Goal: Task Accomplishment & Management: Use online tool/utility

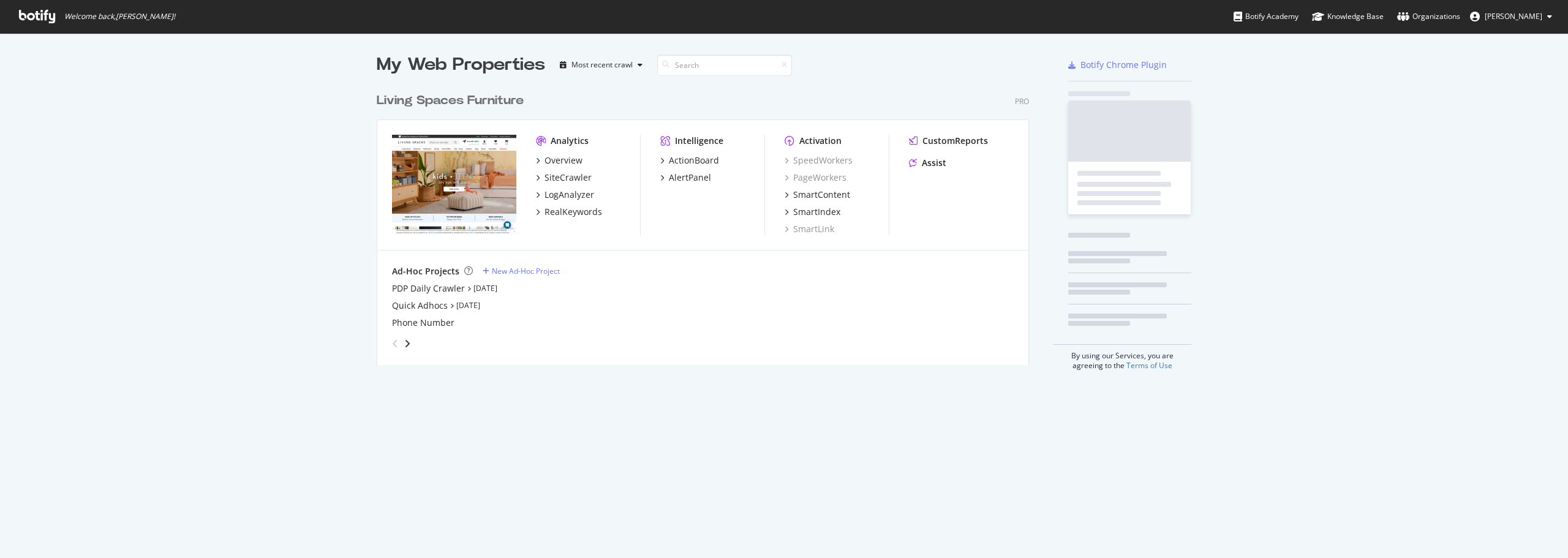
scroll to position [279, 653]
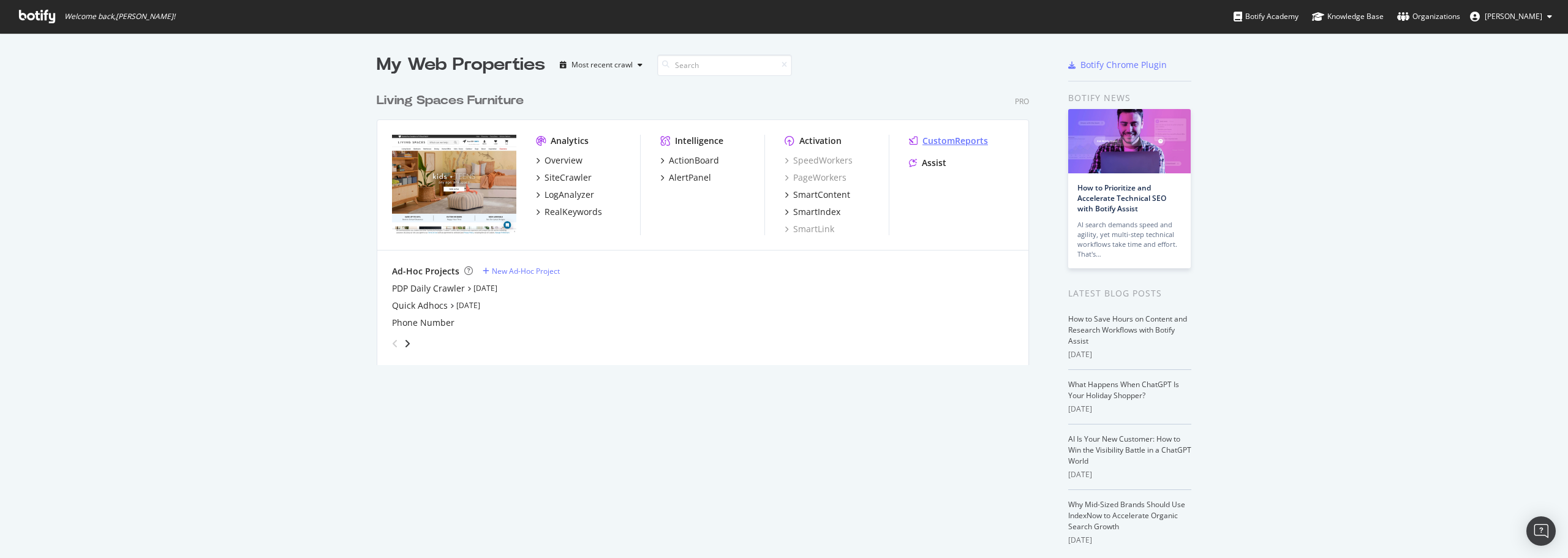
click at [962, 138] on div "CustomReports" at bounding box center [955, 140] width 65 height 12
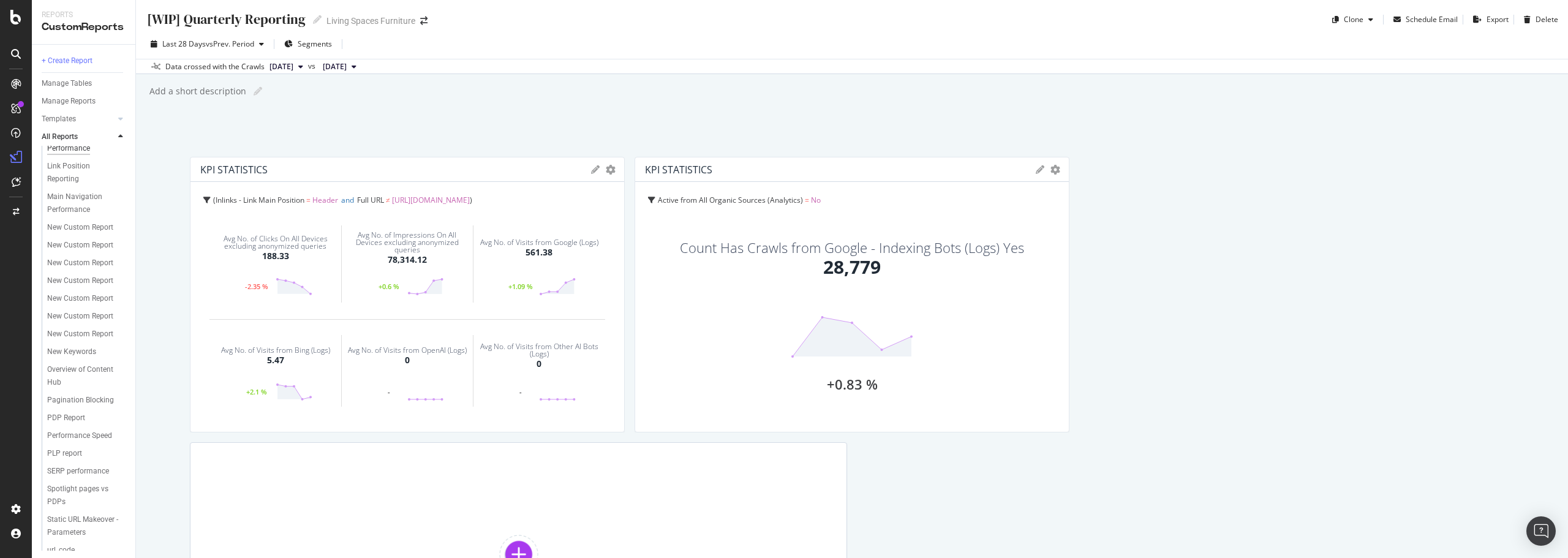
scroll to position [429, 0]
click at [65, 202] on div "New Custom Report" at bounding box center [80, 195] width 66 height 13
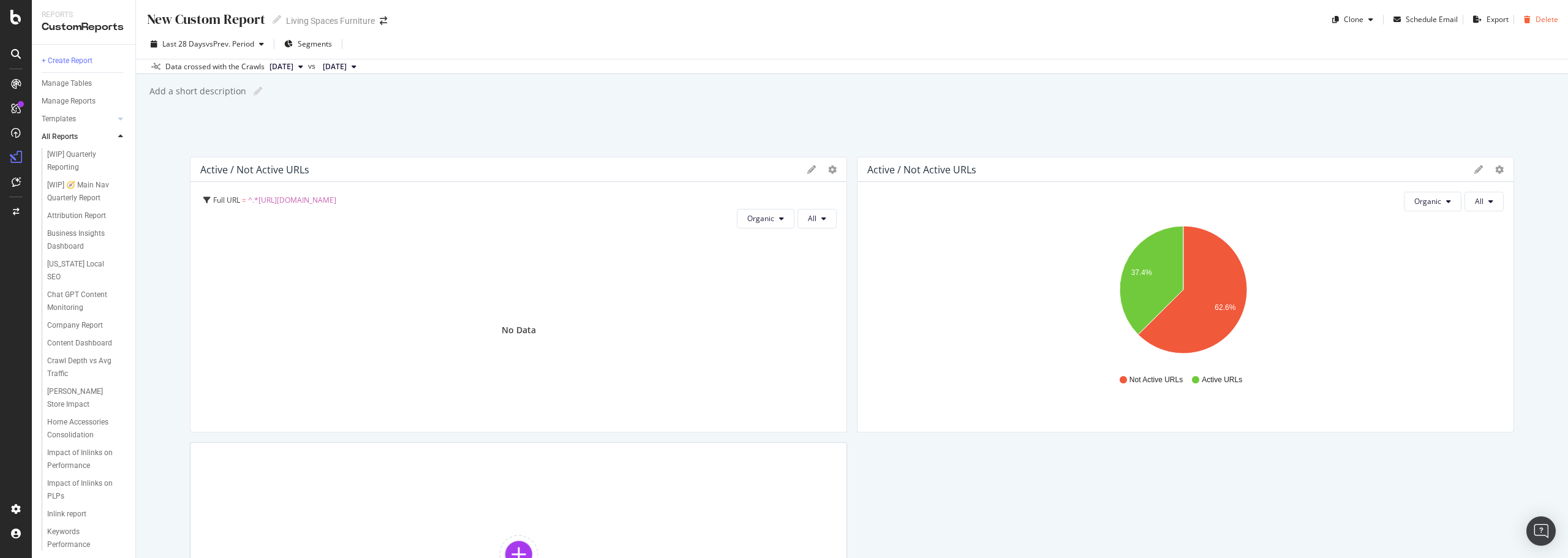
click at [1536, 17] on div "Delete" at bounding box center [1546, 19] width 23 height 10
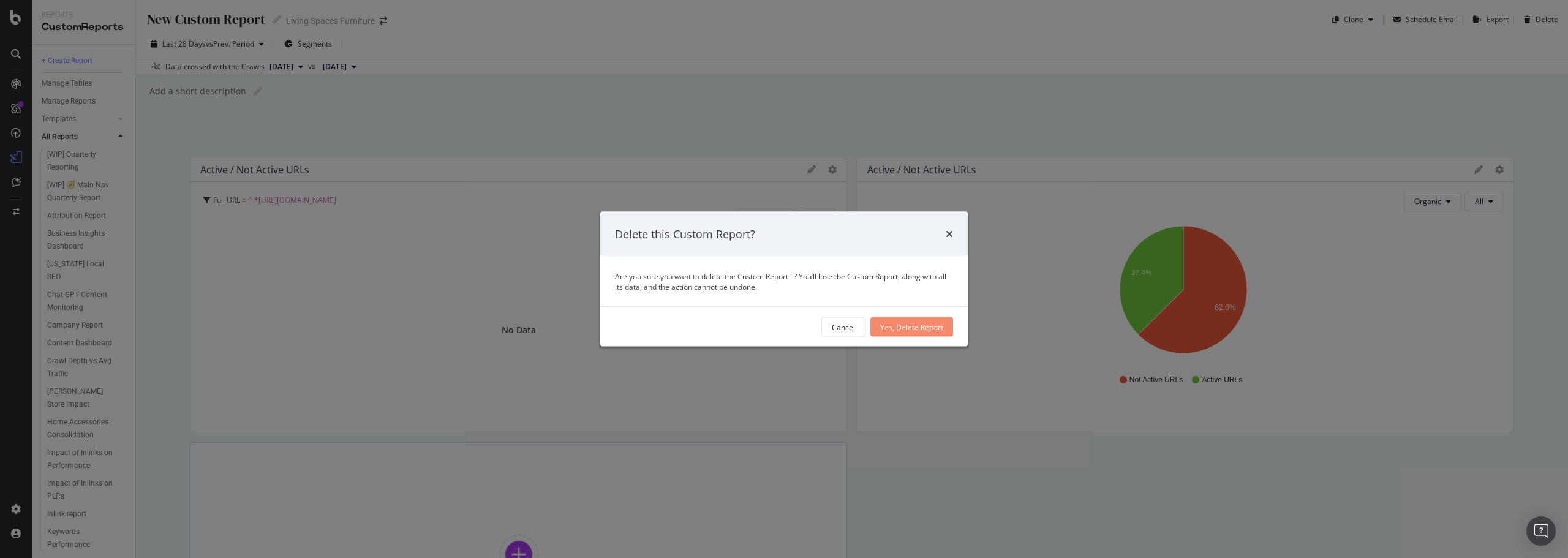
click at [927, 331] on div "Yes, Delete Report" at bounding box center [912, 327] width 63 height 10
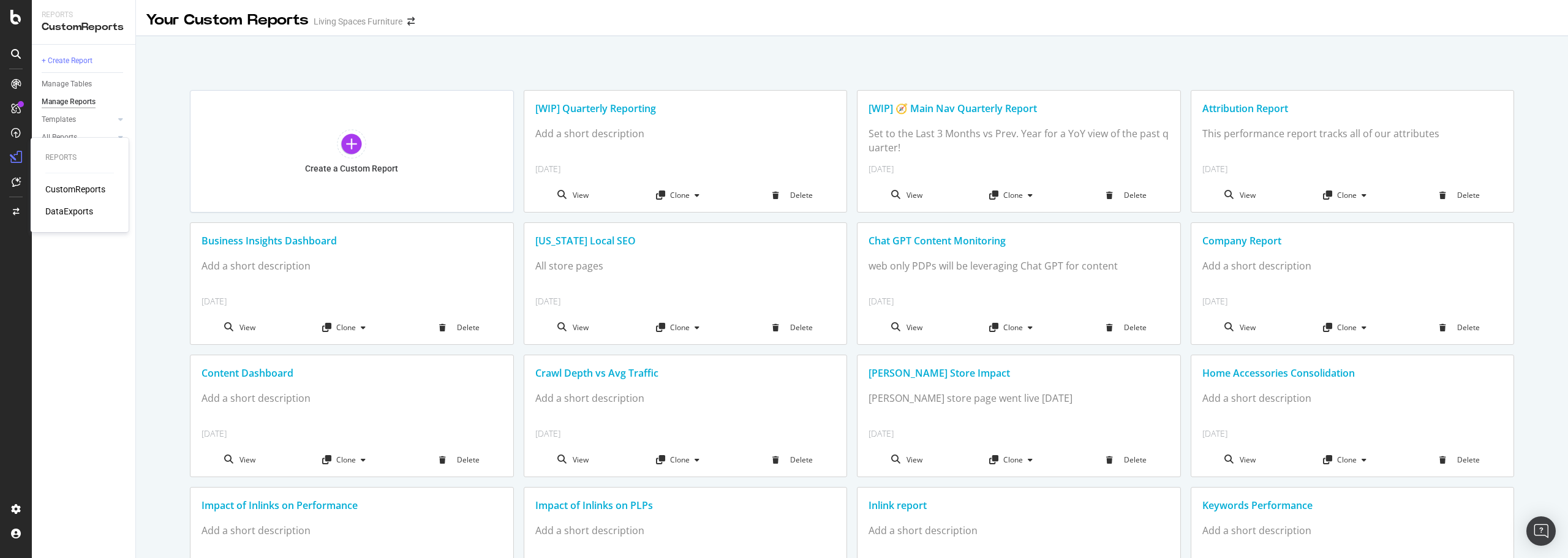
click at [81, 186] on div "CustomReports" at bounding box center [75, 189] width 60 height 12
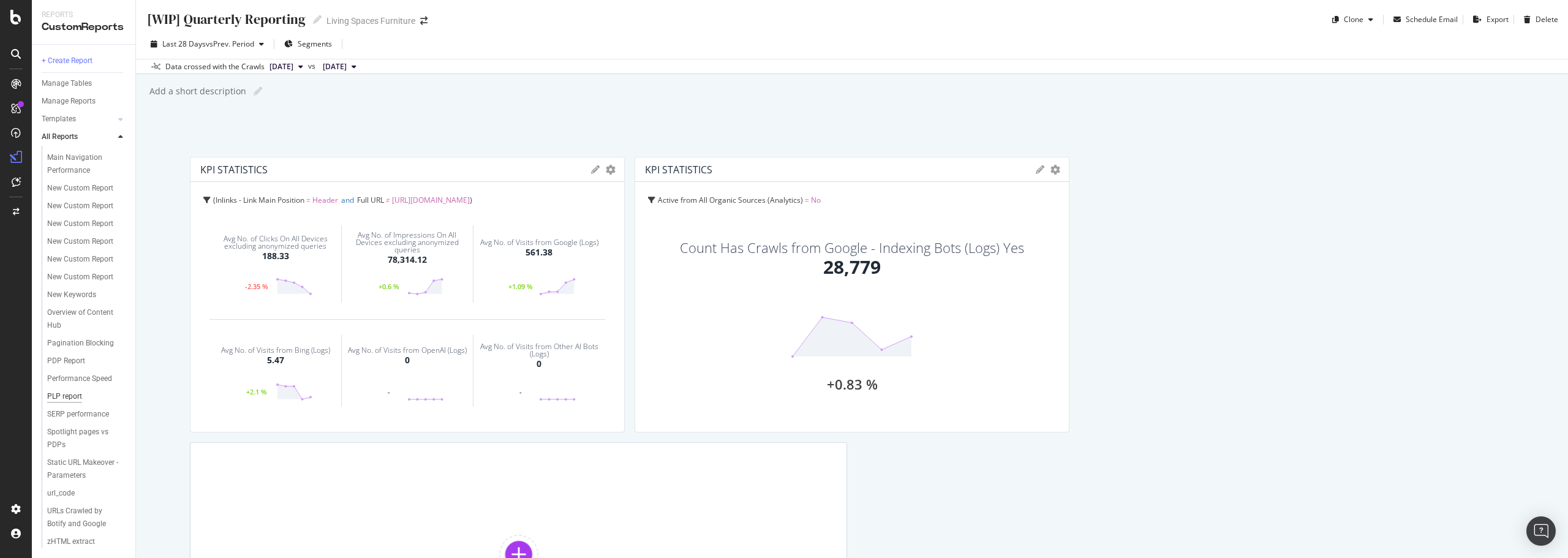
scroll to position [455, 0]
click at [81, 284] on div "New Custom Report" at bounding box center [80, 277] width 66 height 13
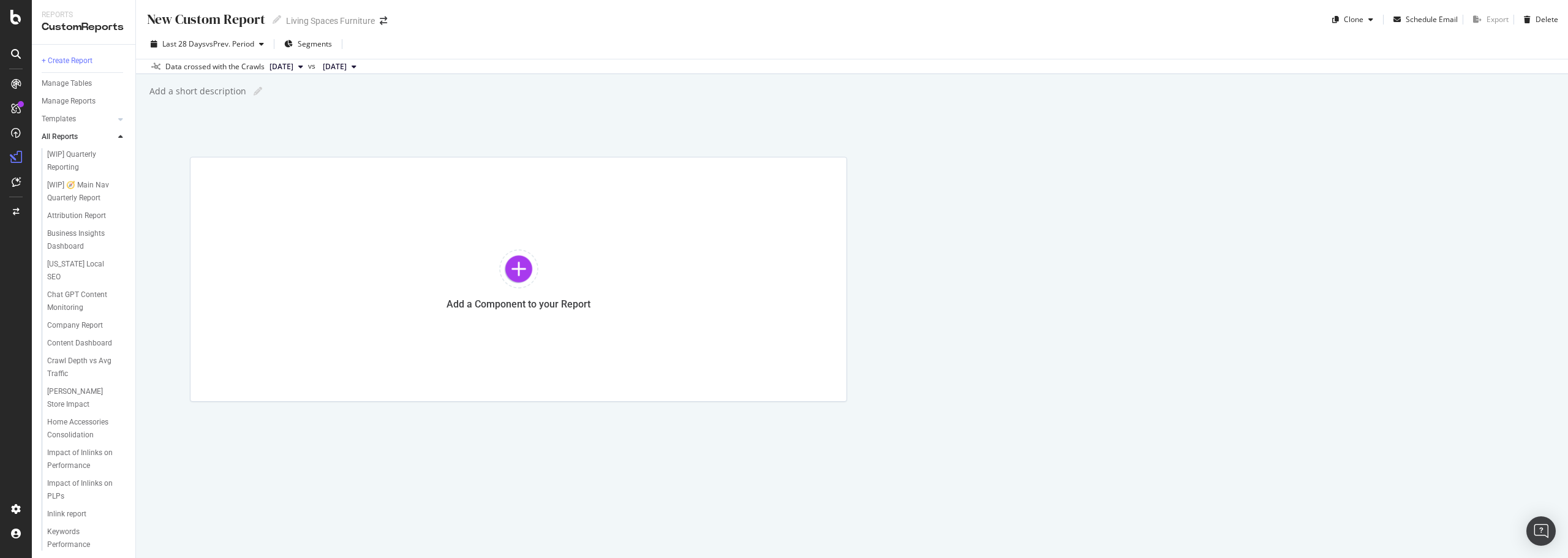
click at [226, 25] on div "New Custom Report" at bounding box center [205, 19] width 119 height 19
type input "Content Hub Report"
click at [298, 44] on div "Segments" at bounding box center [308, 44] width 48 height 18
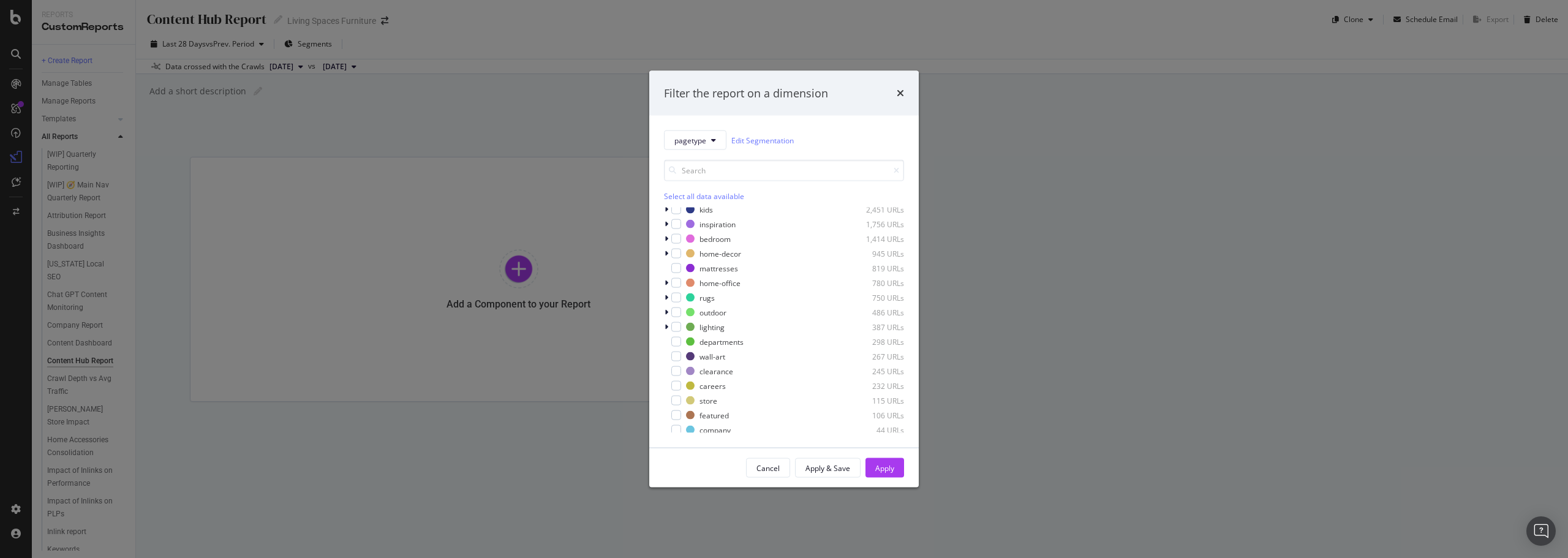
scroll to position [76, 0]
click at [674, 239] on div "modal" at bounding box center [675, 243] width 9 height 9
click at [665, 240] on icon "modal" at bounding box center [666, 243] width 4 height 7
click at [683, 261] on div "modal" at bounding box center [683, 258] width 9 height 9
click at [686, 268] on div "modal" at bounding box center [683, 272] width 9 height 9
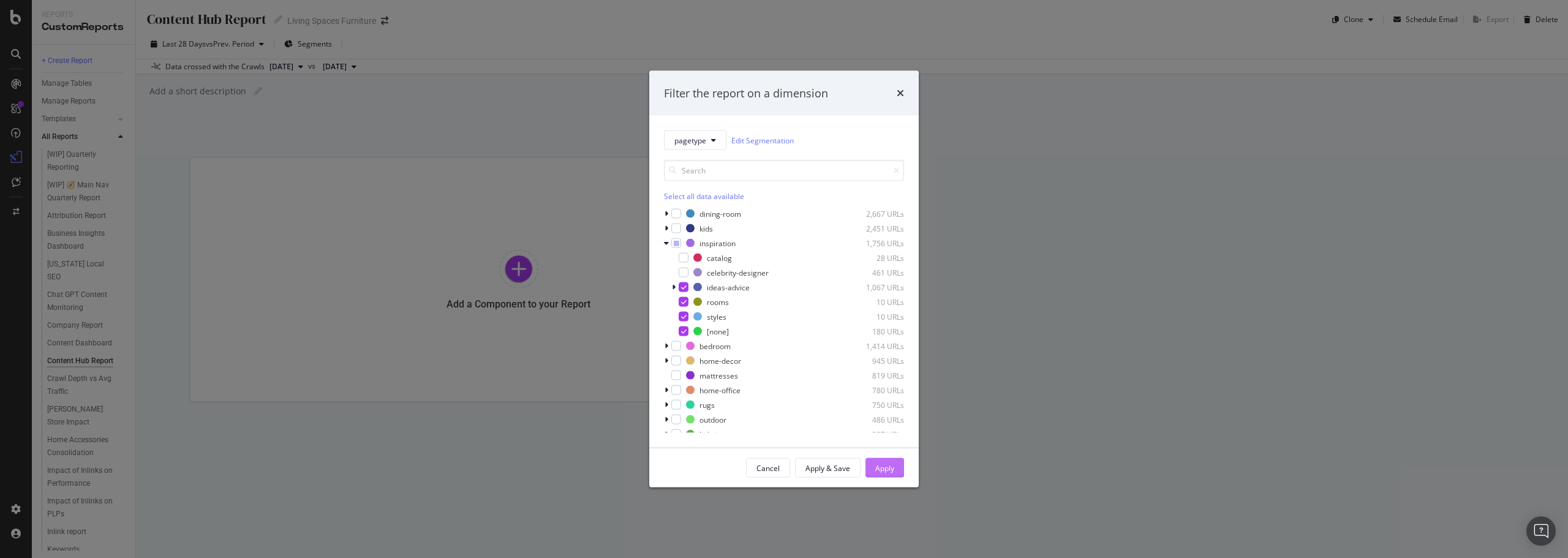
click at [881, 464] on div "Apply" at bounding box center [885, 468] width 19 height 10
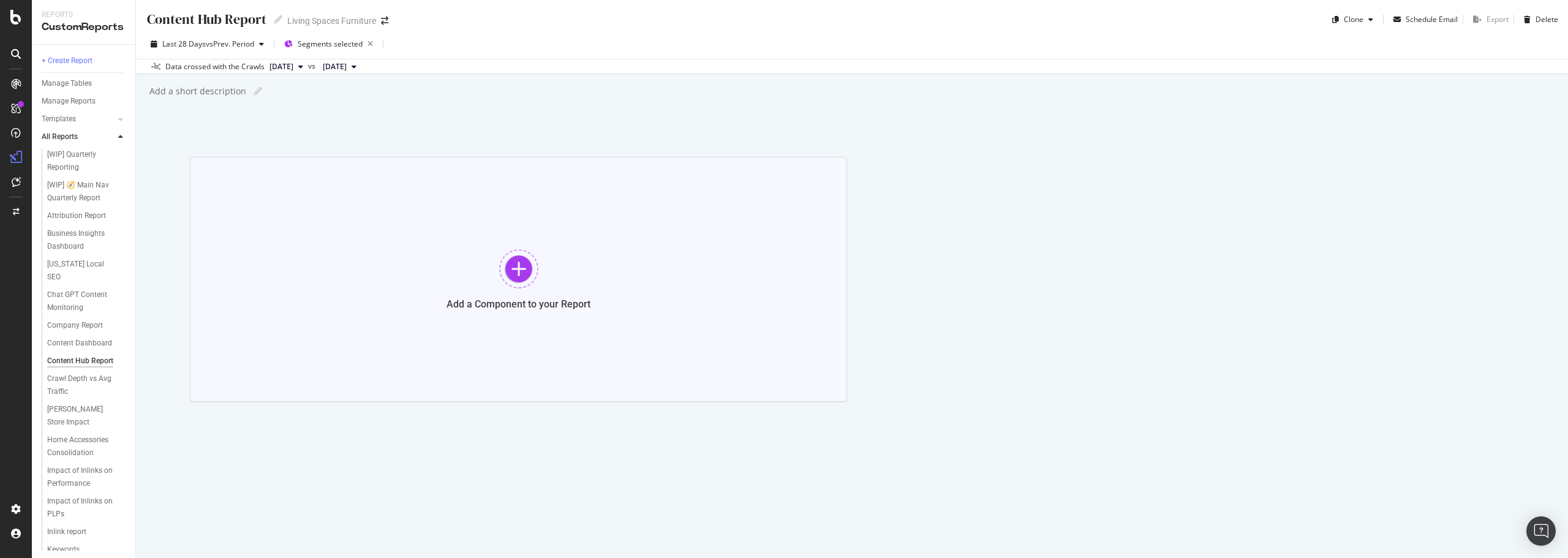
click at [518, 255] on div at bounding box center [519, 269] width 39 height 39
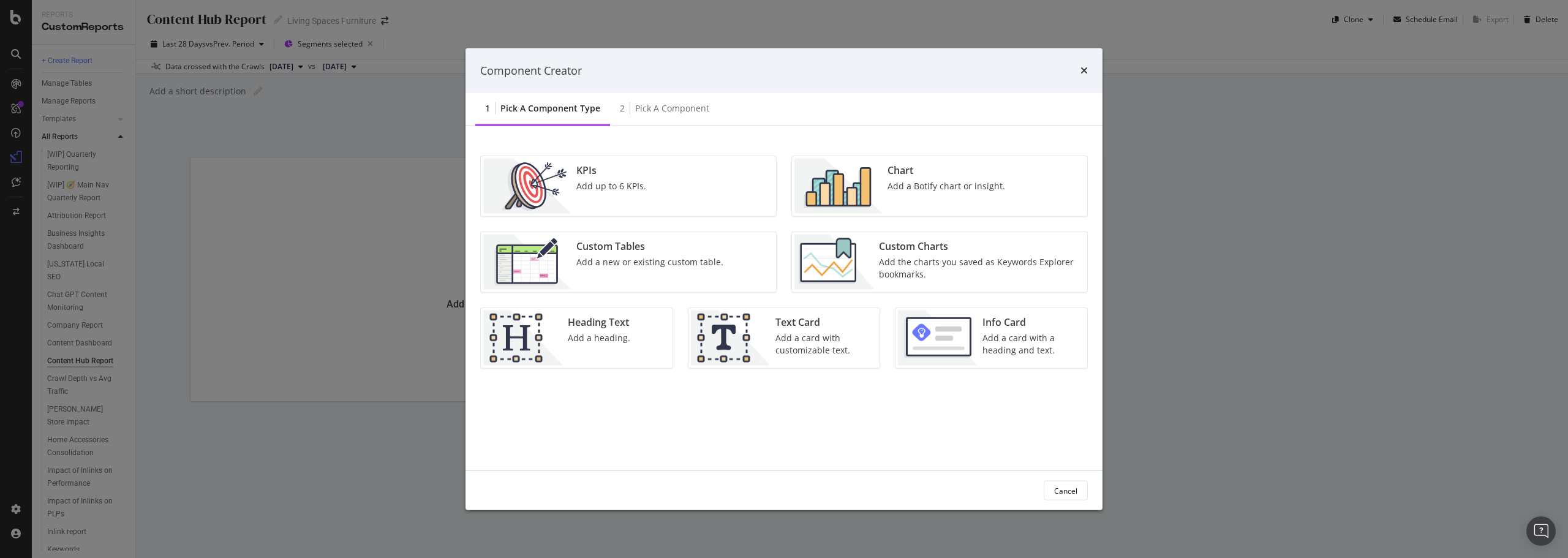
click at [560, 193] on img "modal" at bounding box center [527, 186] width 88 height 55
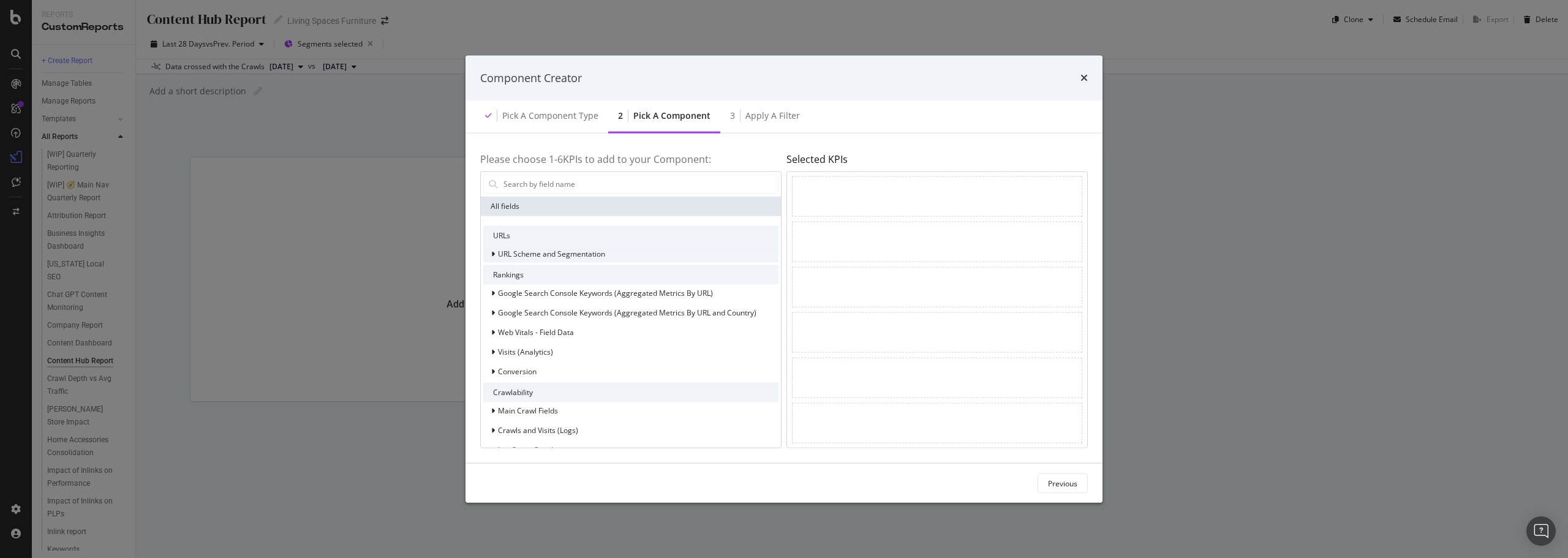
click at [546, 251] on span "URL Scheme and Segmentation" at bounding box center [551, 254] width 107 height 10
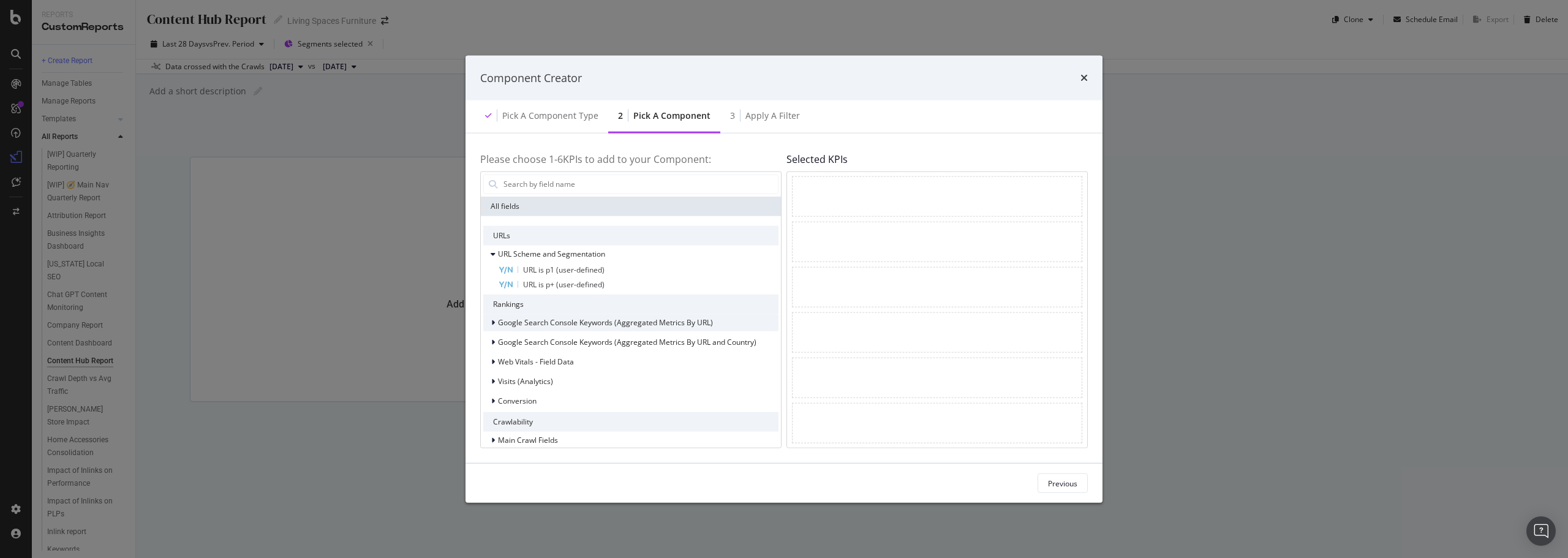
click at [523, 321] on span "Google Search Console Keywords (Aggregated Metrics By URL)" at bounding box center [606, 322] width 215 height 10
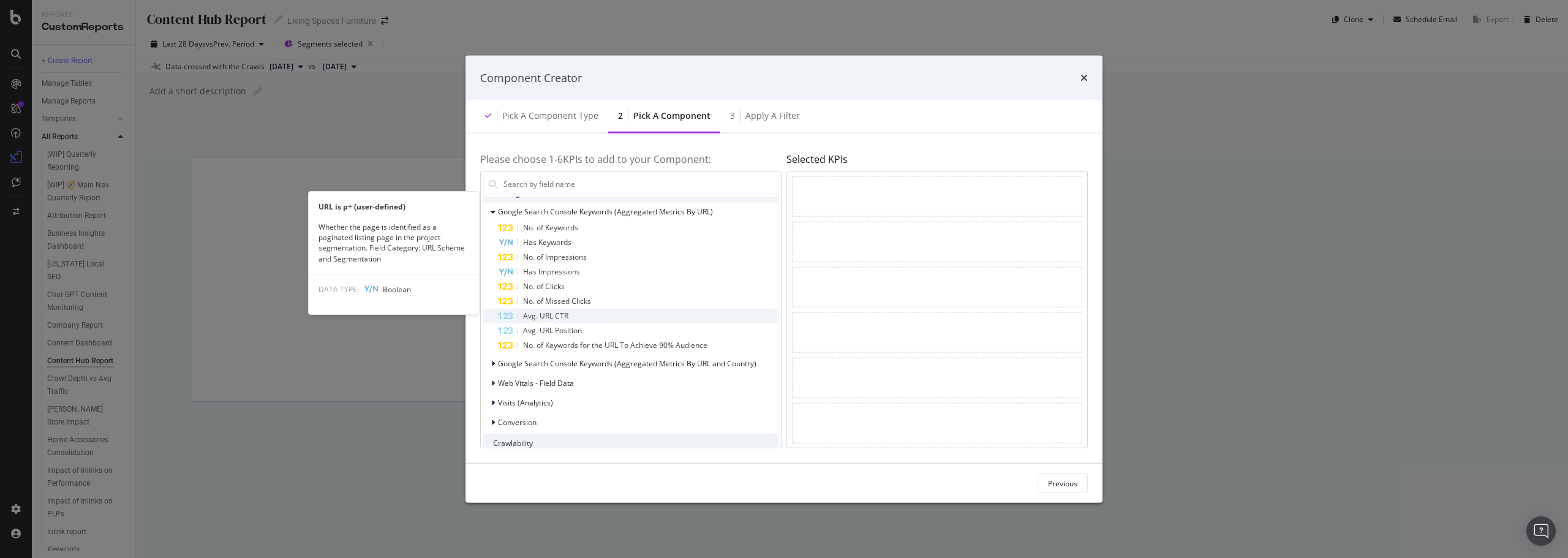
scroll to position [122, 0]
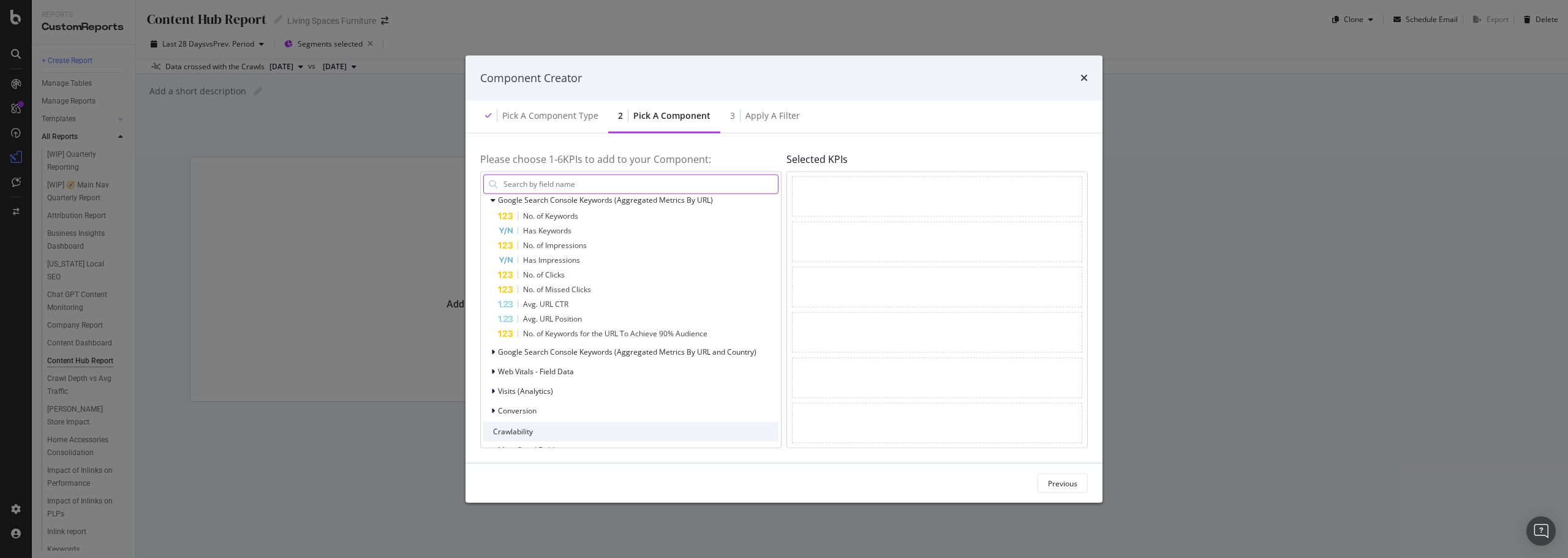
click at [581, 182] on input "modal" at bounding box center [640, 183] width 276 height 18
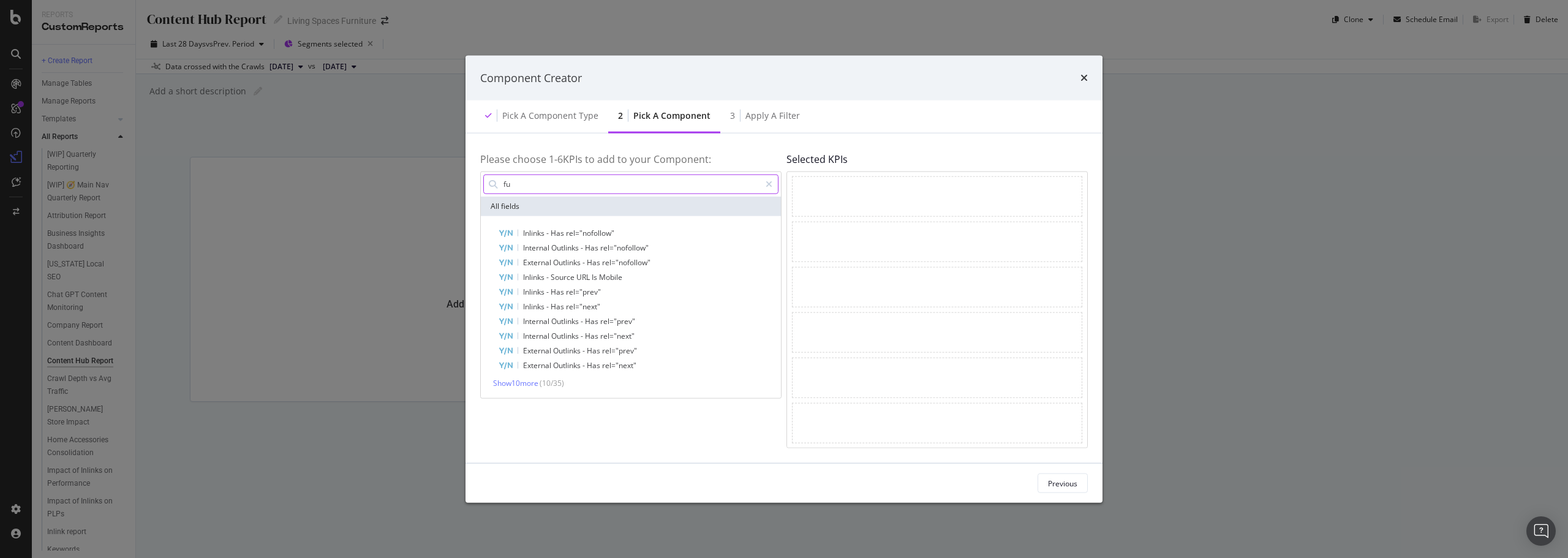
type input "f"
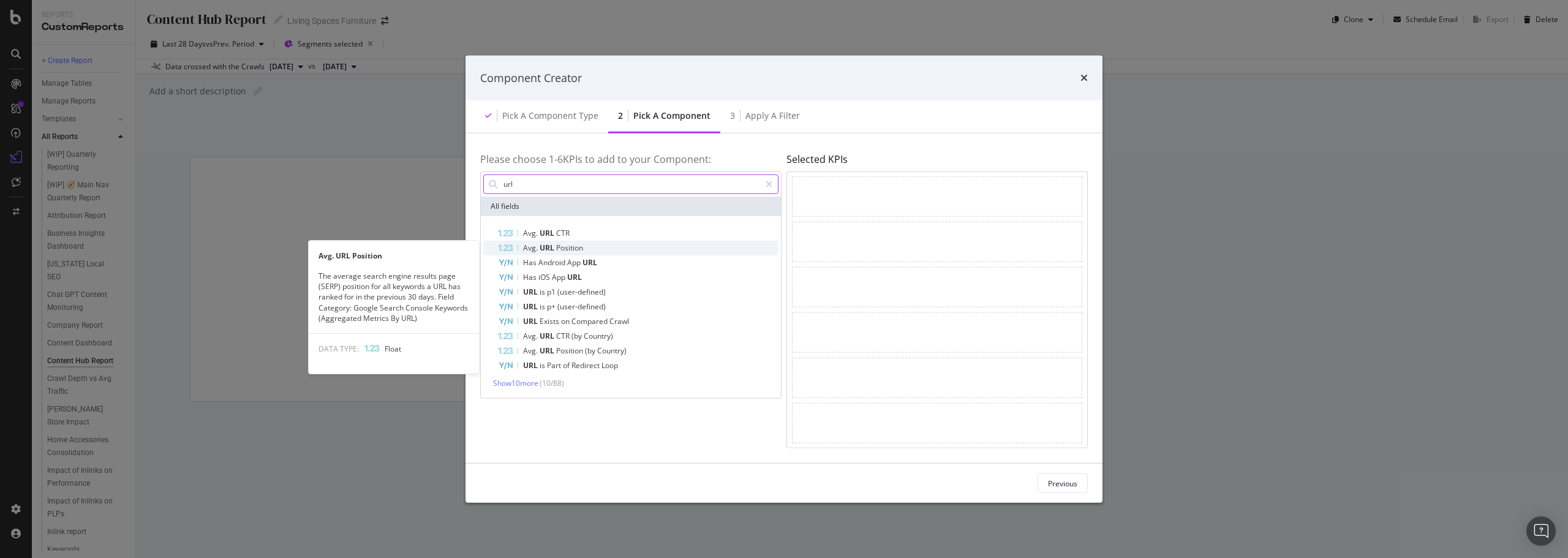
type input "url"
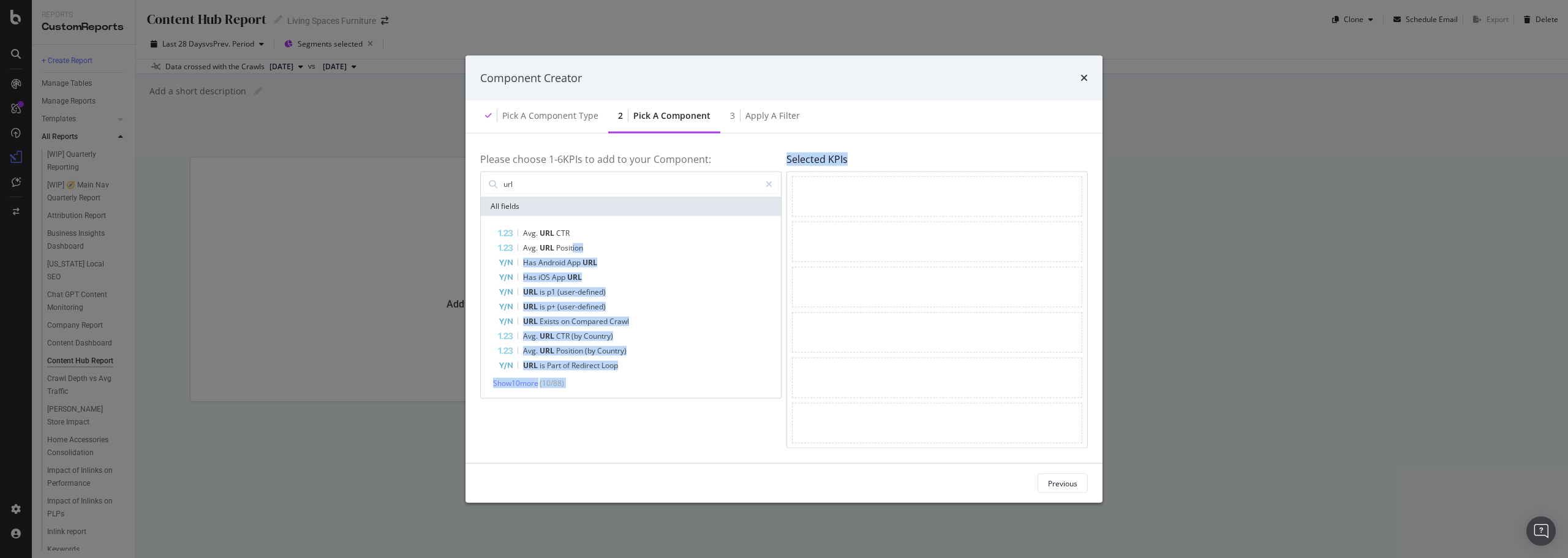
drag, startPoint x: 572, startPoint y: 247, endPoint x: 860, endPoint y: 200, distance: 291.8
click at [860, 200] on div "Please choose 1- 6 KPIs to add to your Component: url All fields Avg. URL CTR A…" at bounding box center [784, 298] width 608 height 300
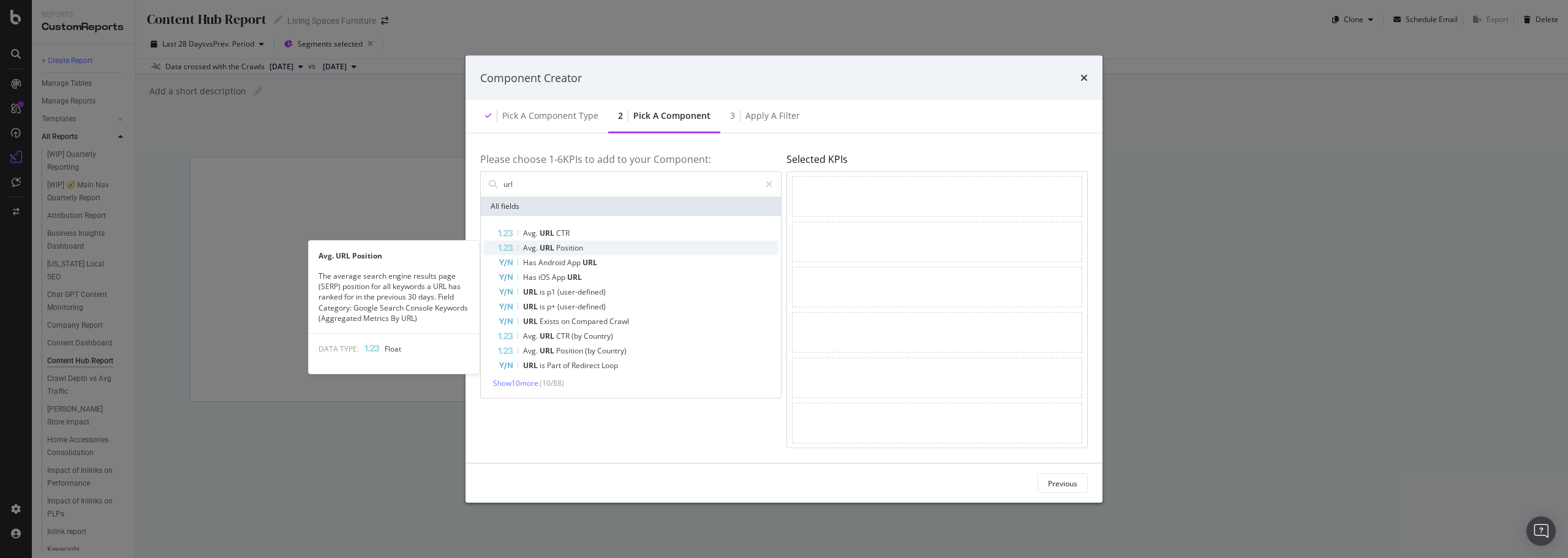
click at [547, 250] on span "URL" at bounding box center [547, 247] width 17 height 10
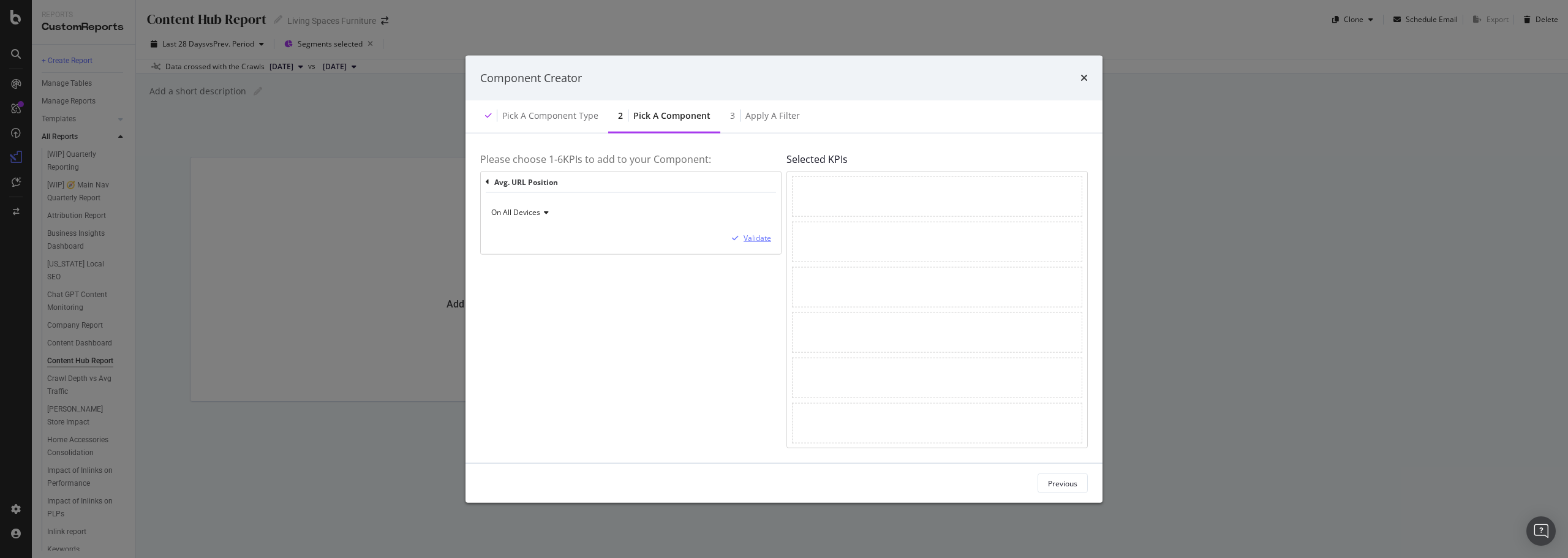
click at [748, 238] on div "Validate" at bounding box center [757, 238] width 28 height 10
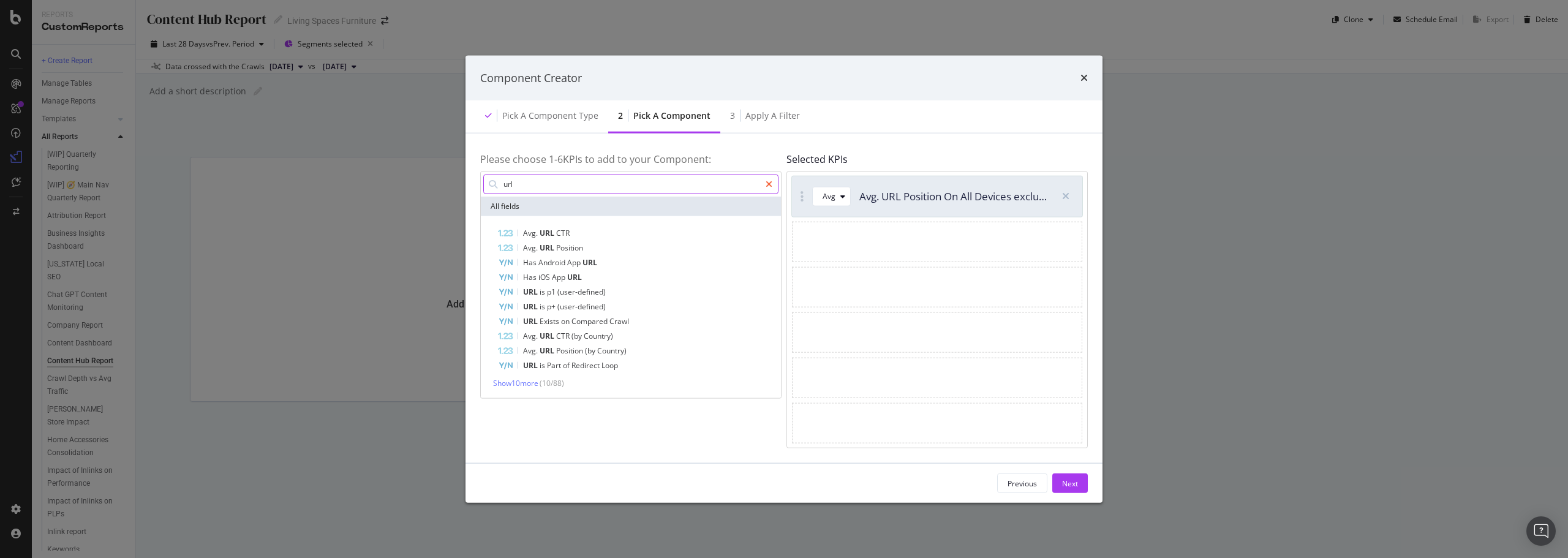
click at [765, 186] on icon "modal" at bounding box center [768, 184] width 7 height 9
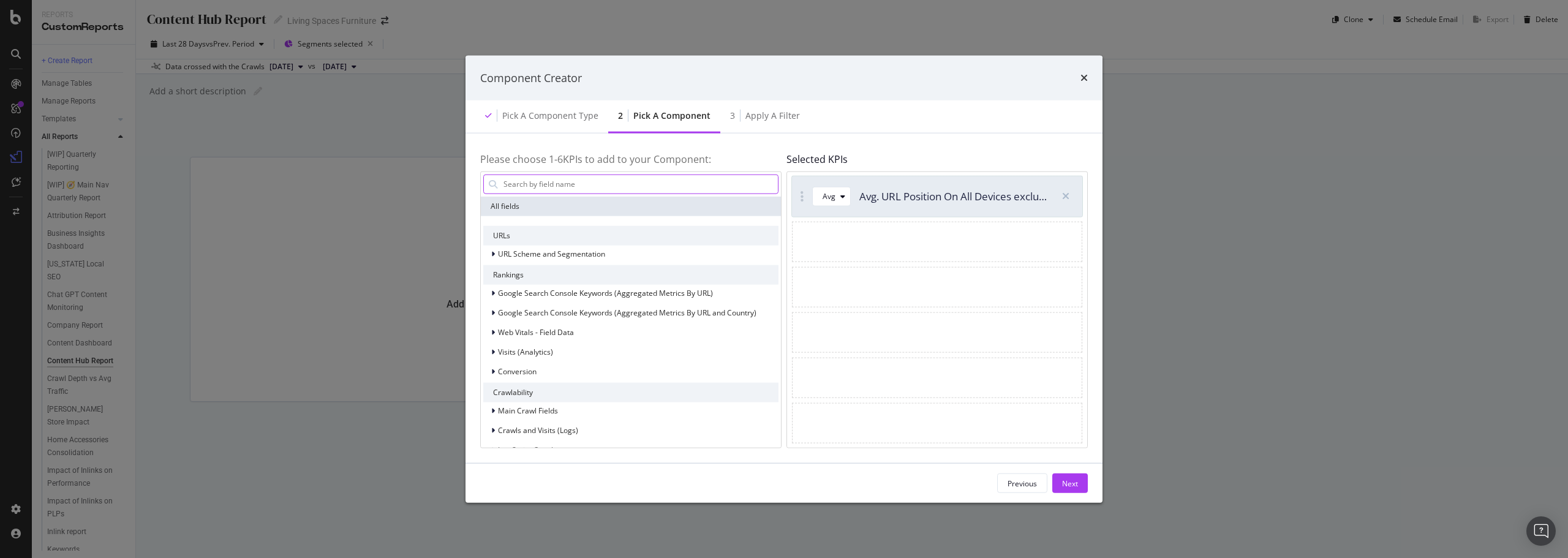
click at [763, 186] on input "modal" at bounding box center [640, 183] width 276 height 18
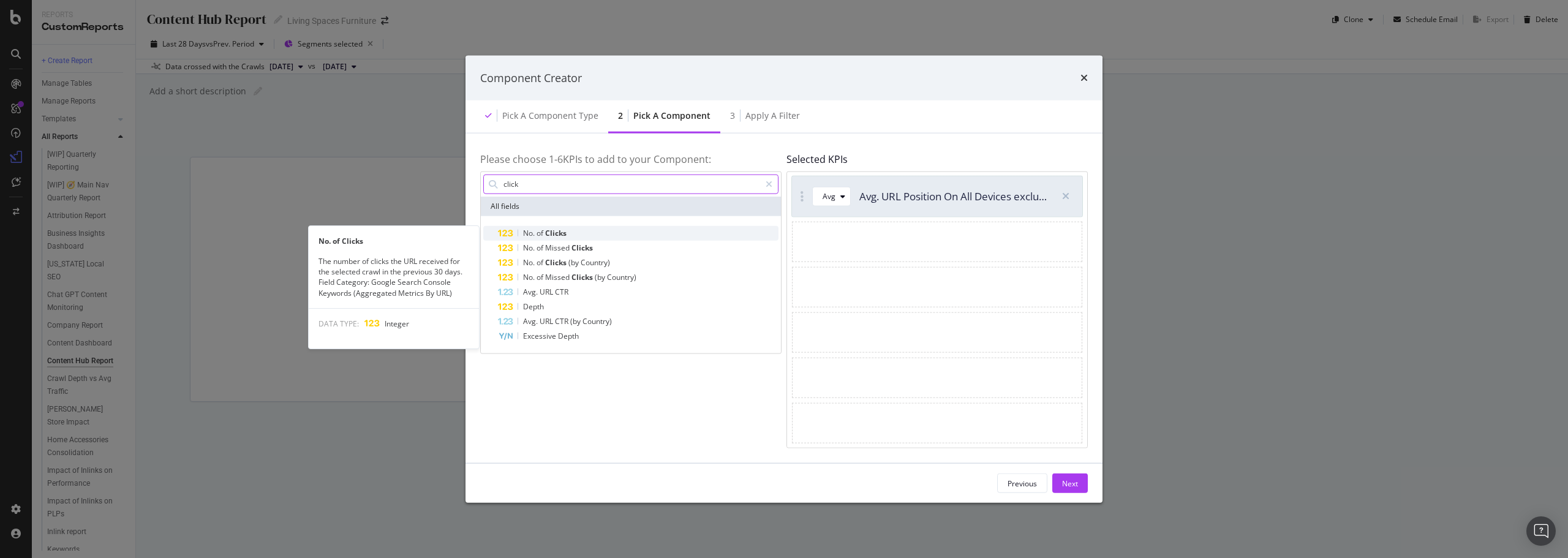
type input "click"
click at [587, 237] on div "No. of Clicks" at bounding box center [638, 233] width 281 height 15
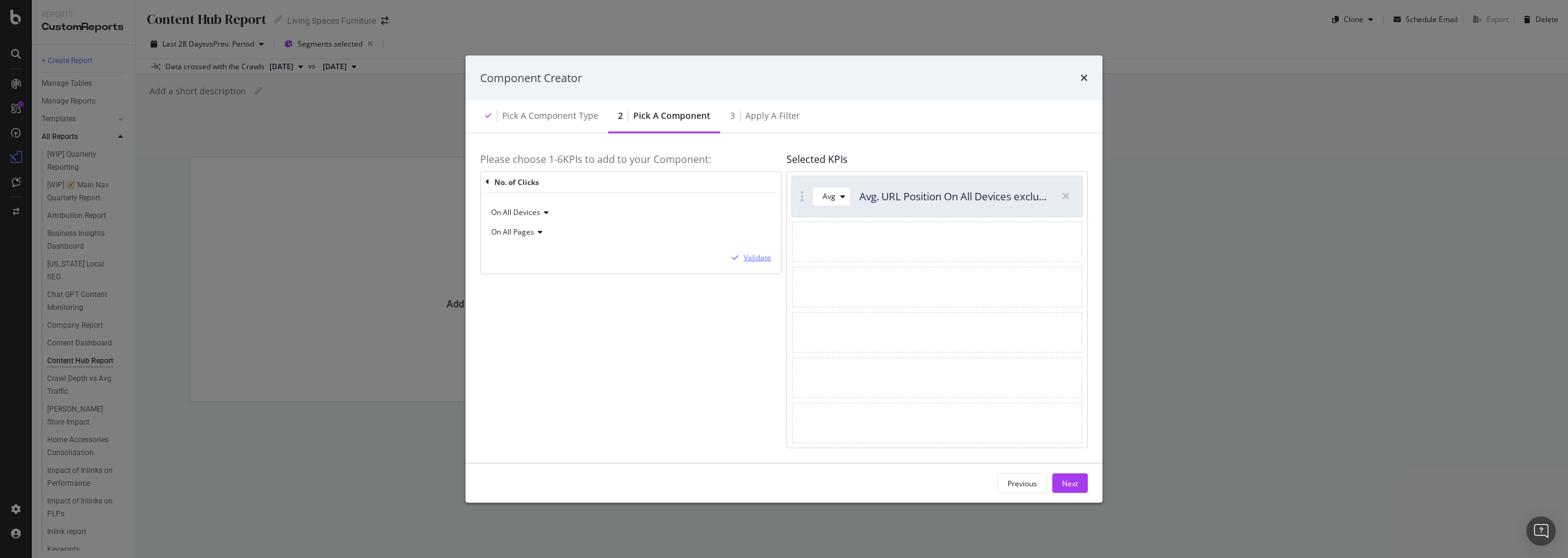
click at [746, 255] on div "Validate" at bounding box center [757, 258] width 28 height 10
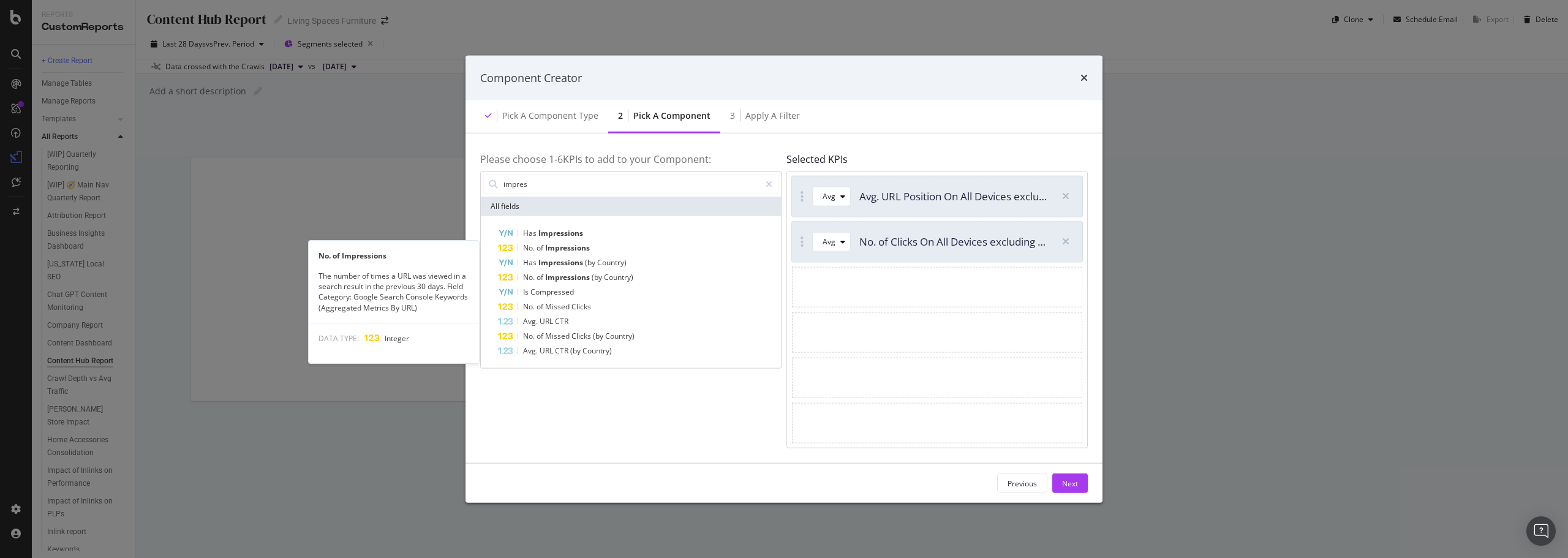
type input "impres"
click at [579, 247] on span "Impressions" at bounding box center [567, 247] width 44 height 10
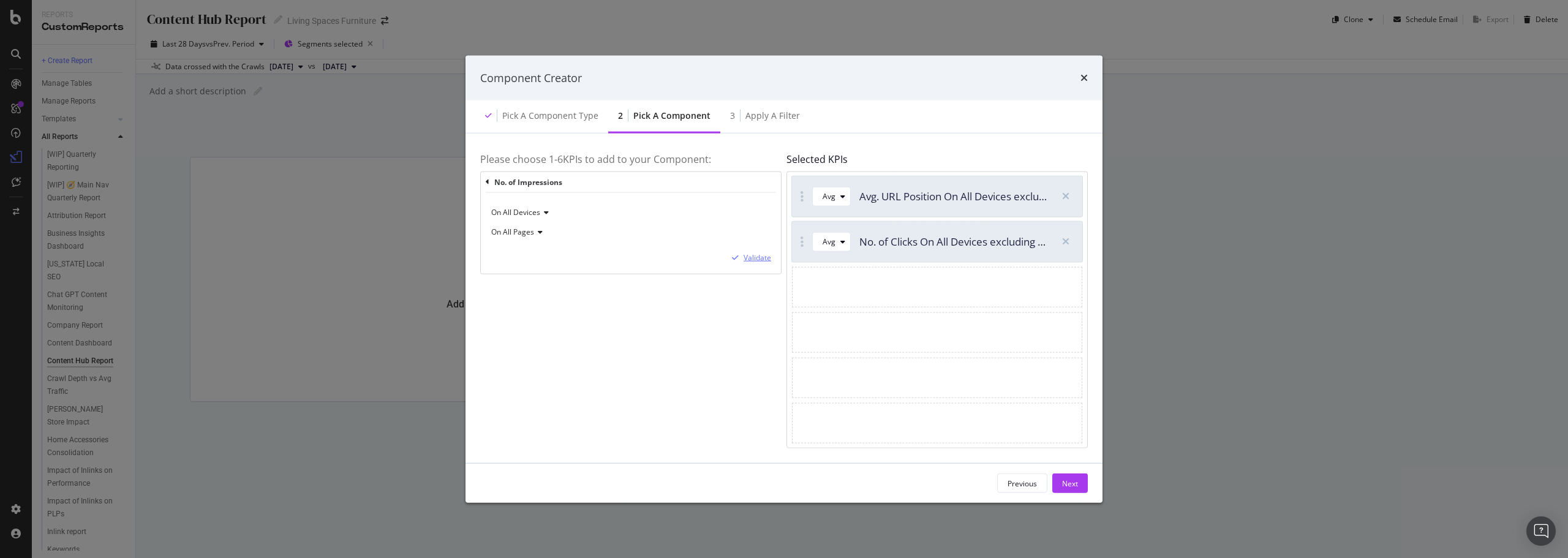
click at [757, 252] on div "Validate" at bounding box center [749, 258] width 44 height 11
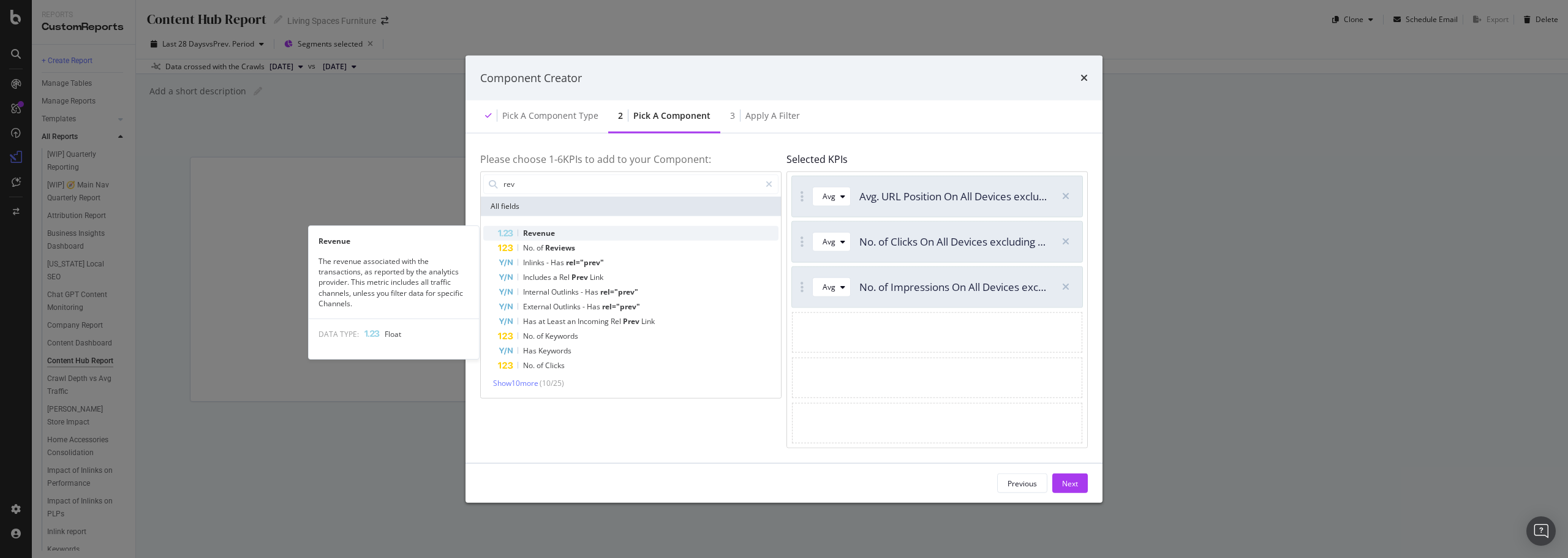
type input "rev"
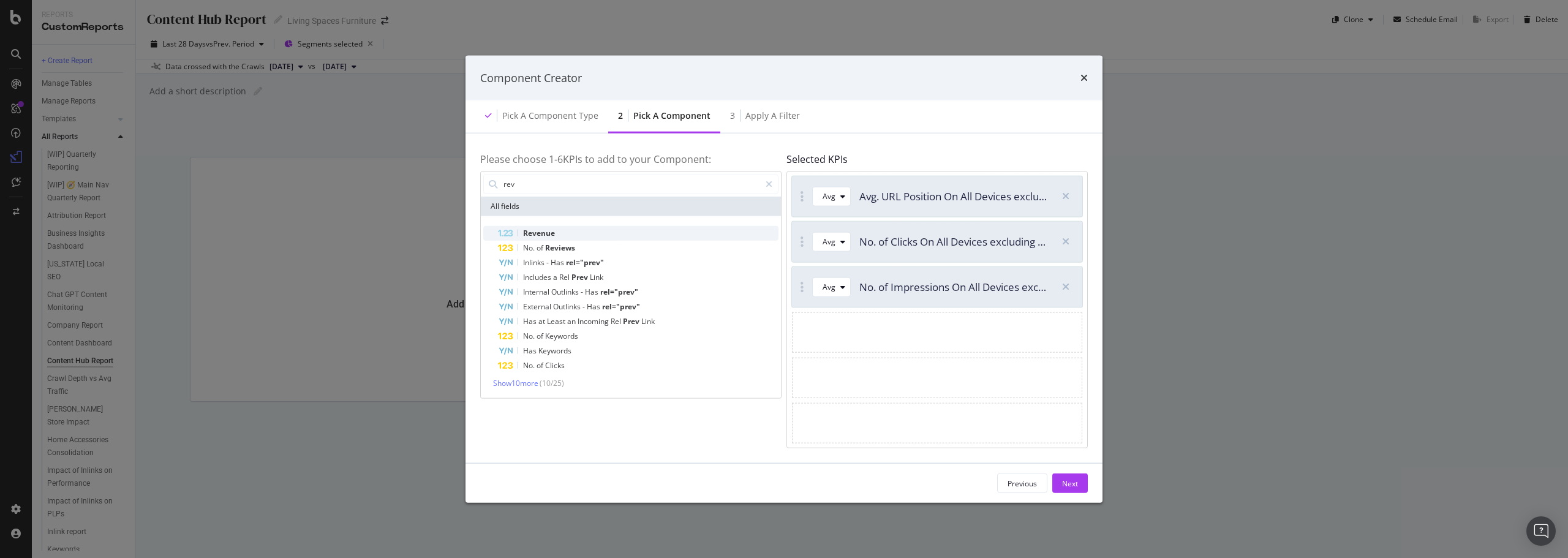
click at [615, 231] on div "Revenue" at bounding box center [638, 233] width 281 height 15
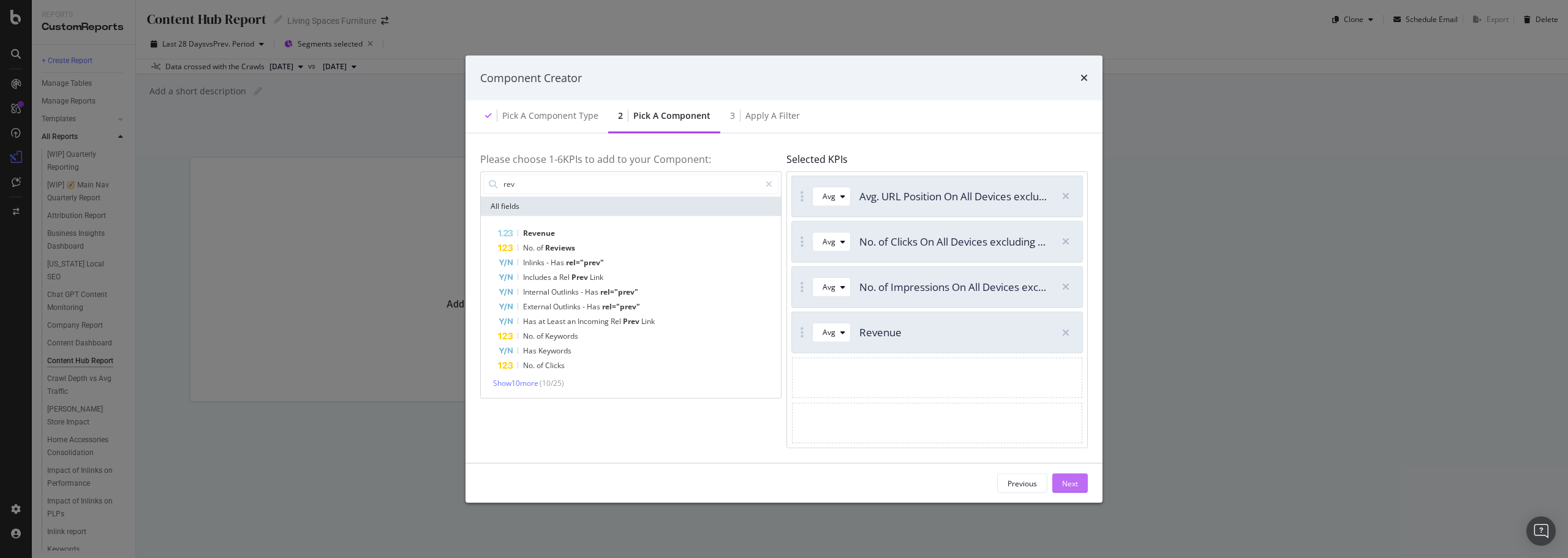
click at [1066, 477] on div "Next" at bounding box center [1070, 483] width 16 height 18
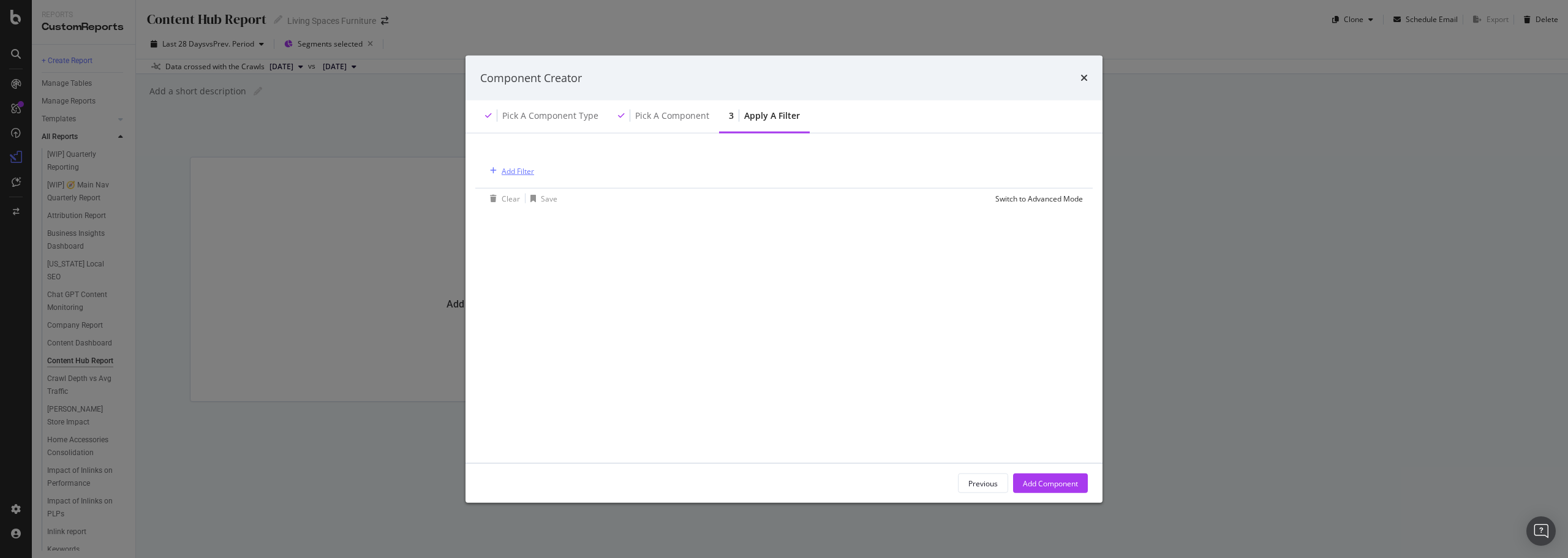
click at [531, 167] on div "Add Filter" at bounding box center [518, 170] width 33 height 10
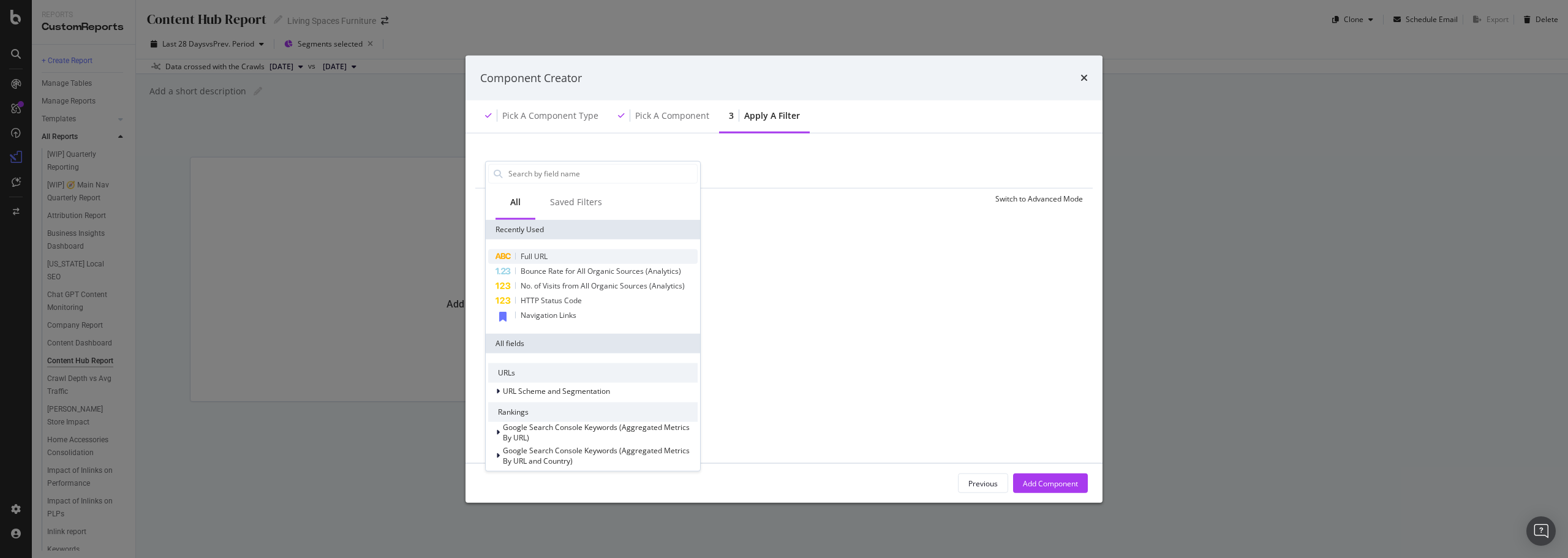
click at [558, 255] on div "Full URL" at bounding box center [592, 256] width 209 height 15
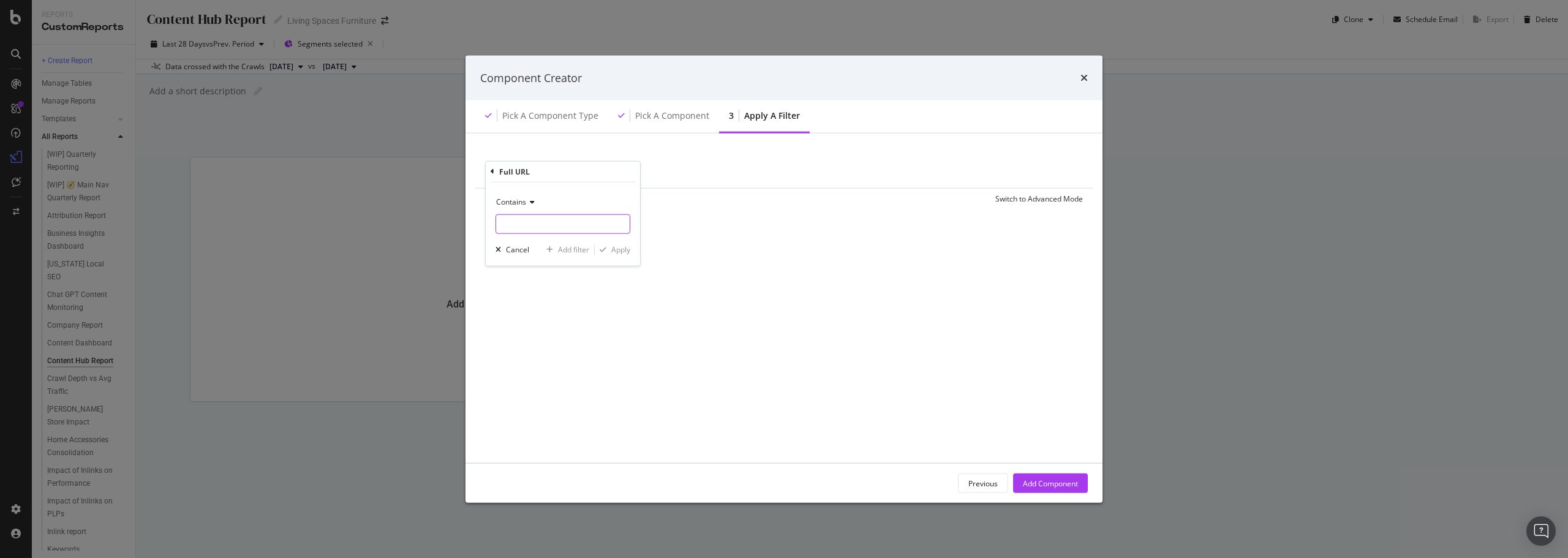
click at [550, 224] on input "modal" at bounding box center [563, 223] width 134 height 20
type input "/ideas-advice/"
click at [619, 251] on div "Apply" at bounding box center [621, 250] width 19 height 10
click at [1077, 477] on div "Add Component" at bounding box center [1050, 483] width 55 height 18
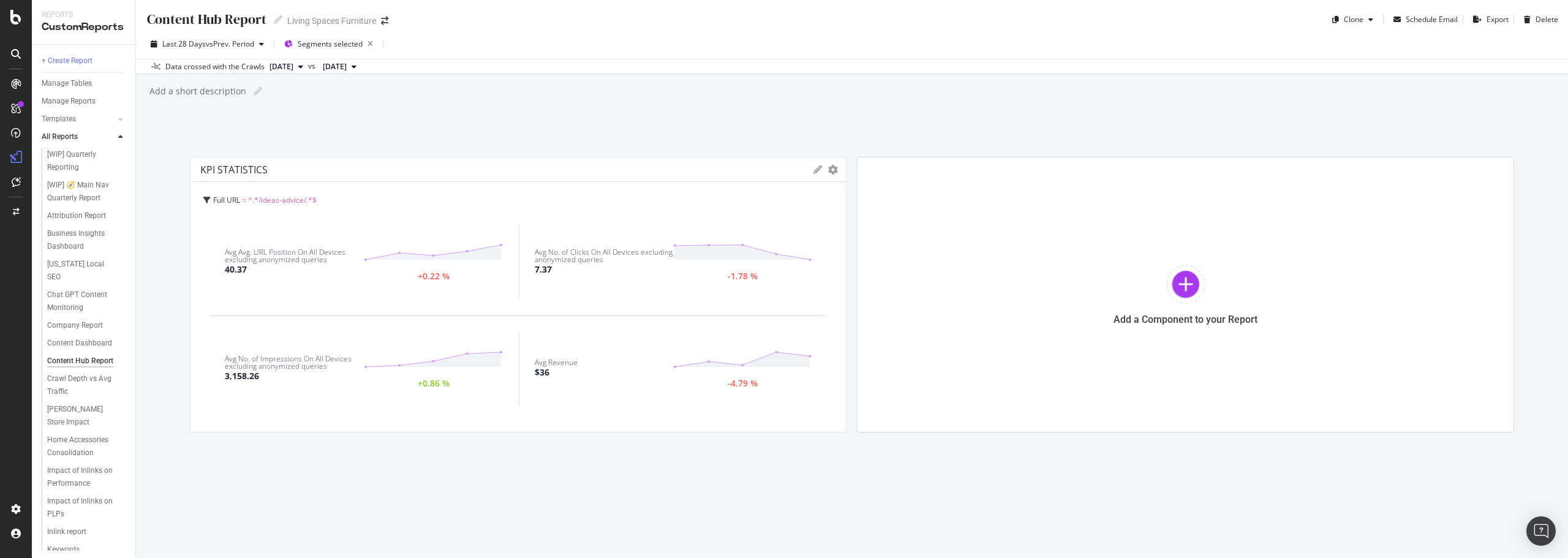
click at [519, 287] on div "Avg No. of Clicks On All Devices excluding anonymized queries 7.37 -1.78 %" at bounding box center [673, 262] width 309 height 74
click at [927, 212] on div "Add a Component to your Report" at bounding box center [1186, 295] width 657 height 276
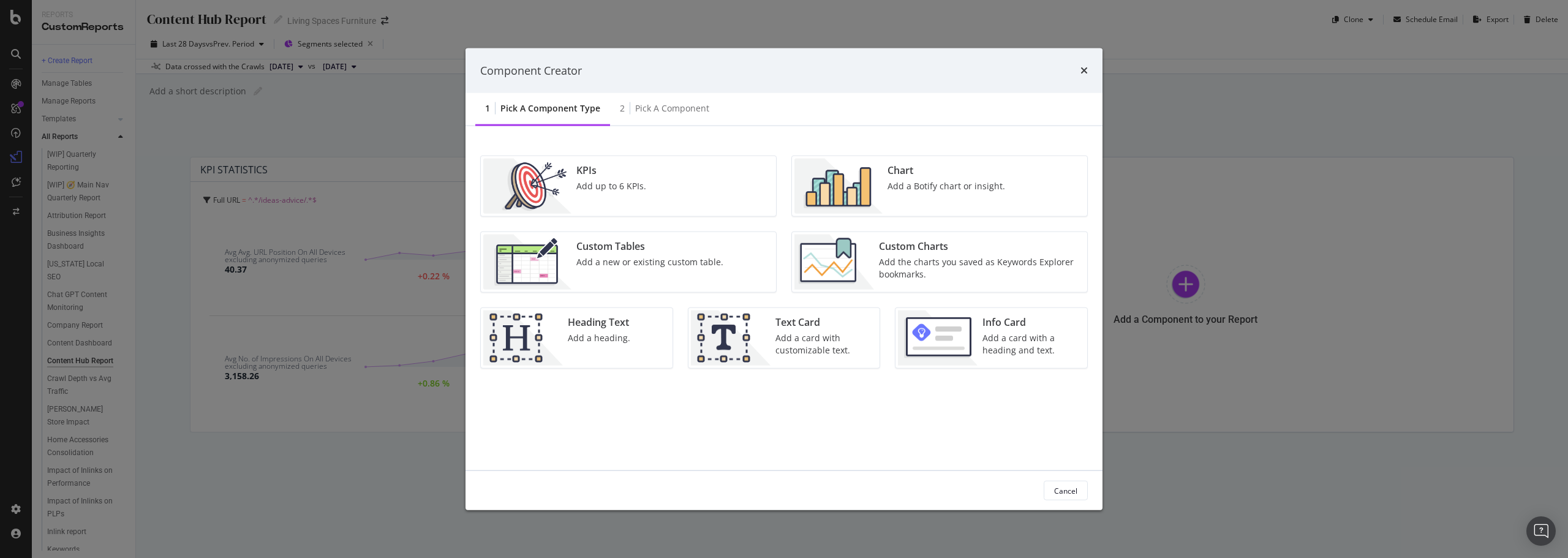
click at [934, 195] on div "Chart Add a Botify chart or insight." at bounding box center [946, 186] width 127 height 55
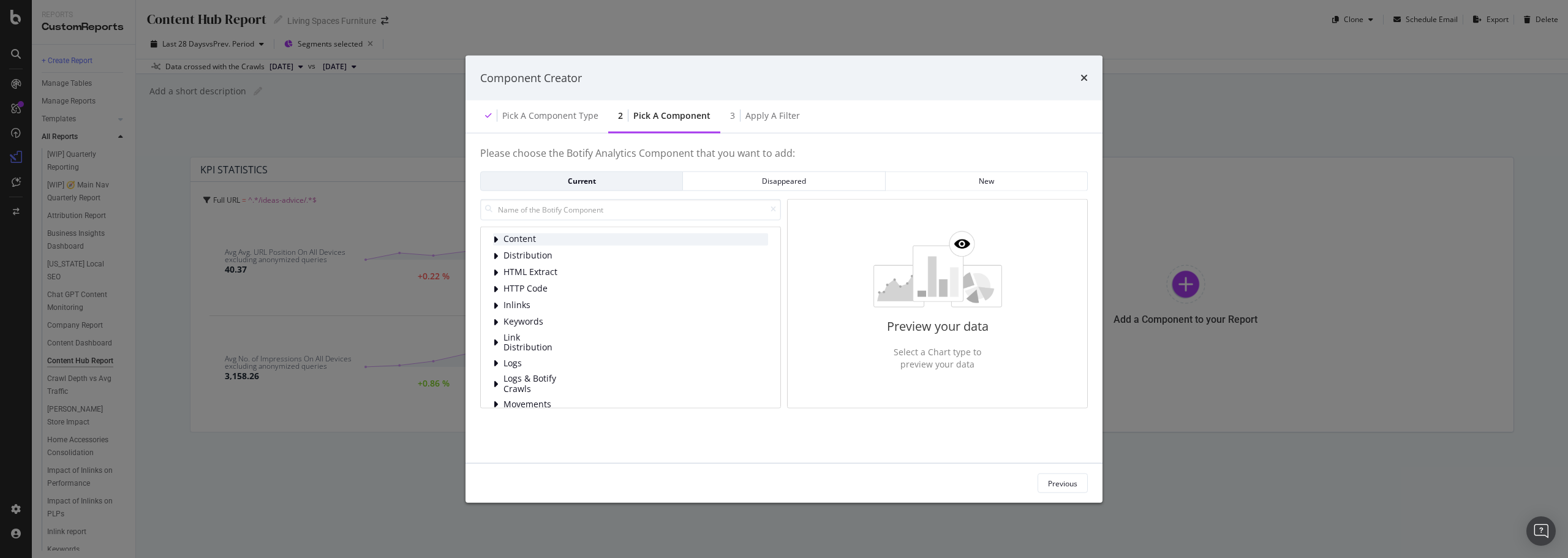
click at [528, 236] on span "Content" at bounding box center [530, 239] width 55 height 10
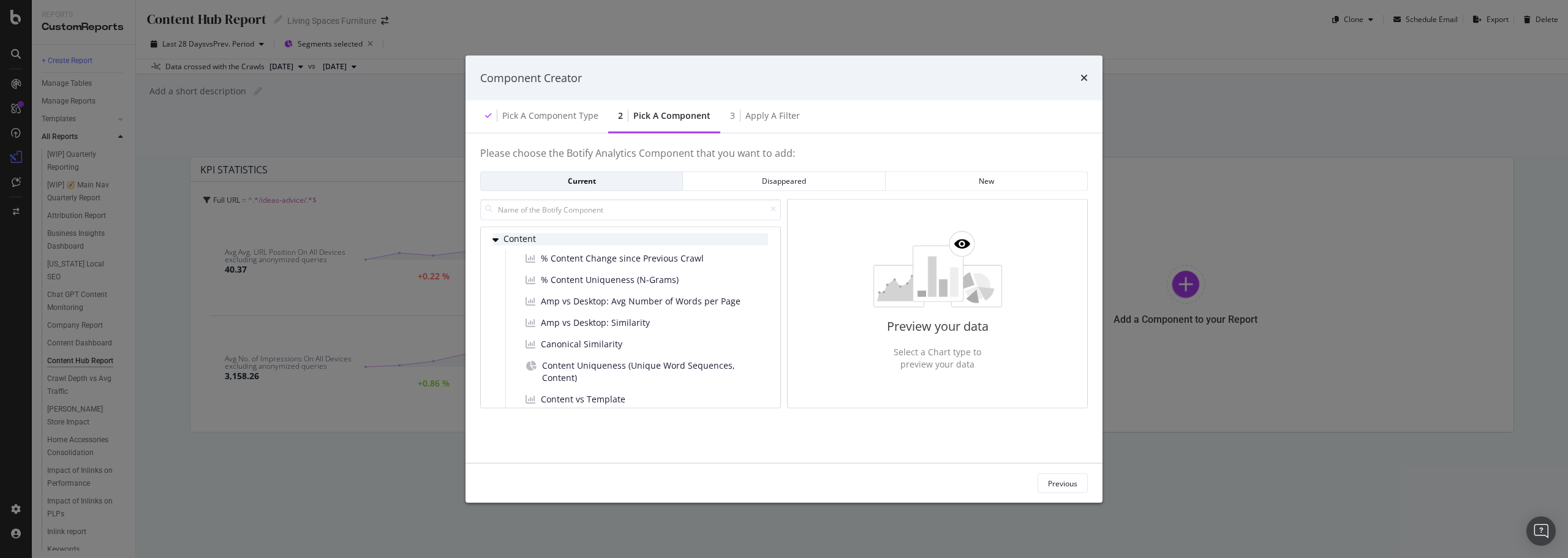
click at [528, 236] on span "Content" at bounding box center [530, 239] width 55 height 10
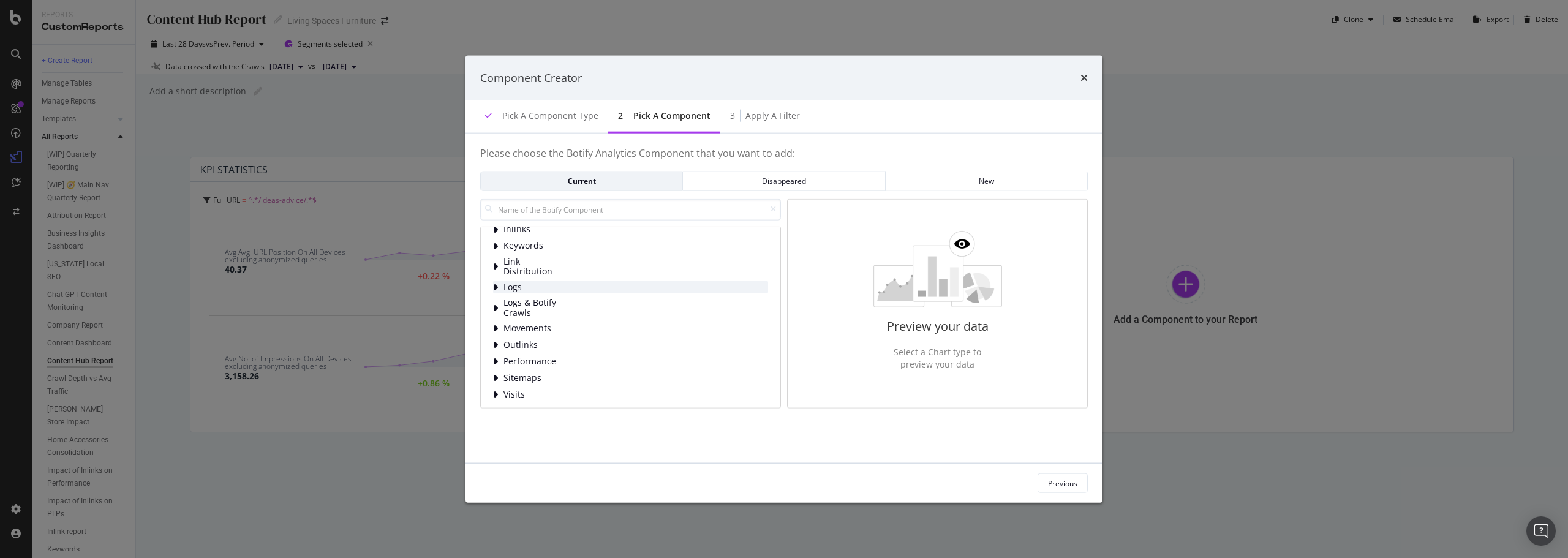
scroll to position [79, 0]
click at [547, 360] on span "Performance" at bounding box center [530, 359] width 55 height 10
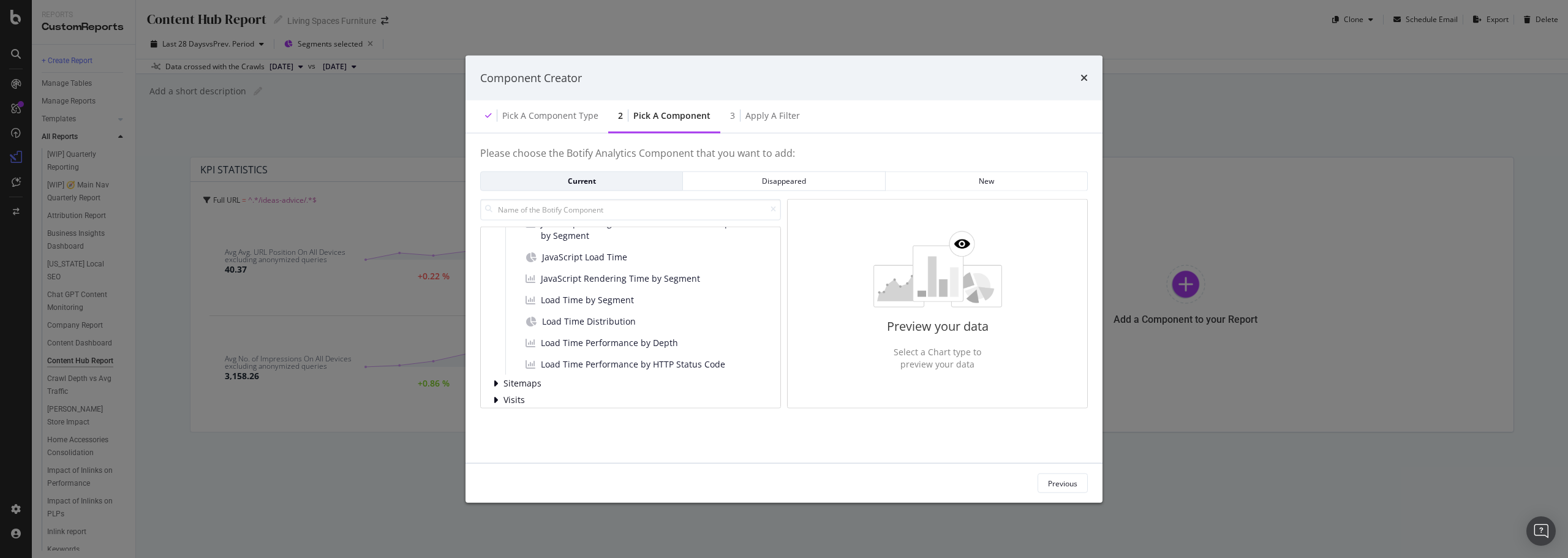
scroll to position [242, 0]
click at [1079, 75] on div "Component Creator" at bounding box center [784, 78] width 608 height 16
click at [519, 385] on div "Content Distribution HTML Extract HTTP Code Inlinks Keywords Link Distribution …" at bounding box center [630, 194] width 275 height 407
click at [520, 391] on span "Visits" at bounding box center [530, 392] width 55 height 10
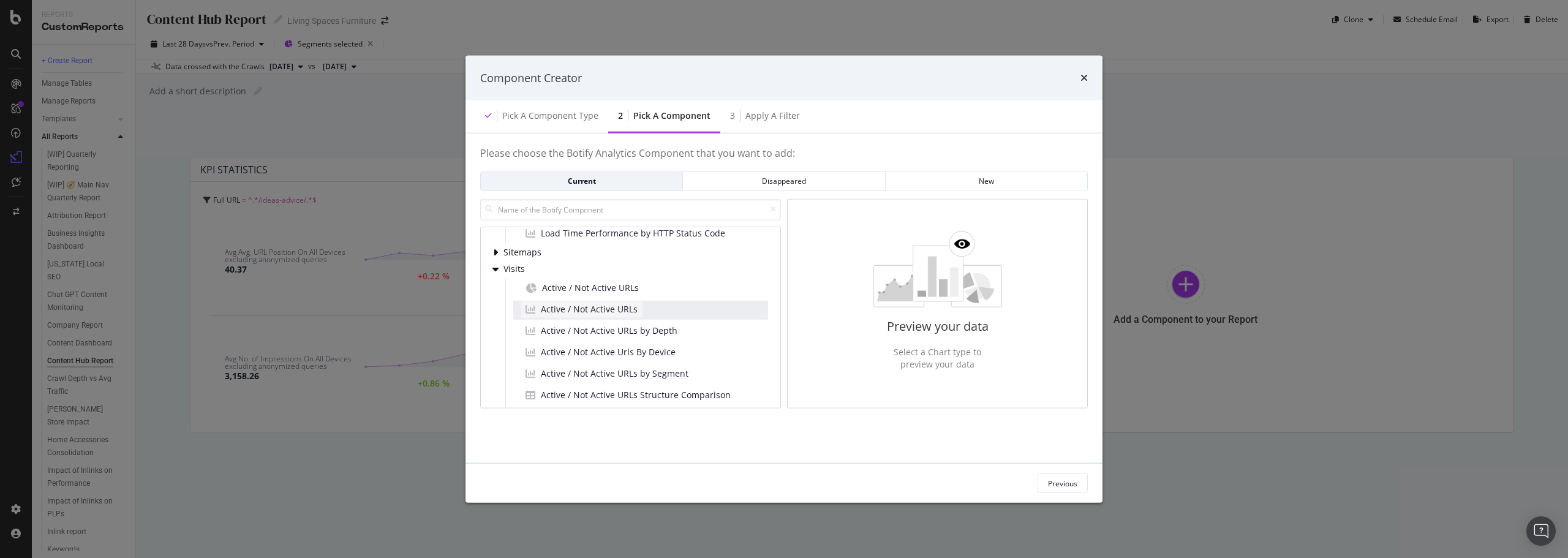
scroll to position [426, 0]
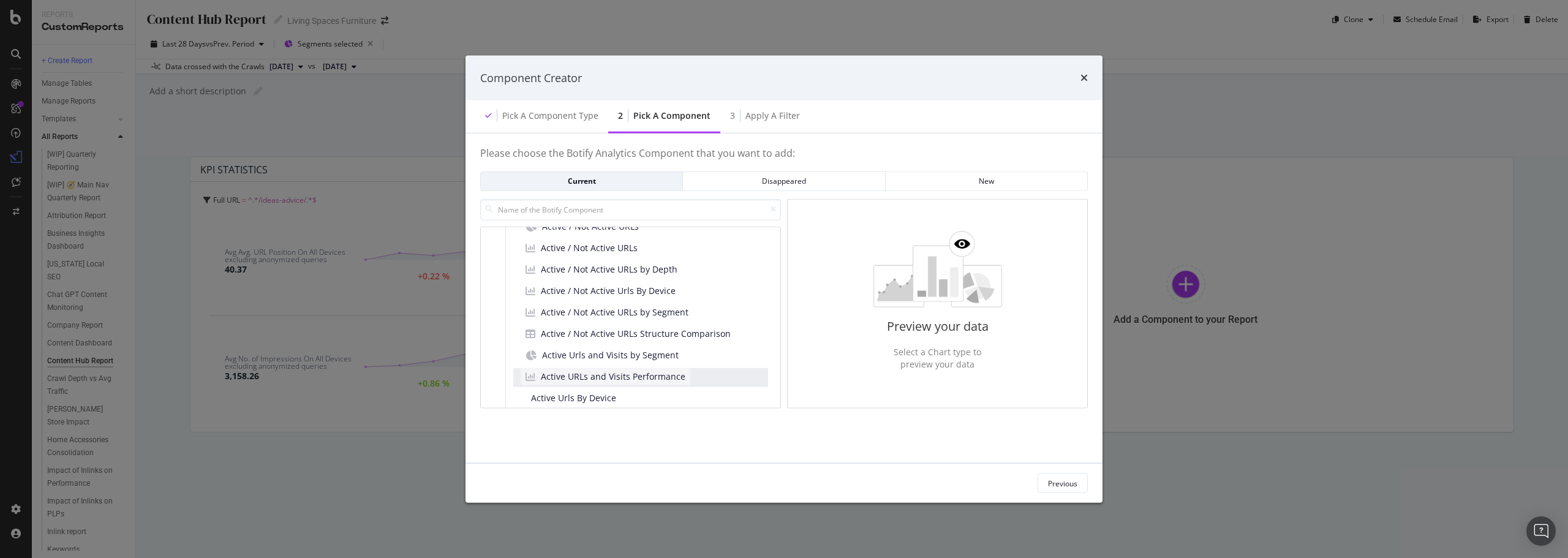
click at [575, 370] on div "Active URLs and Visits Performance" at bounding box center [605, 377] width 169 height 17
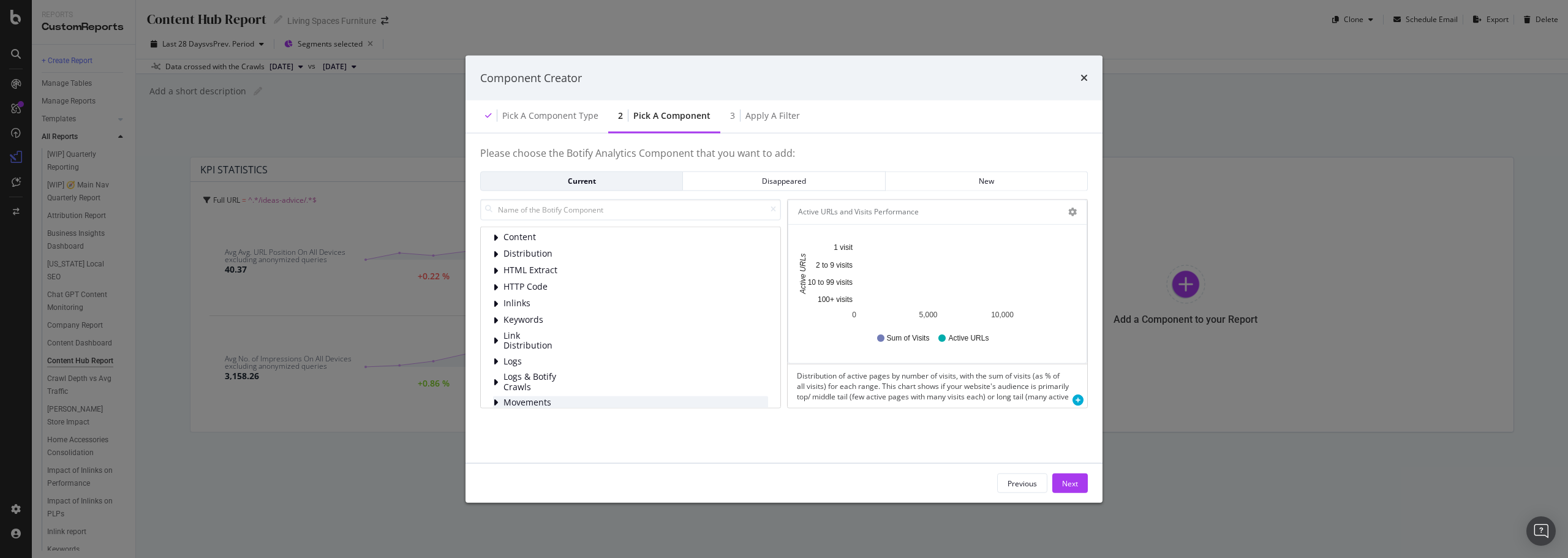
scroll to position [0, 0]
click at [1082, 80] on icon "times" at bounding box center [1084, 77] width 7 height 9
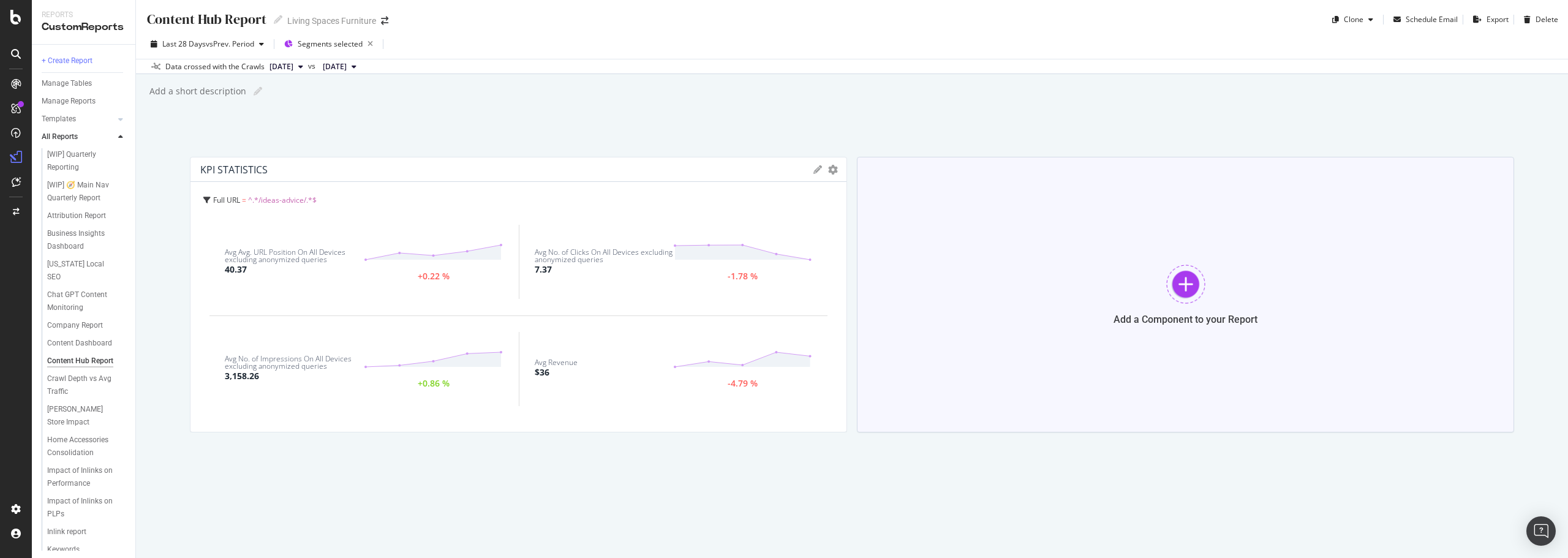
click at [1144, 272] on div "Add a Component to your Report" at bounding box center [1186, 295] width 657 height 276
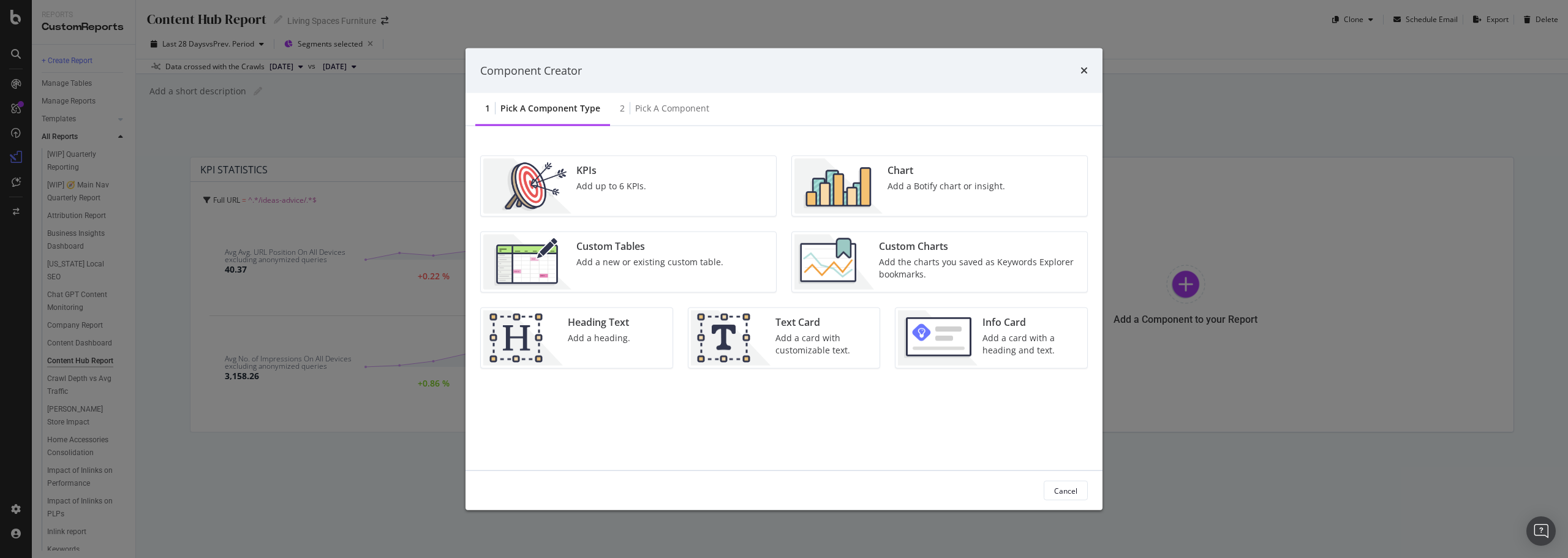
click at [923, 271] on div "Add the charts you saved as Keywords Explorer bookmarks." at bounding box center [979, 268] width 201 height 25
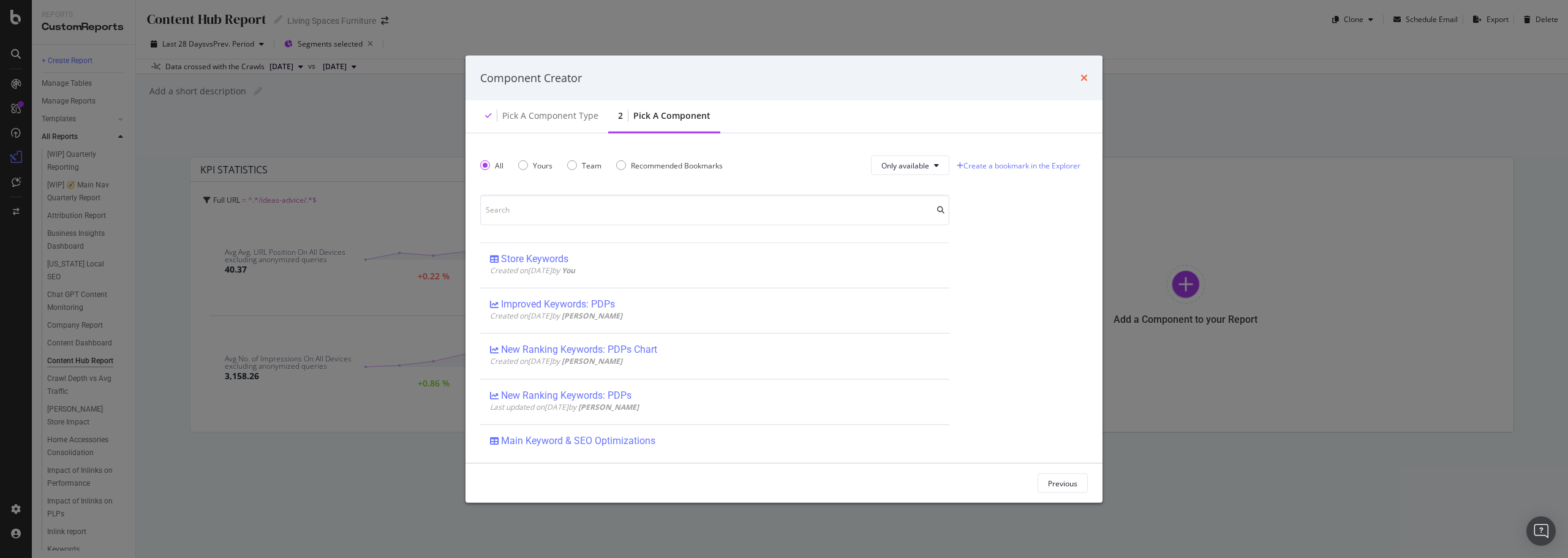
click at [1081, 80] on icon "times" at bounding box center [1084, 77] width 7 height 9
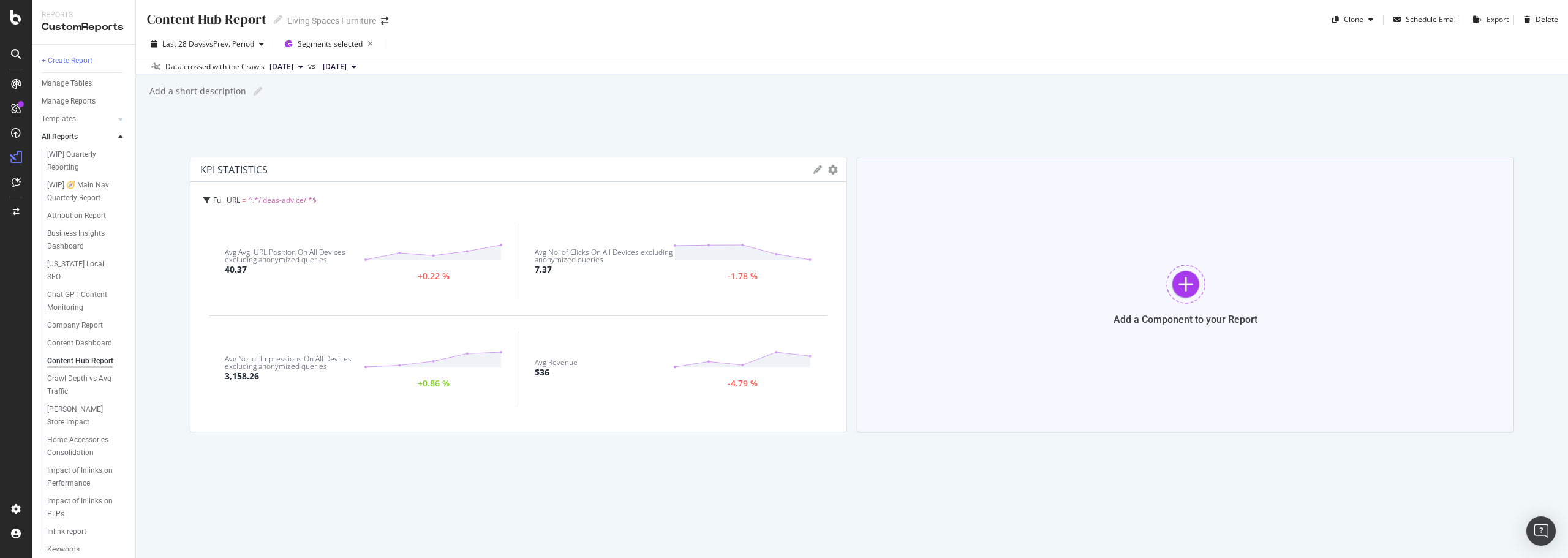
click at [1096, 282] on div "Add a Component to your Report" at bounding box center [1186, 295] width 657 height 276
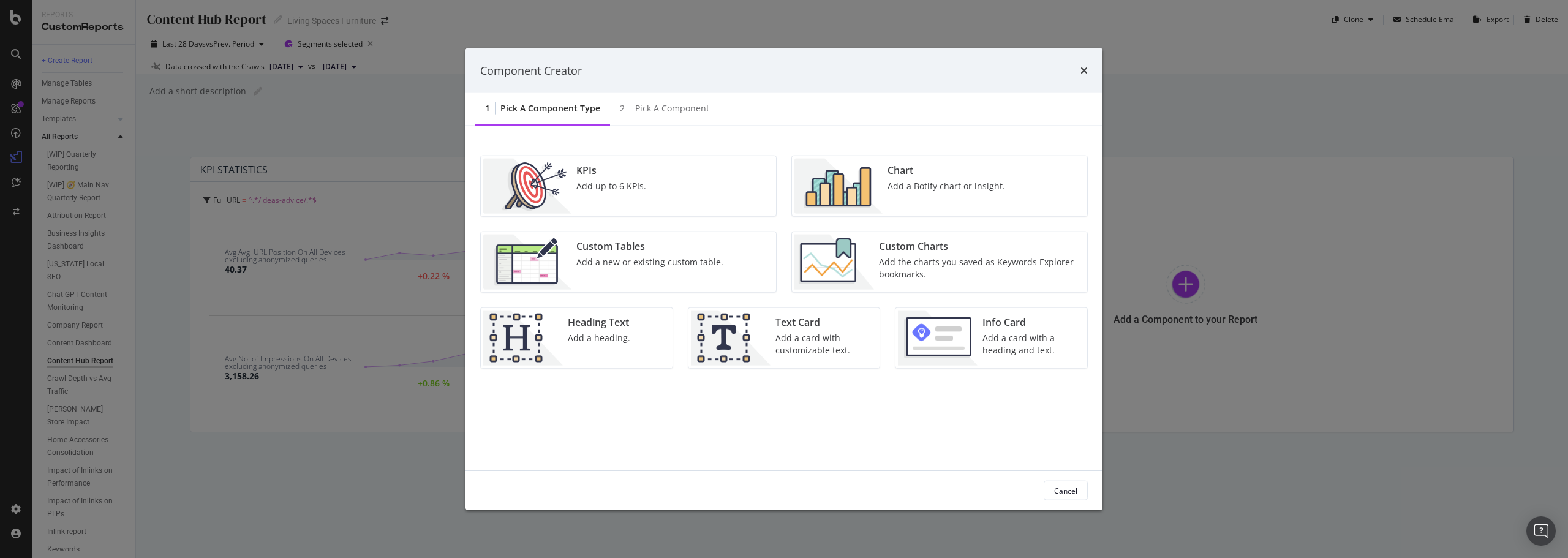
click at [696, 263] on div "Add a new or existing custom table." at bounding box center [650, 262] width 147 height 12
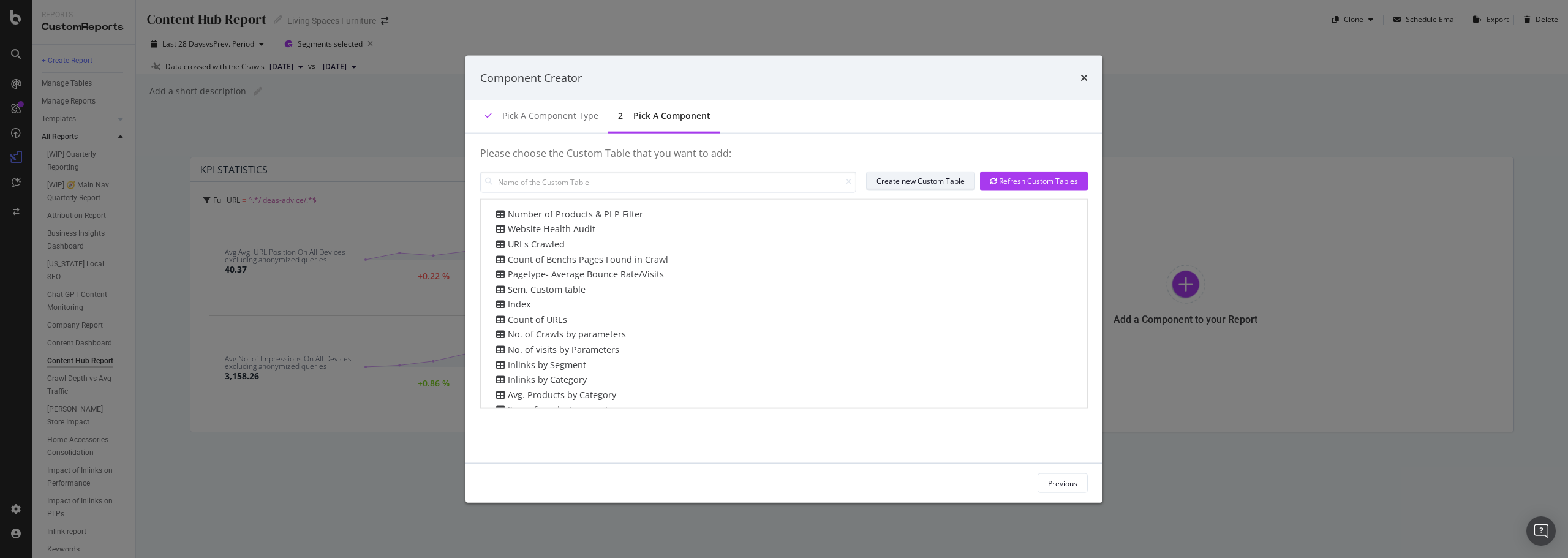
click at [925, 184] on div "Create new Custom Table" at bounding box center [920, 181] width 88 height 10
click at [1085, 73] on icon "times" at bounding box center [1084, 77] width 7 height 9
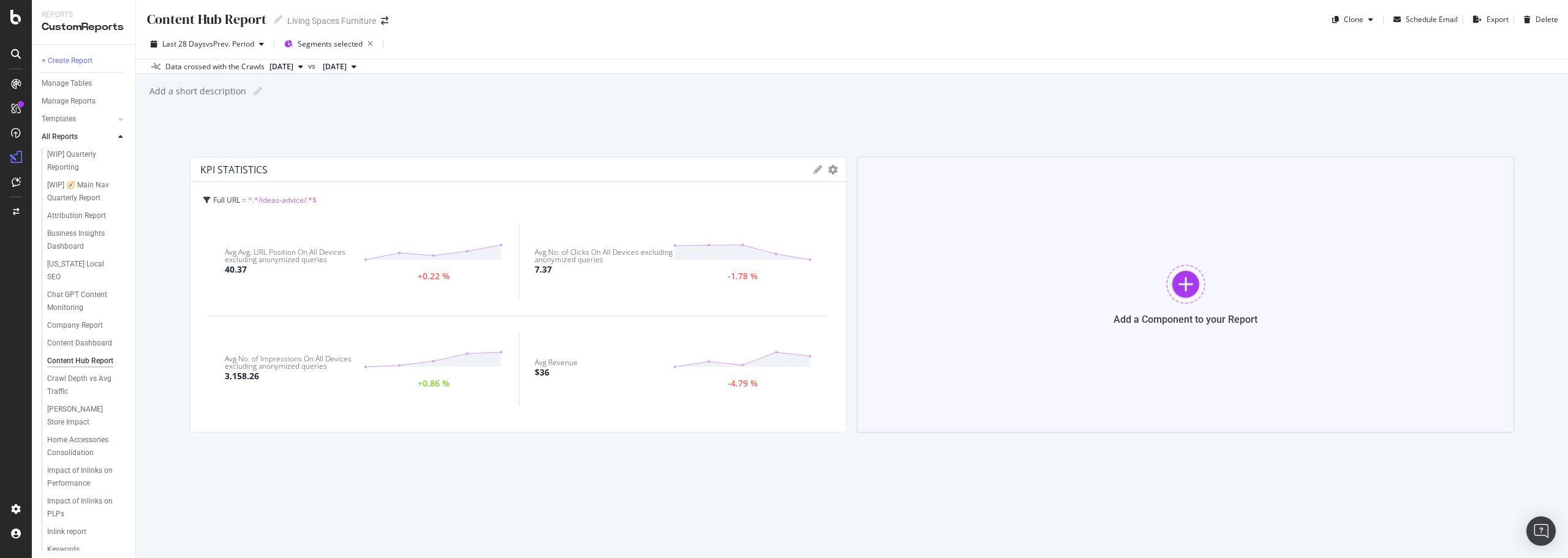
click at [1156, 282] on div "Add a Component to your Report" at bounding box center [1186, 295] width 657 height 276
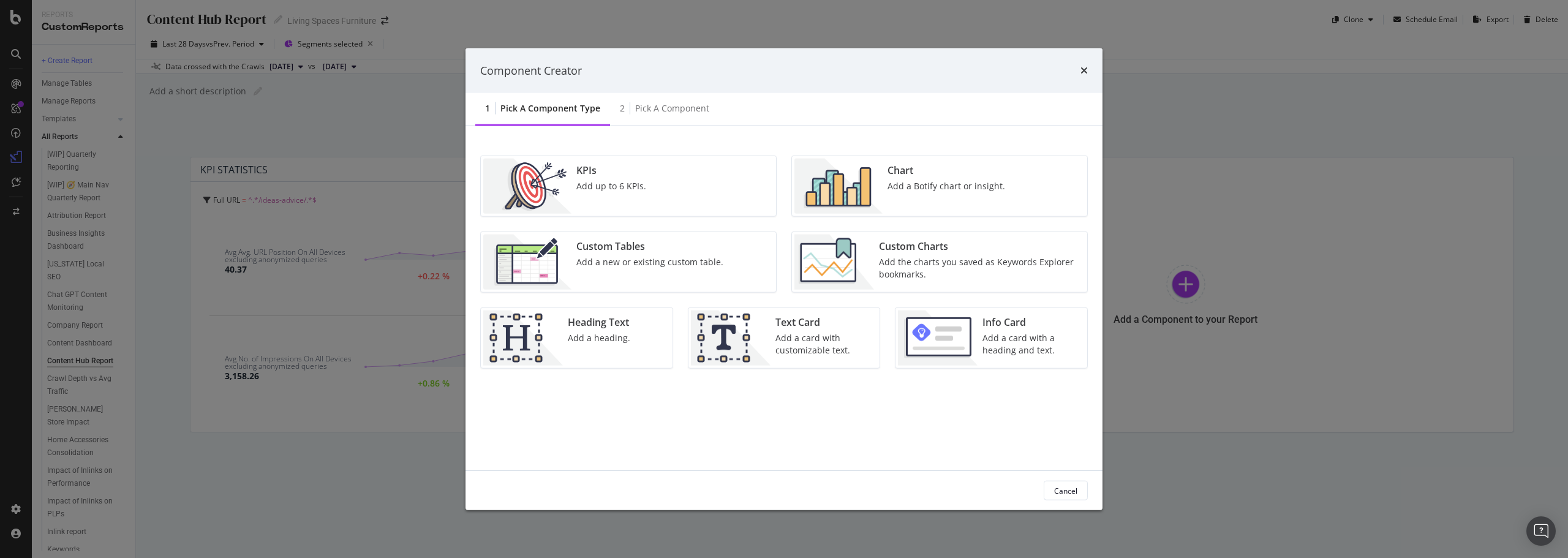
click at [917, 201] on div "Chart Add a Botify chart or insight." at bounding box center [946, 186] width 127 height 55
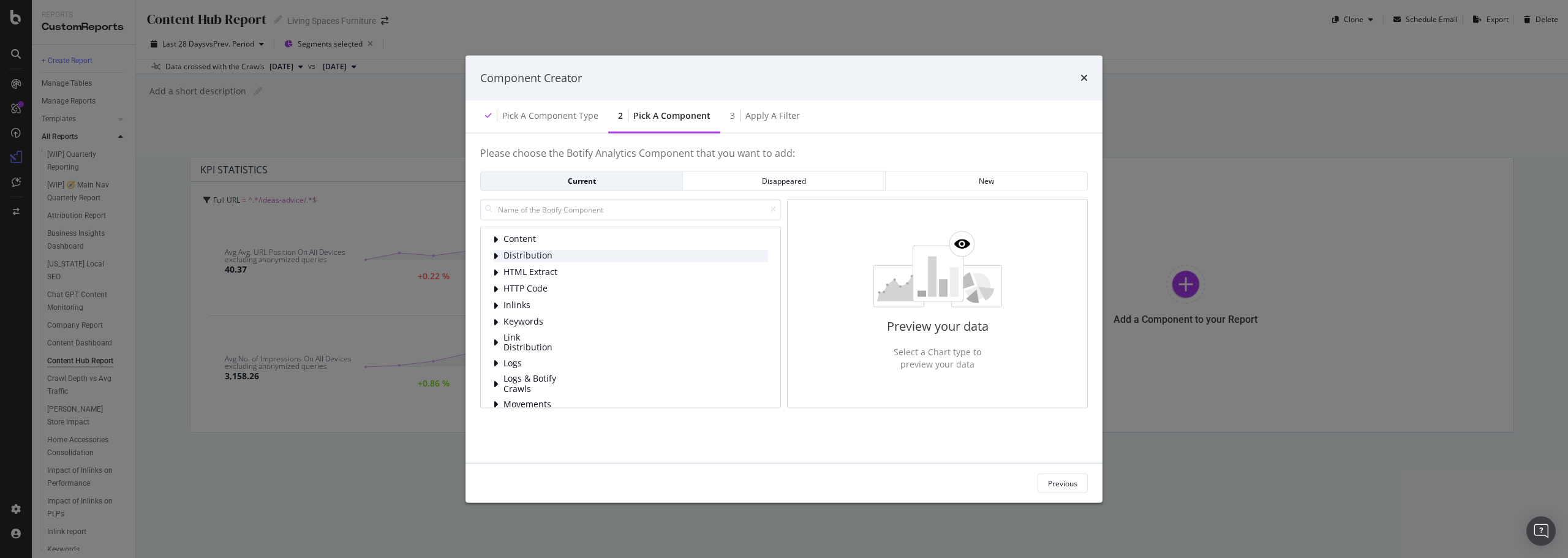
drag, startPoint x: 545, startPoint y: 240, endPoint x: 550, endPoint y: 253, distance: 13.9
click at [550, 253] on div "Content Distribution HTML Extract HTTP Code Inlinks Keywords Link Distribution …" at bounding box center [630, 354] width 275 height 244
click at [537, 393] on span "Visits" at bounding box center [530, 392] width 55 height 10
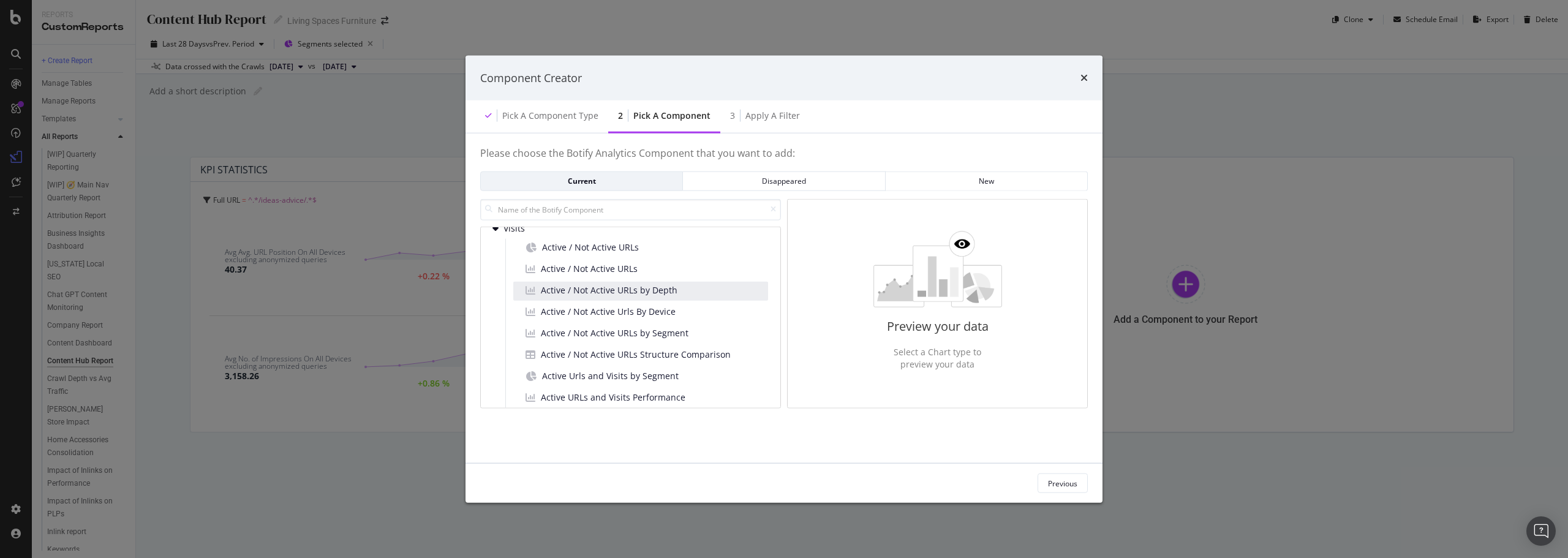
scroll to position [263, 0]
click at [619, 380] on span "Active URLs and Visits Performance" at bounding box center [613, 377] width 145 height 12
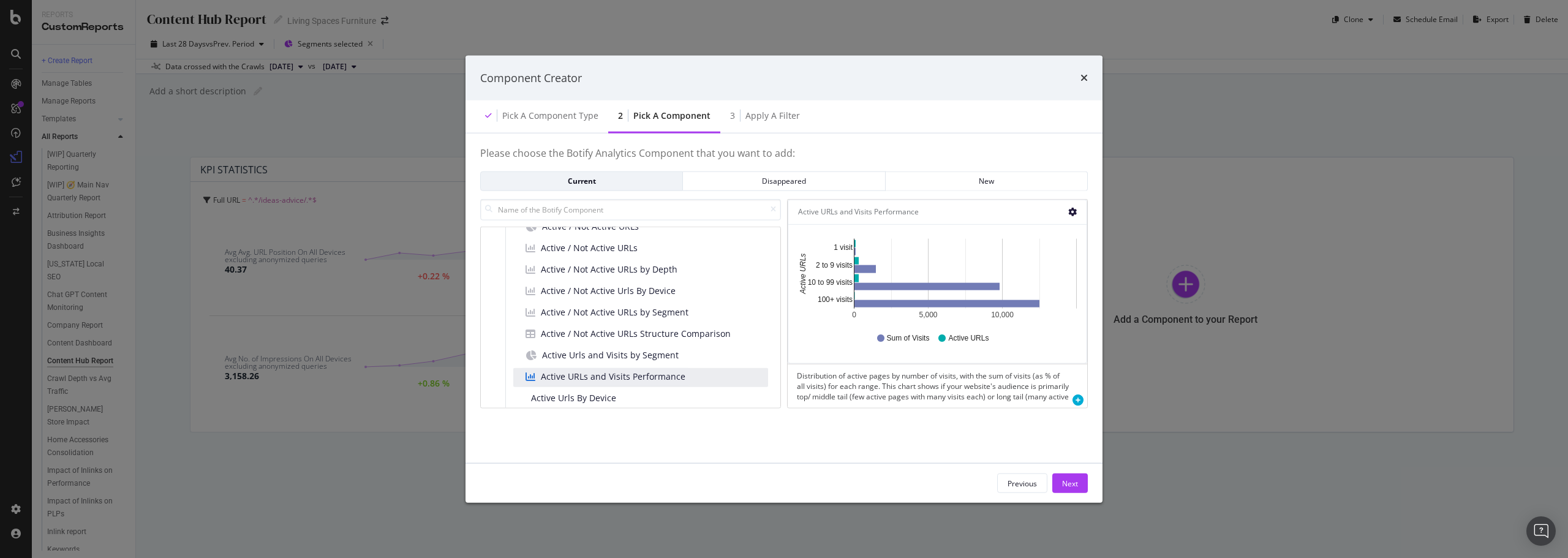
click at [1076, 209] on icon "gear" at bounding box center [1072, 212] width 9 height 9
click at [1011, 261] on span "Bar (by Percentage)" at bounding box center [1024, 258] width 125 height 17
click at [1071, 208] on icon "gear" at bounding box center [1072, 212] width 9 height 9
click at [1036, 285] on span "Table" at bounding box center [1024, 281] width 125 height 17
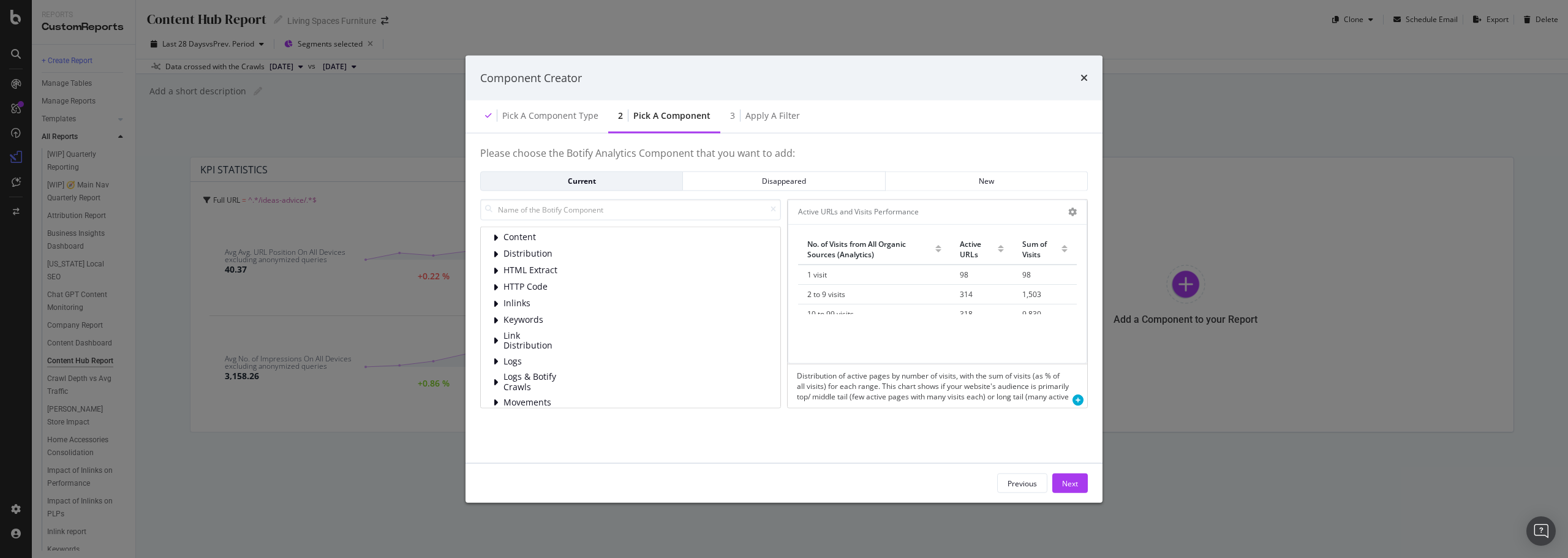
scroll to position [0, 0]
click at [531, 244] on span "Content" at bounding box center [530, 239] width 55 height 10
click at [560, 298] on div "Keywords" at bounding box center [630, 297] width 275 height 12
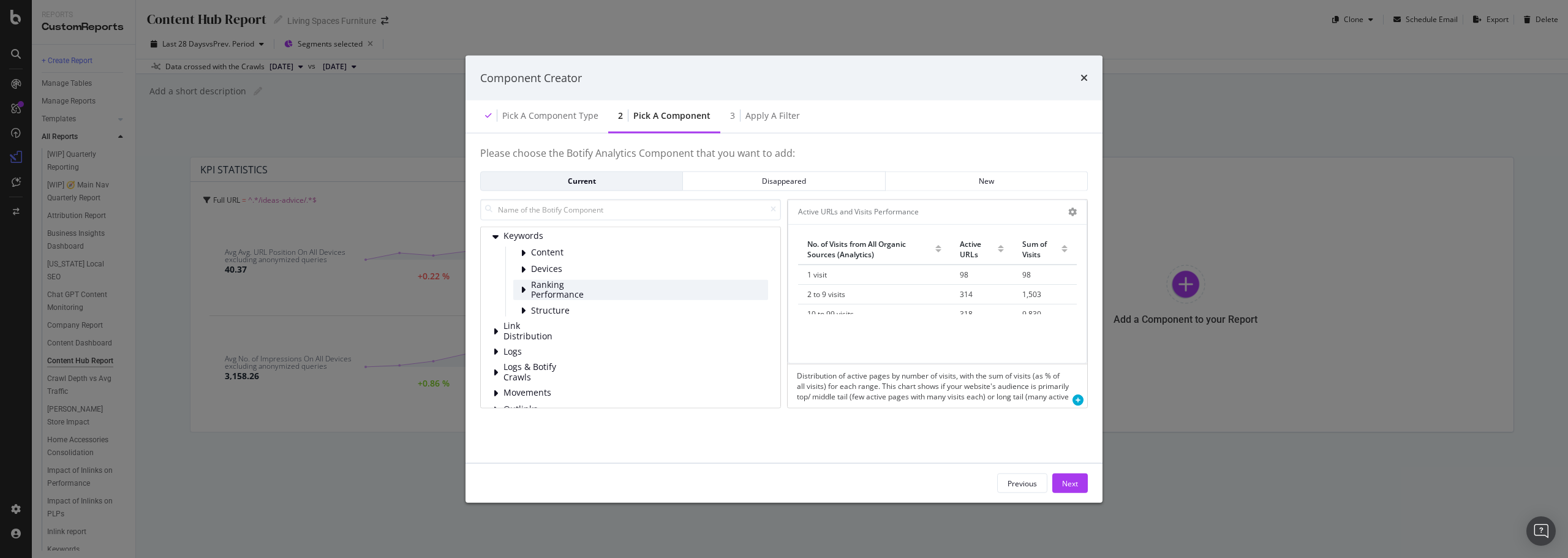
click at [581, 289] on span "Ranking Performance" at bounding box center [558, 290] width 55 height 20
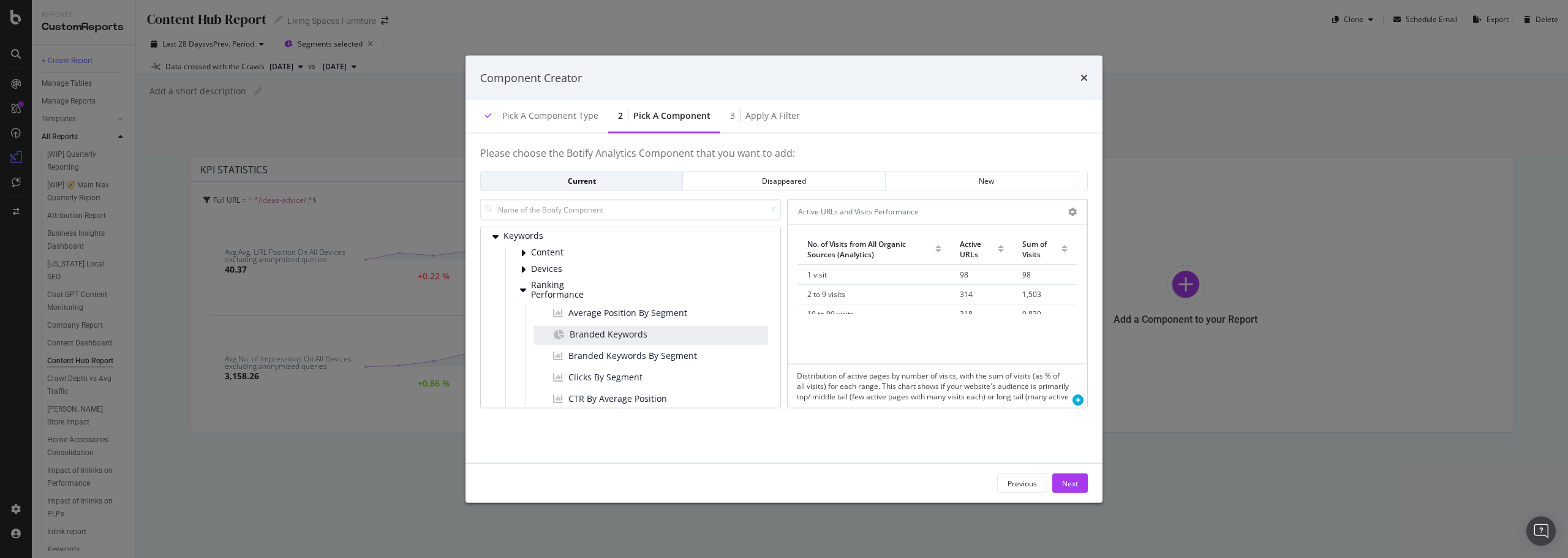
scroll to position [613, 0]
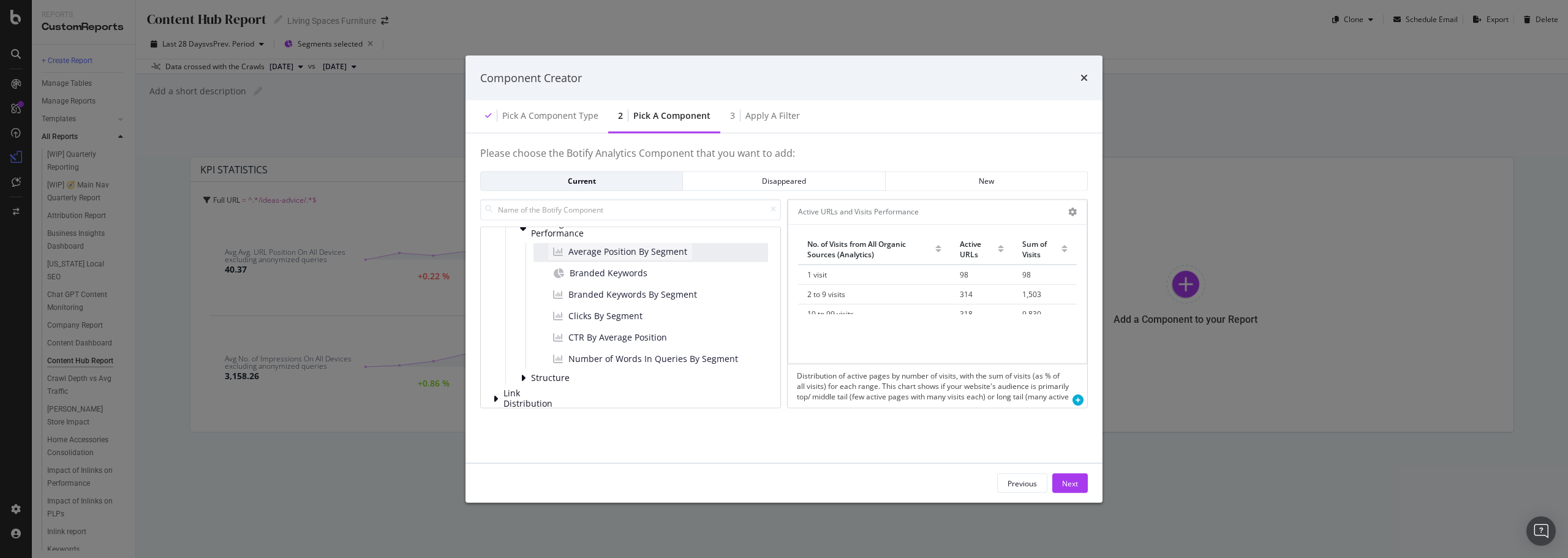
click at [686, 255] on div "Average Position By Segment" at bounding box center [620, 252] width 144 height 17
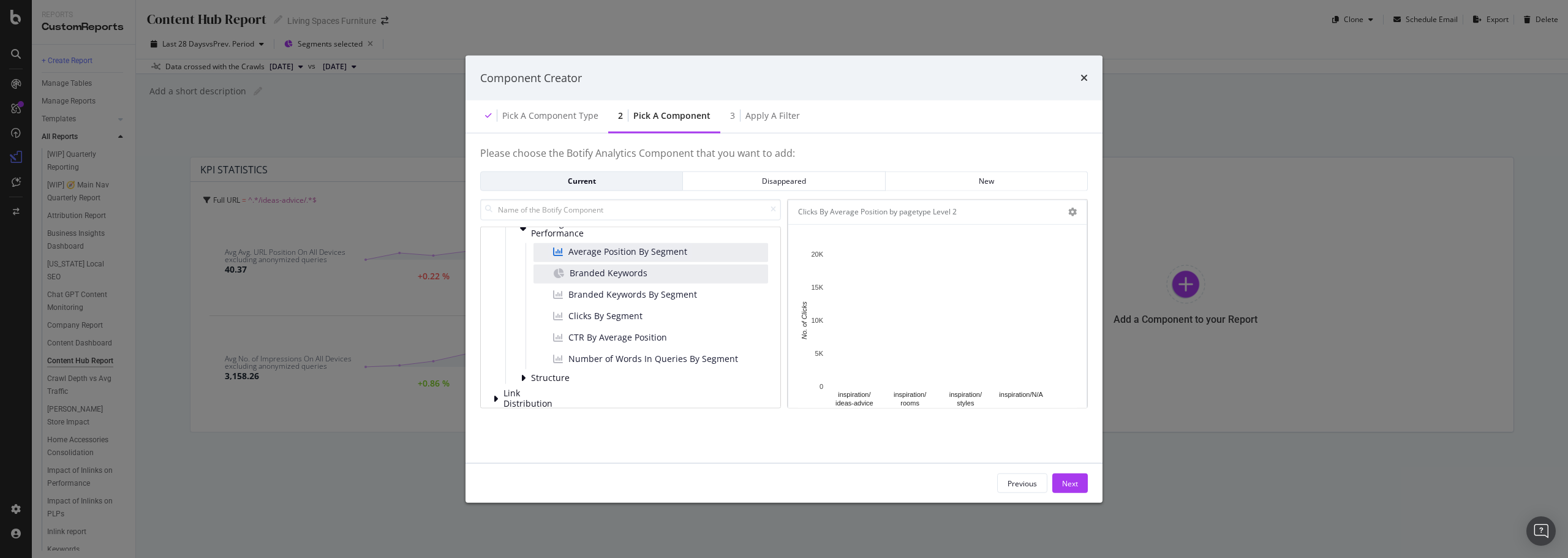
scroll to position [674, 0]
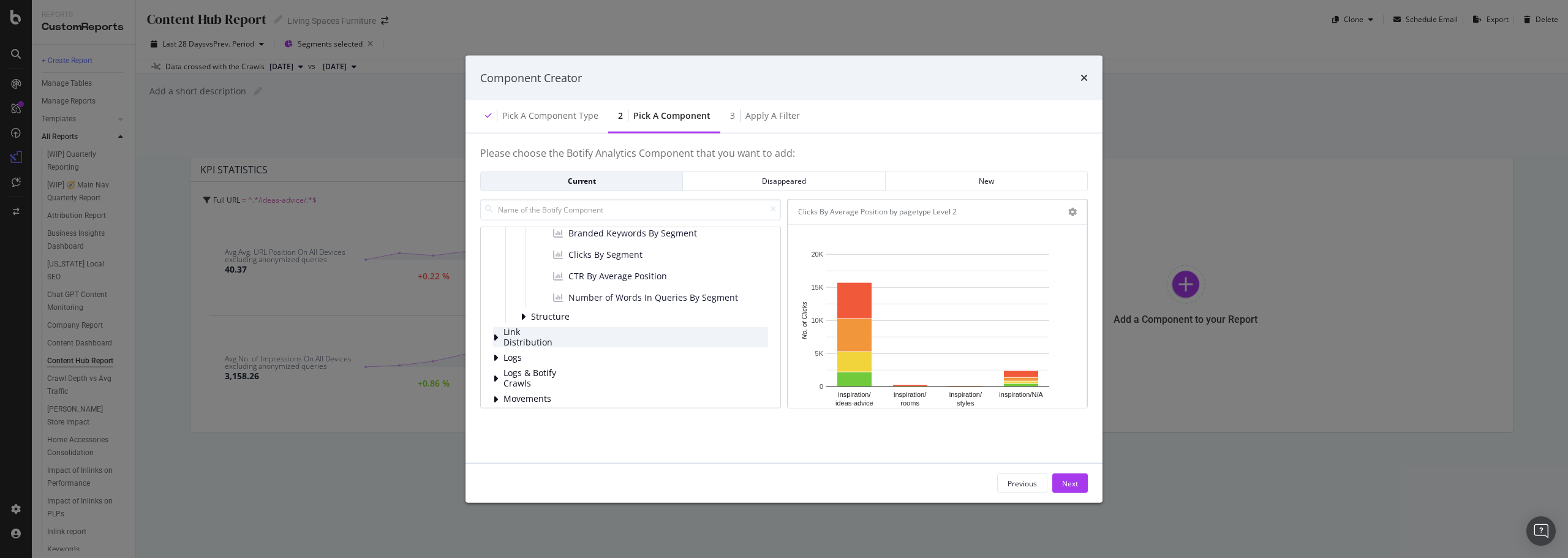
click at [563, 341] on div "Link Distribution" at bounding box center [630, 338] width 275 height 20
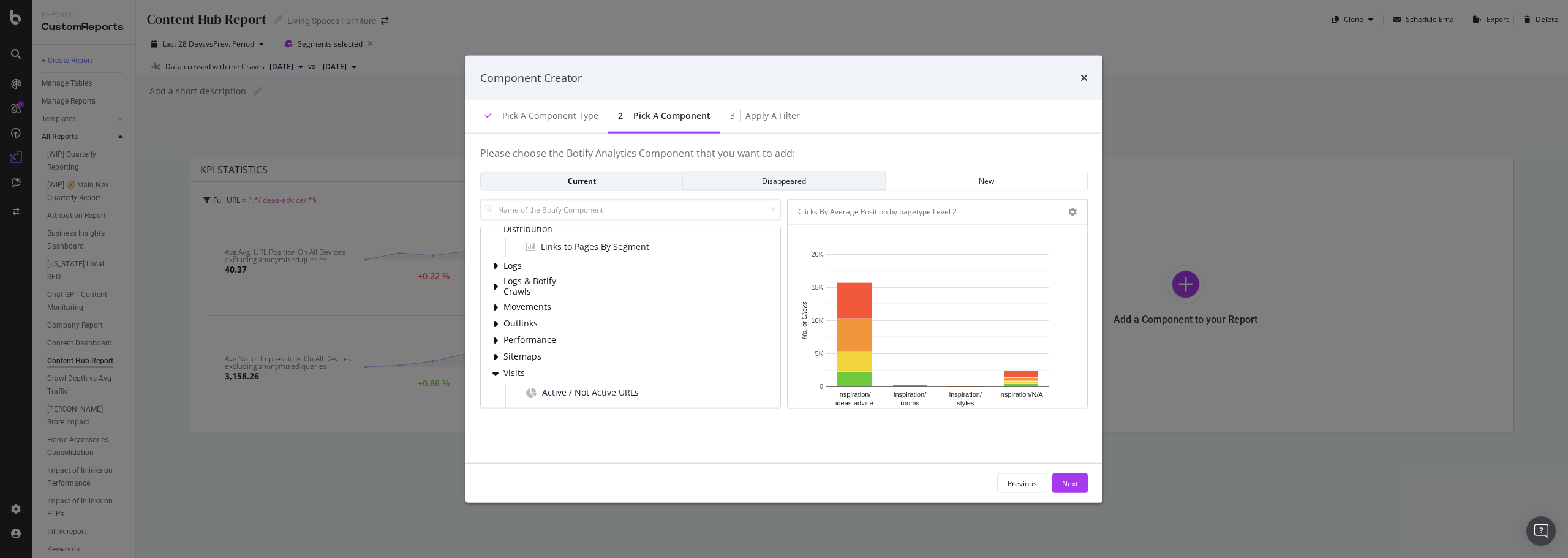
scroll to position [797, 0]
click at [1084, 73] on icon "times" at bounding box center [1084, 77] width 7 height 9
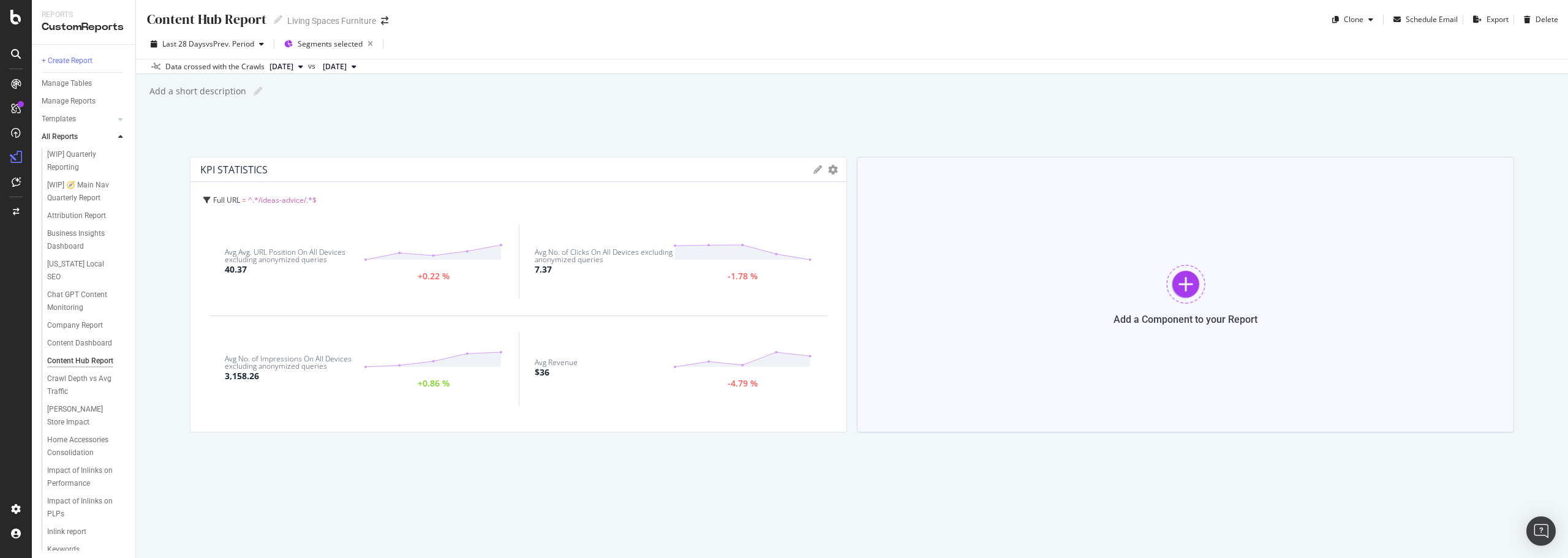
click at [1178, 277] on div at bounding box center [1186, 284] width 39 height 39
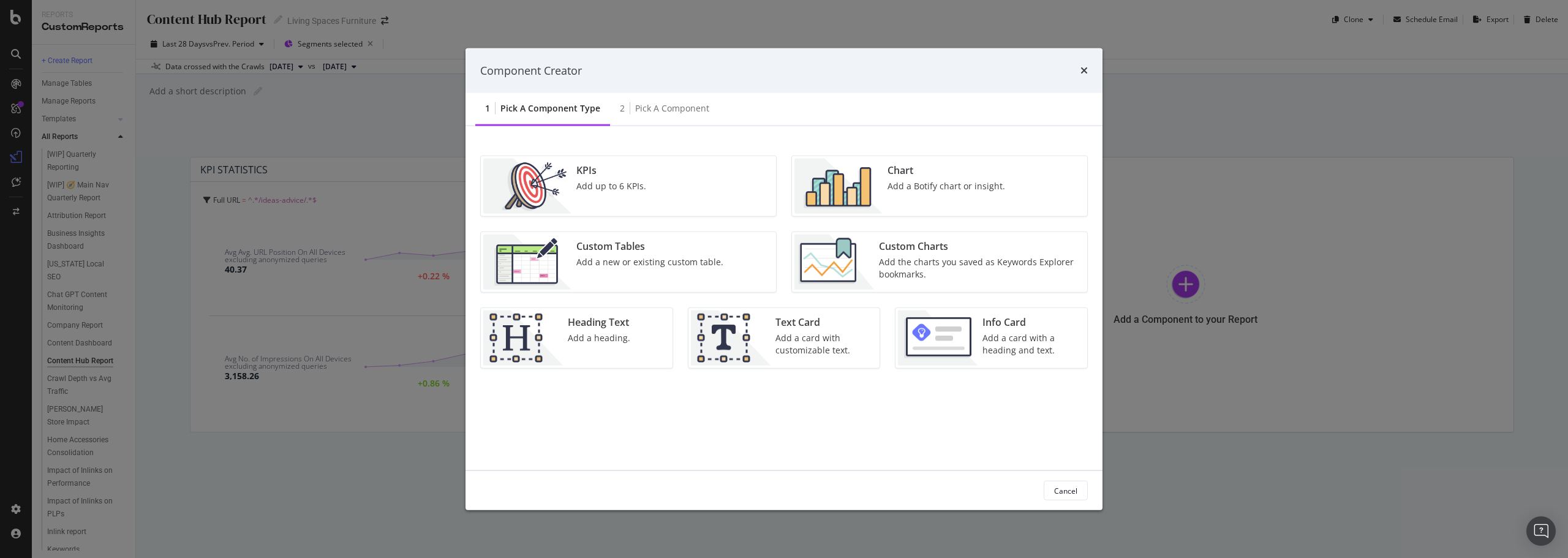
click at [629, 183] on div "Add up to 6 KPIs." at bounding box center [611, 186] width 70 height 12
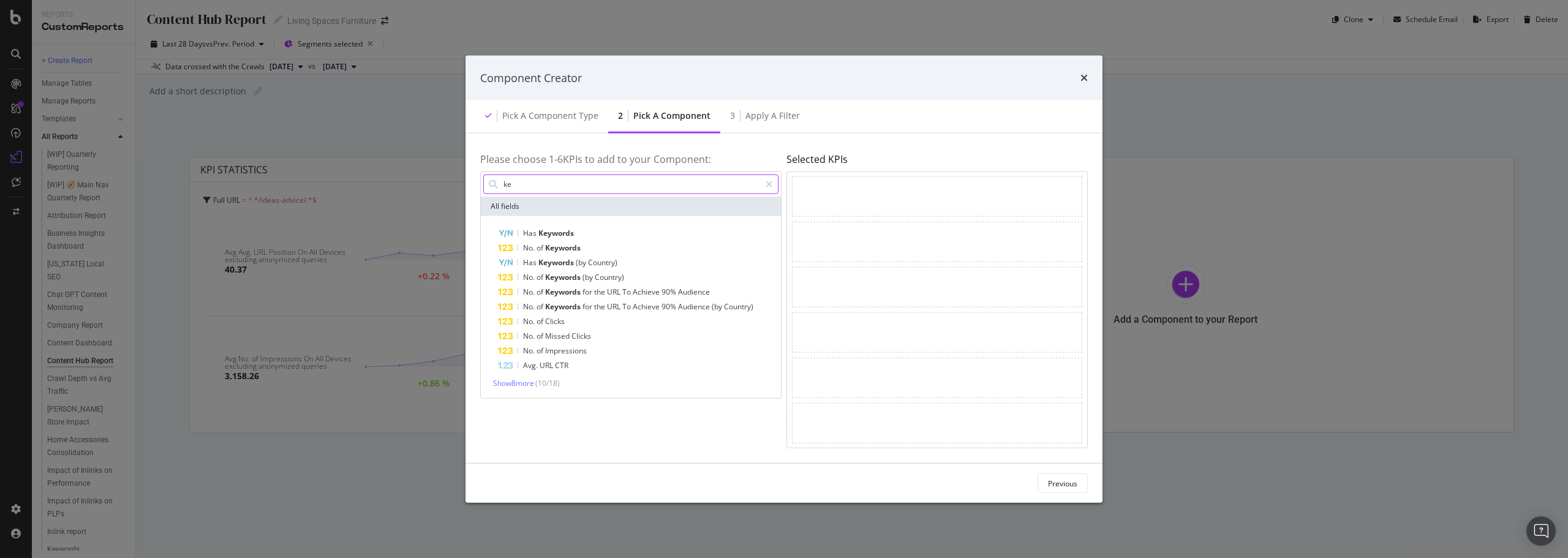
type input "k"
drag, startPoint x: 613, startPoint y: 180, endPoint x: 482, endPoint y: 172, distance: 131.2
click at [482, 171] on div "visit All fields Visit Probability No. of Visits No. of Visits (Logs) No. of Vi…" at bounding box center [630, 284] width 301 height 228
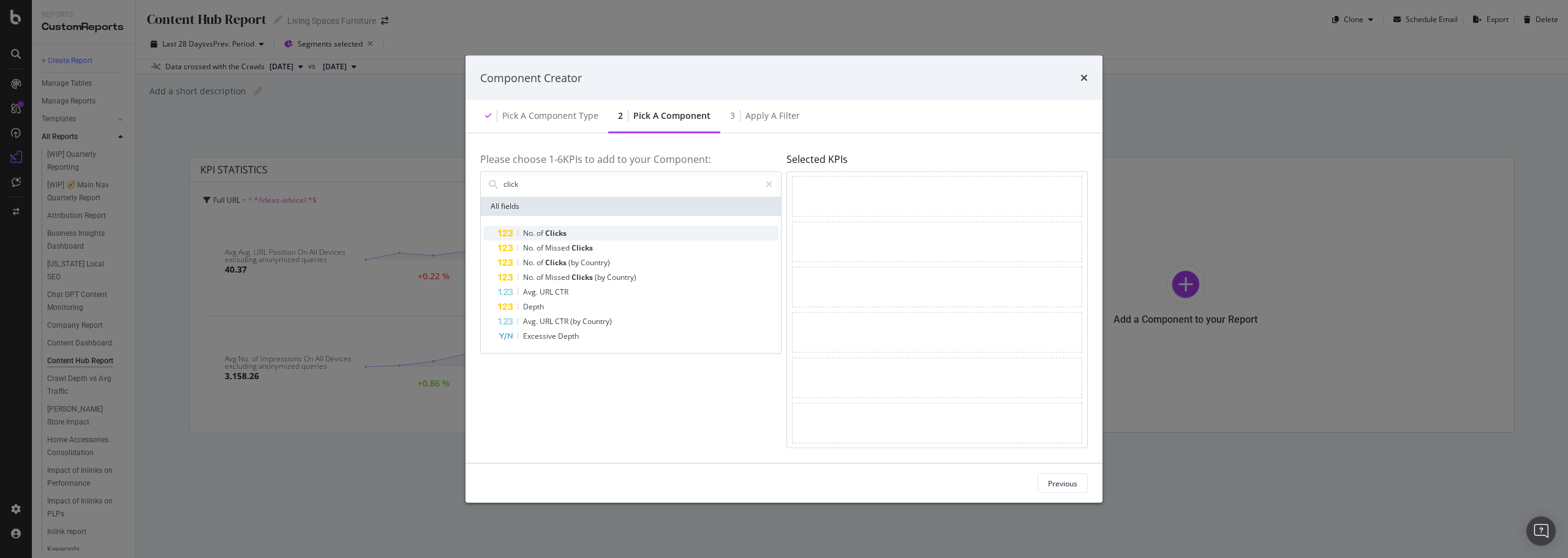
type input "click"
click at [554, 226] on div "No. of Clicks" at bounding box center [638, 233] width 281 height 15
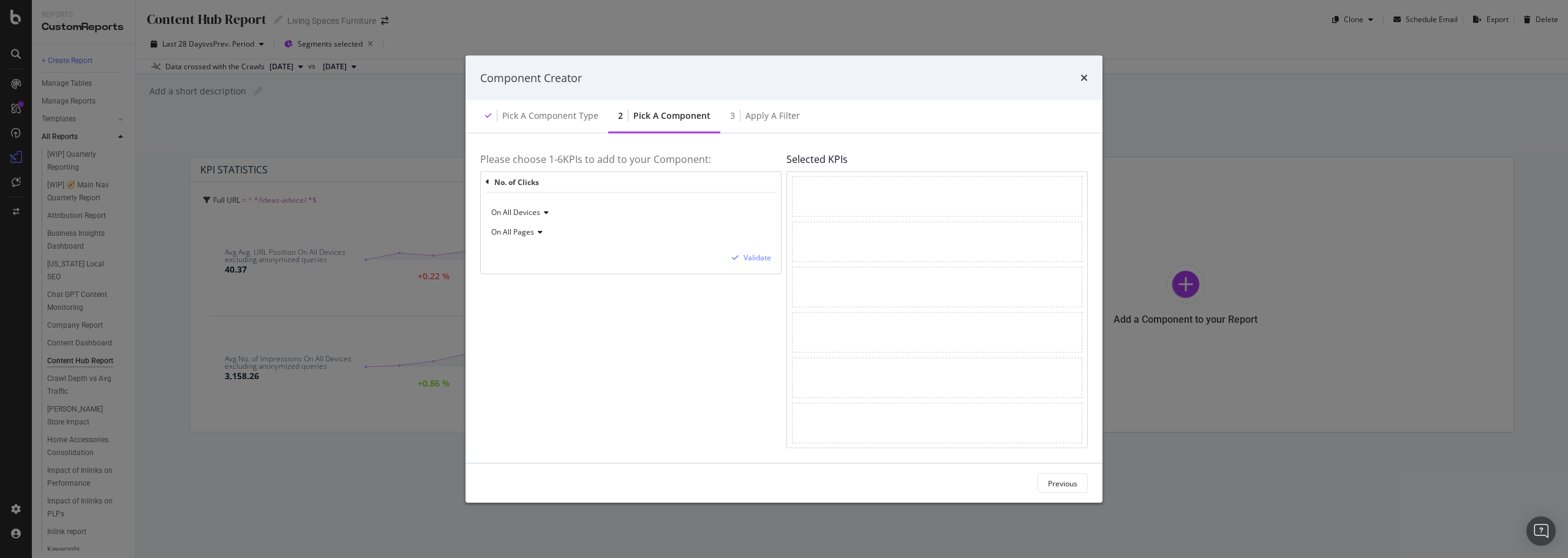
click at [534, 232] on icon "modal" at bounding box center [539, 232] width 9 height 7
click at [757, 257] on div "Validate" at bounding box center [757, 258] width 28 height 10
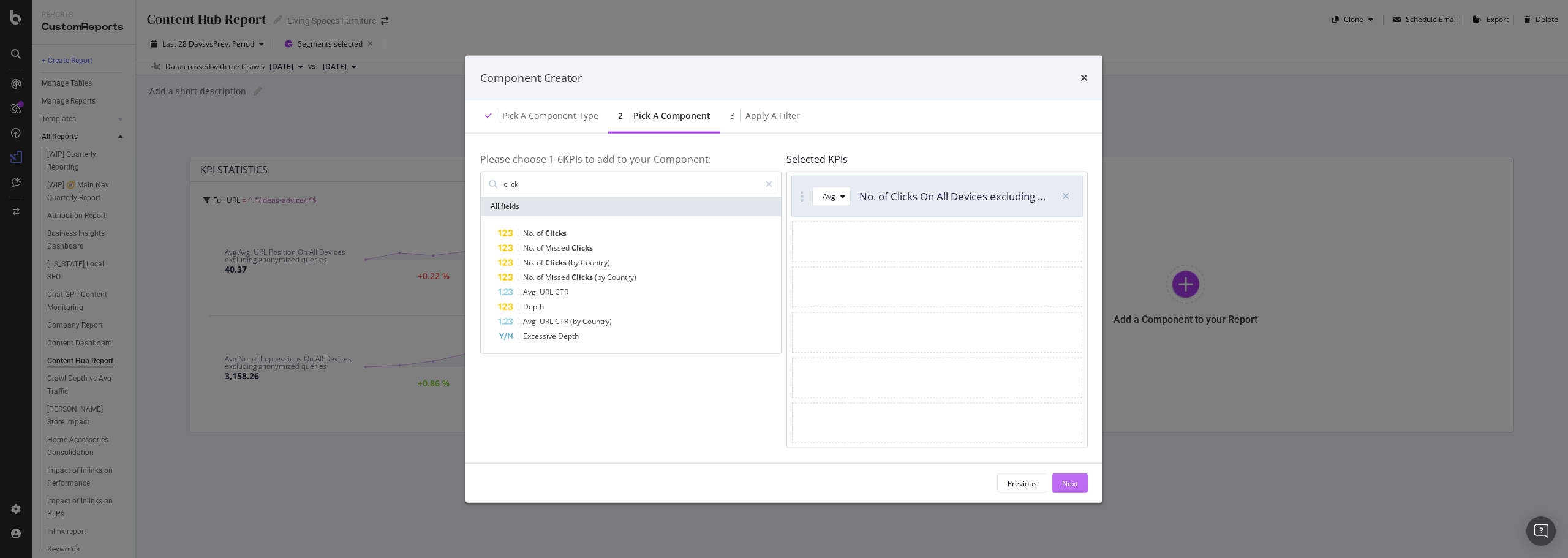
click at [1052, 492] on button "Next" at bounding box center [1069, 483] width 36 height 20
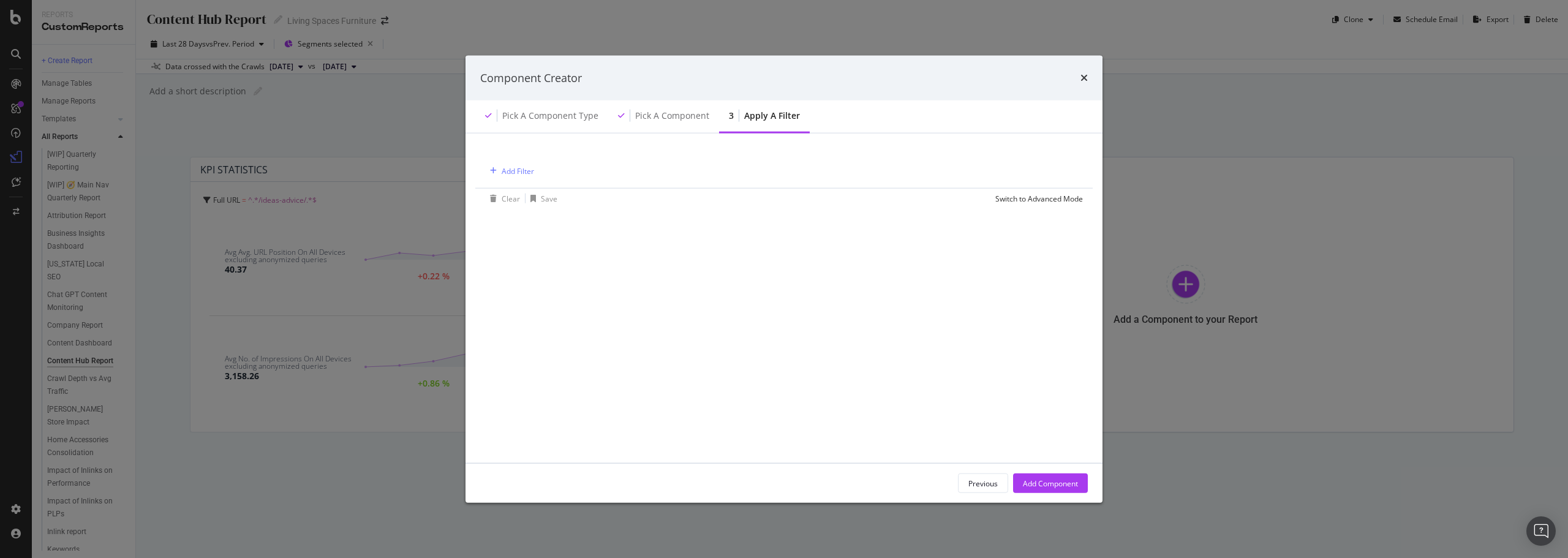
click at [542, 172] on div "Add Filter" at bounding box center [784, 171] width 598 height 35
click at [532, 170] on div "Add Filter" at bounding box center [518, 170] width 33 height 10
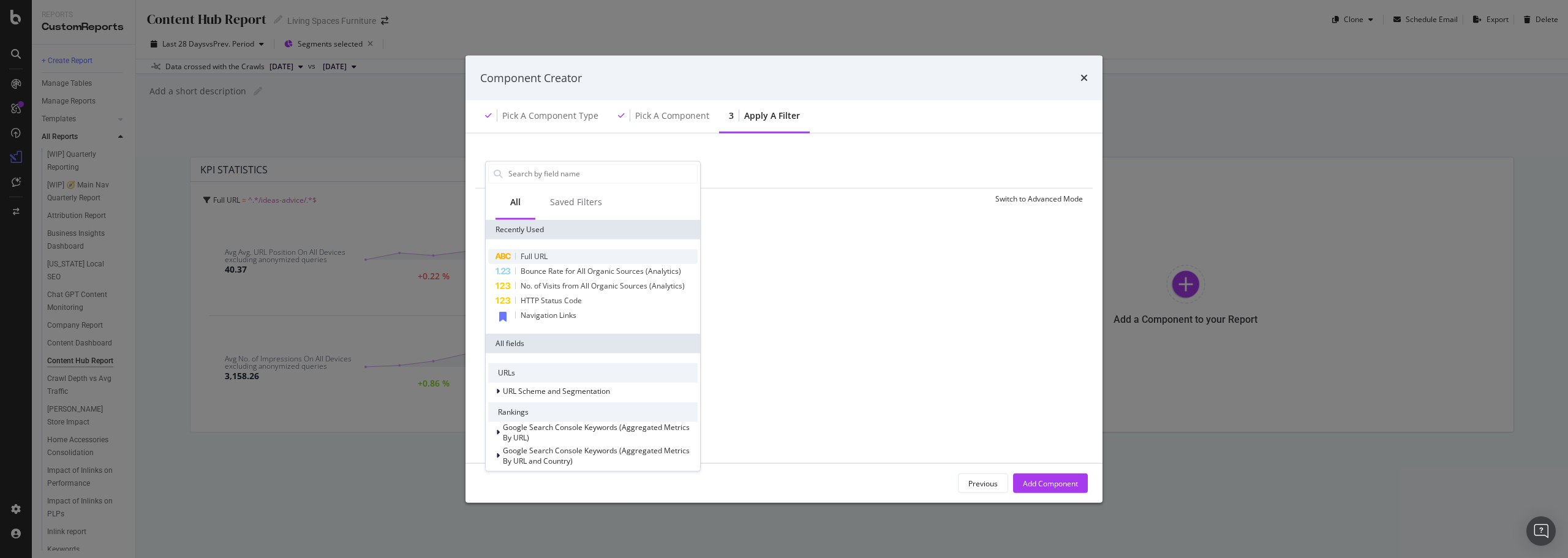
click at [552, 251] on div "Full URL" at bounding box center [592, 256] width 209 height 15
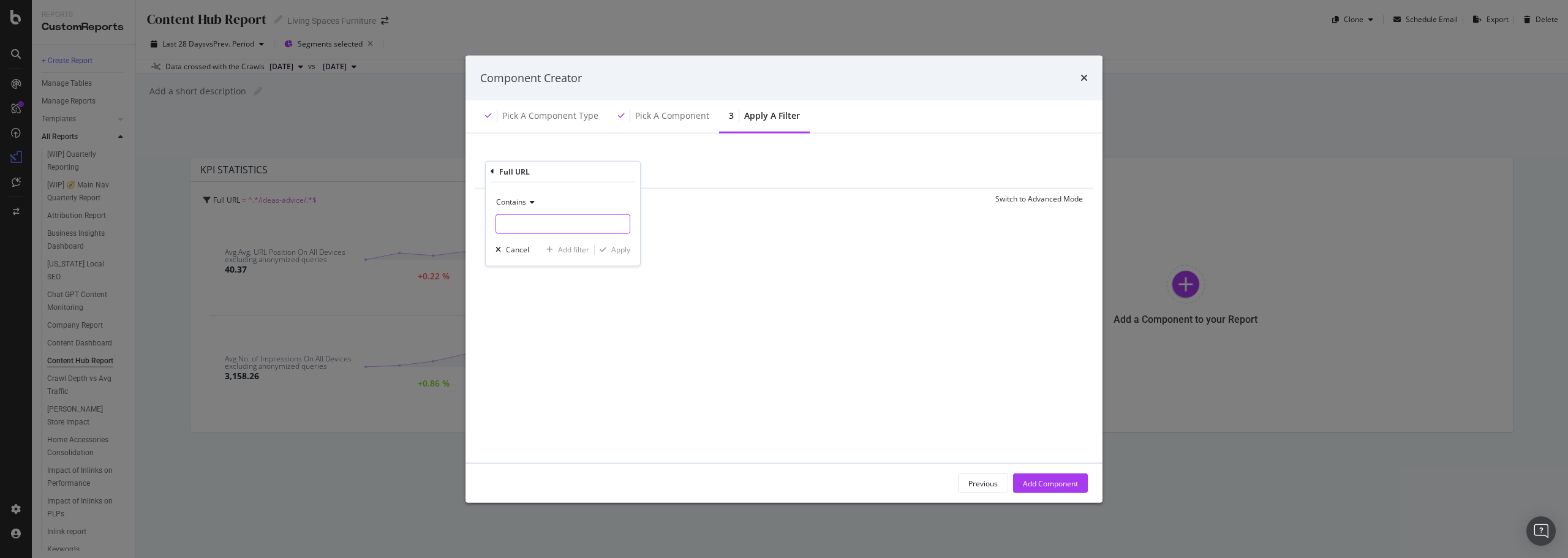
click at [543, 230] on input "modal" at bounding box center [563, 223] width 134 height 20
type input "/ideas-advice/"
click at [611, 248] on div "Apply" at bounding box center [621, 250] width 19 height 10
click at [1057, 479] on div "Add Component" at bounding box center [1050, 483] width 55 height 10
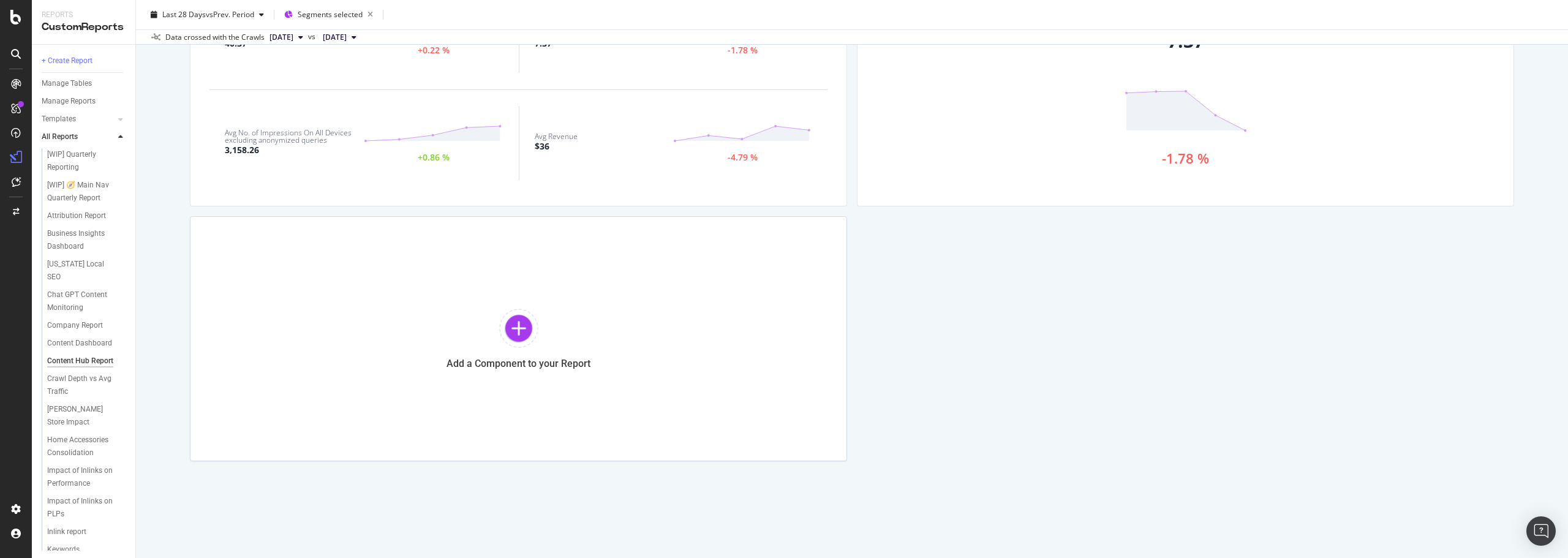
scroll to position [0, 0]
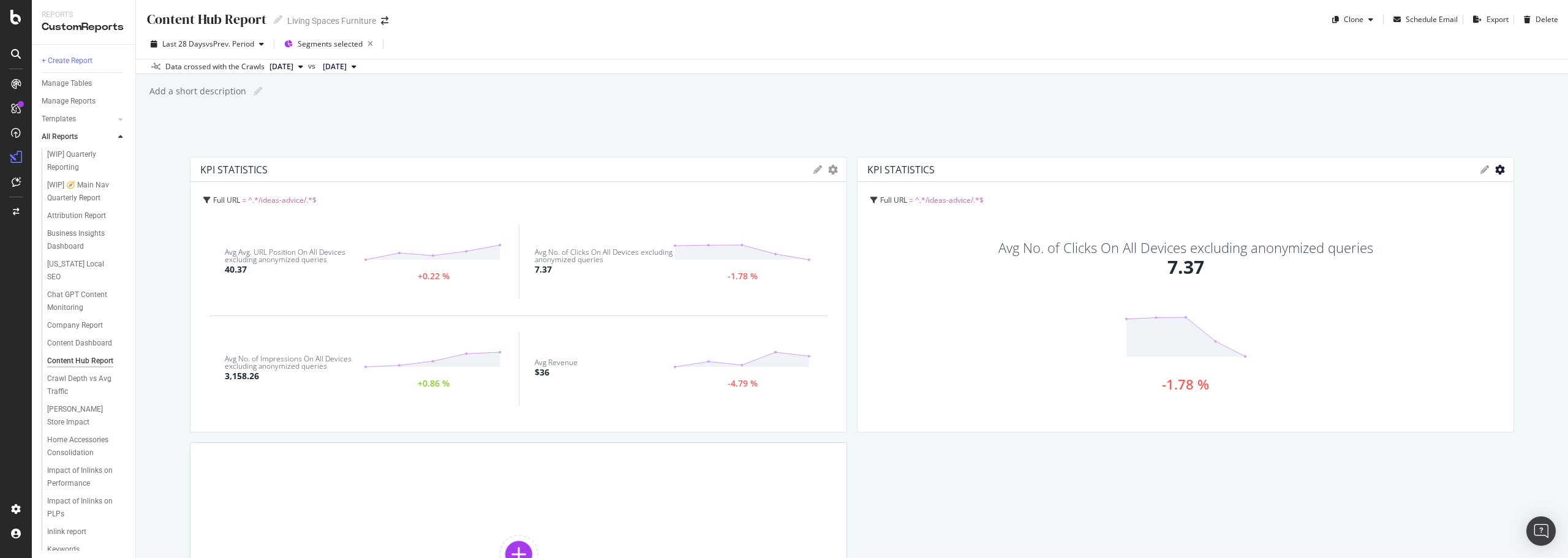
click at [1495, 171] on icon "gear" at bounding box center [1499, 170] width 9 height 9
click at [1418, 223] on span "Table" at bounding box center [1448, 216] width 127 height 17
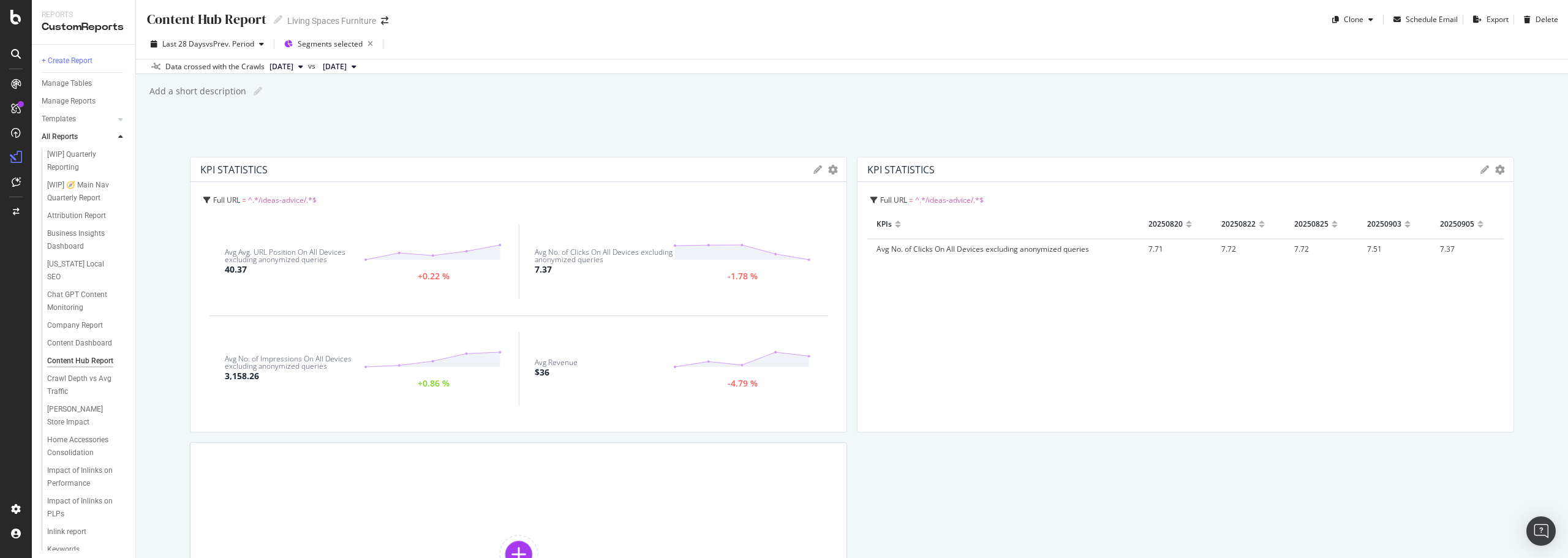
click at [955, 200] on span "^.*/ideas-advice/.*$" at bounding box center [949, 200] width 68 height 10
click at [1495, 169] on icon "gear" at bounding box center [1499, 170] width 9 height 9
click at [1428, 312] on span "Delete" at bounding box center [1448, 307] width 127 height 17
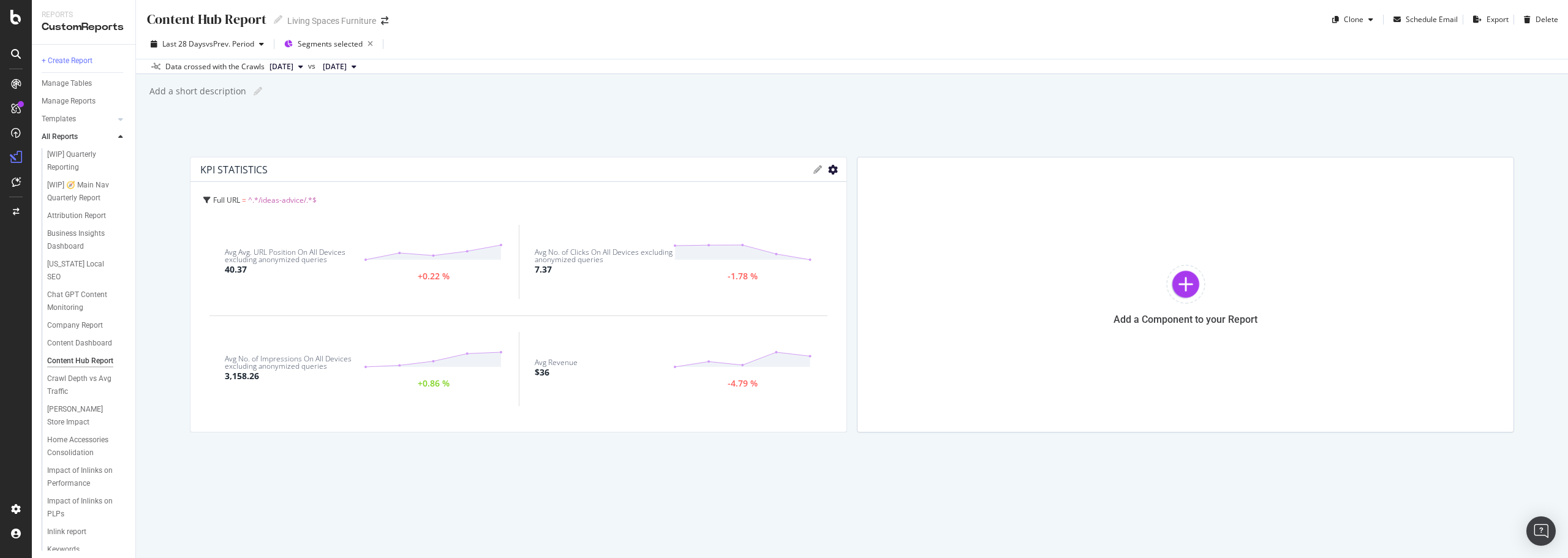
click at [833, 167] on icon "gear" at bounding box center [832, 170] width 9 height 9
click at [816, 165] on icon at bounding box center [818, 170] width 9 height 9
click at [811, 108] on div "Content Hub Report Content Hub Report Living Spaces Furniture Clone Schedule Em…" at bounding box center [852, 279] width 1432 height 558
click at [751, 370] on div "Cancel" at bounding box center [759, 377] width 52 height 28
click at [334, 44] on span "Segments selected" at bounding box center [329, 44] width 65 height 10
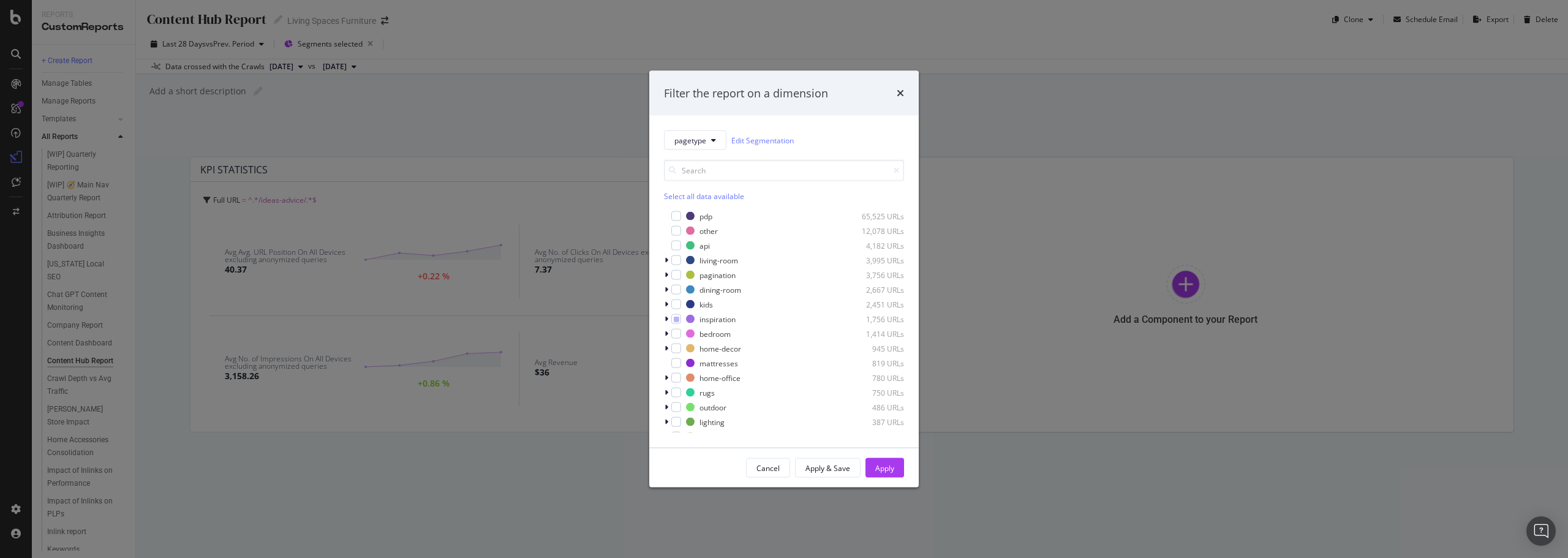
click at [515, 86] on div "Filter the report on a dimension pagetype Edit Segmentation Select all data ava…" at bounding box center [784, 279] width 1568 height 558
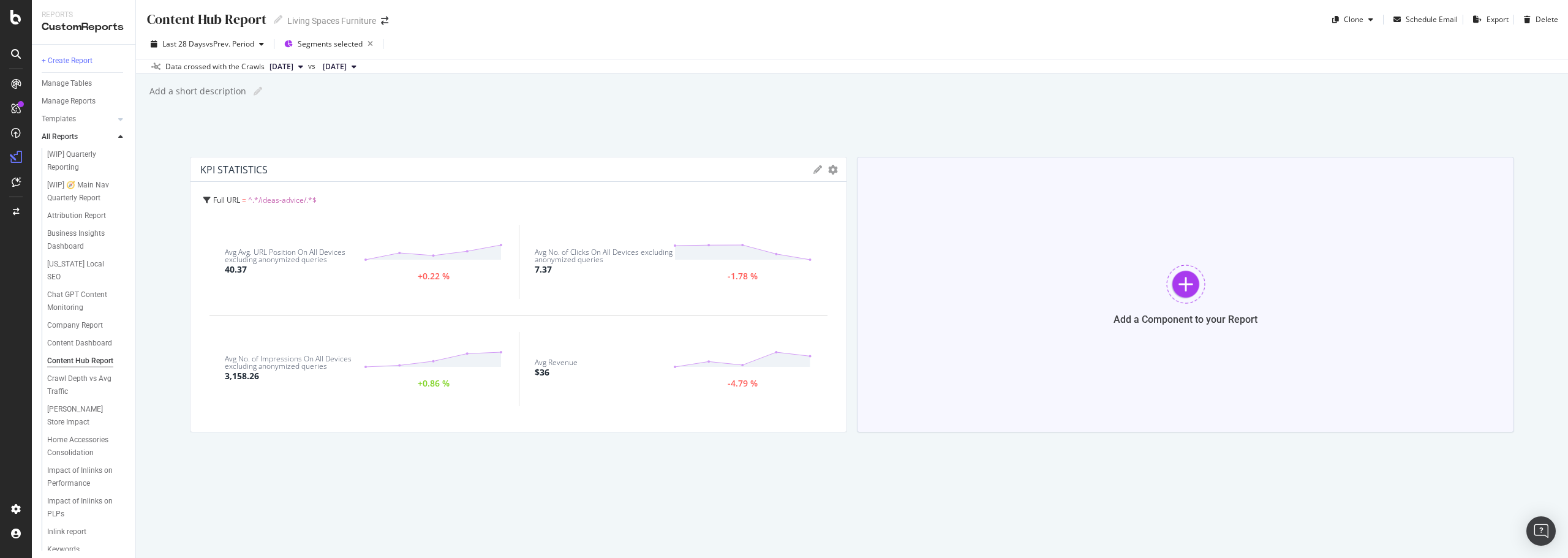
click at [1156, 279] on div "Add a Component to your Report" at bounding box center [1186, 295] width 657 height 276
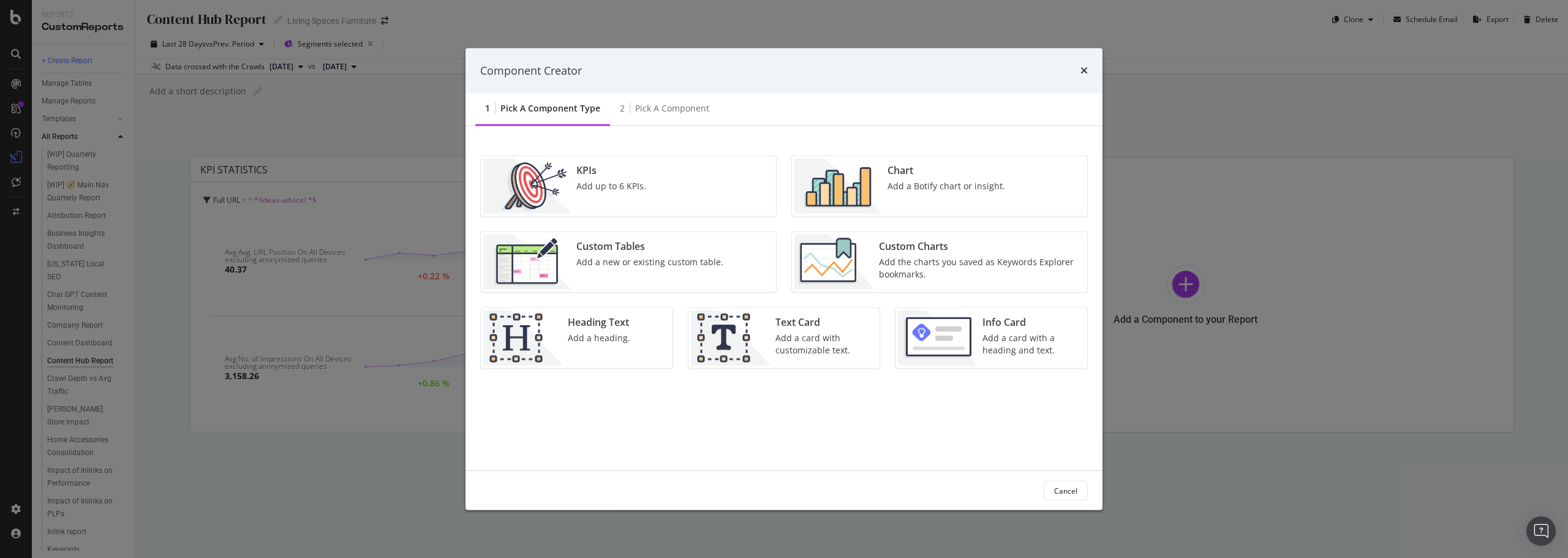
click at [923, 187] on div "Add a Botify chart or insight." at bounding box center [946, 186] width 118 height 12
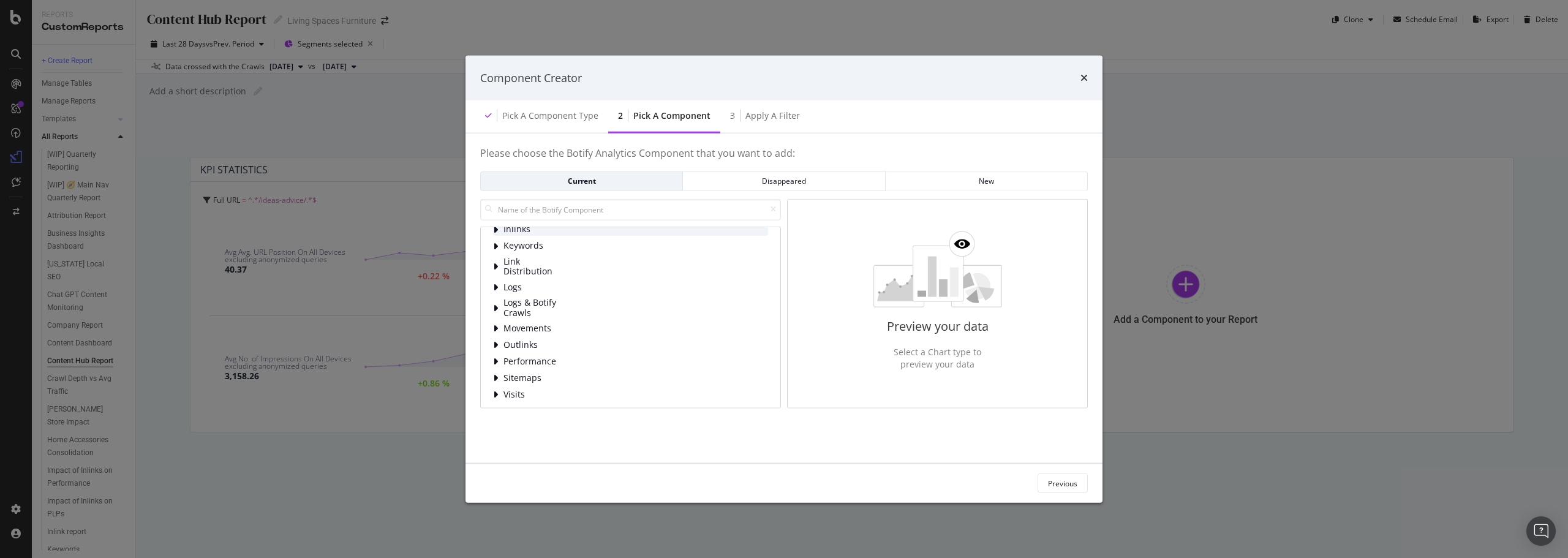
scroll to position [79, 0]
click at [497, 359] on icon "modal" at bounding box center [495, 358] width 5 height 9
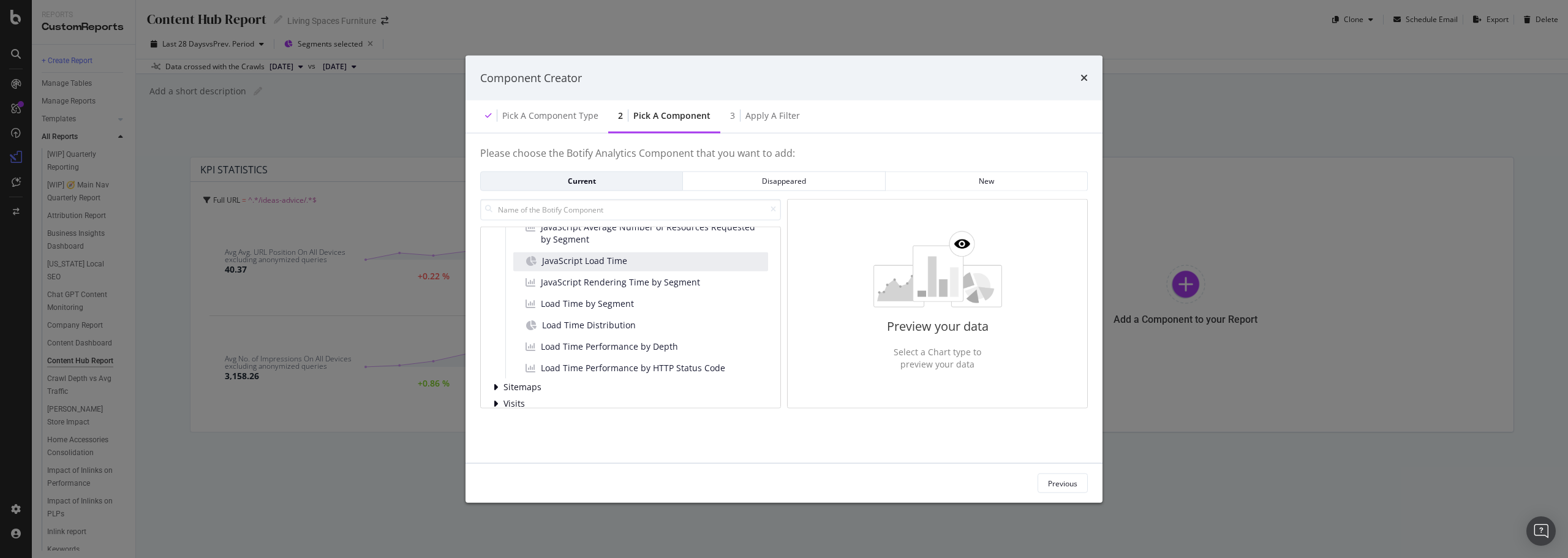
scroll to position [242, 0]
click at [523, 391] on span "Visits" at bounding box center [530, 392] width 55 height 10
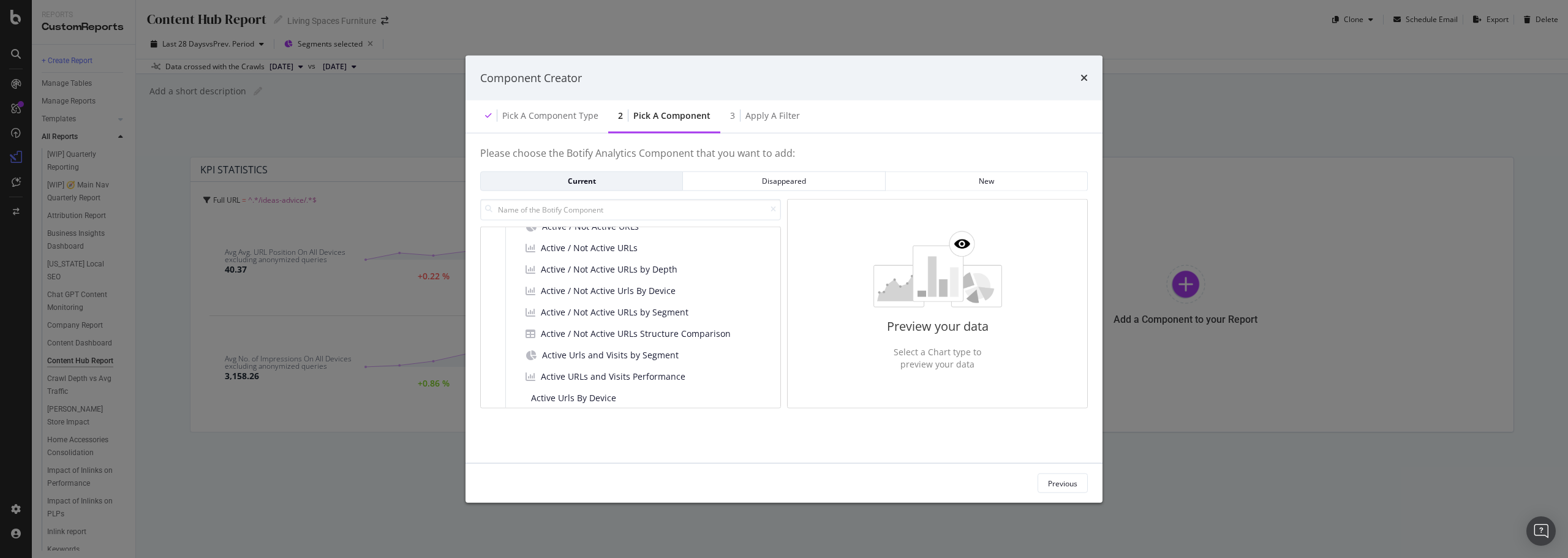
scroll to position [364, 0]
click at [611, 291] on span "Active / Not Active URLs" at bounding box center [590, 288] width 97 height 12
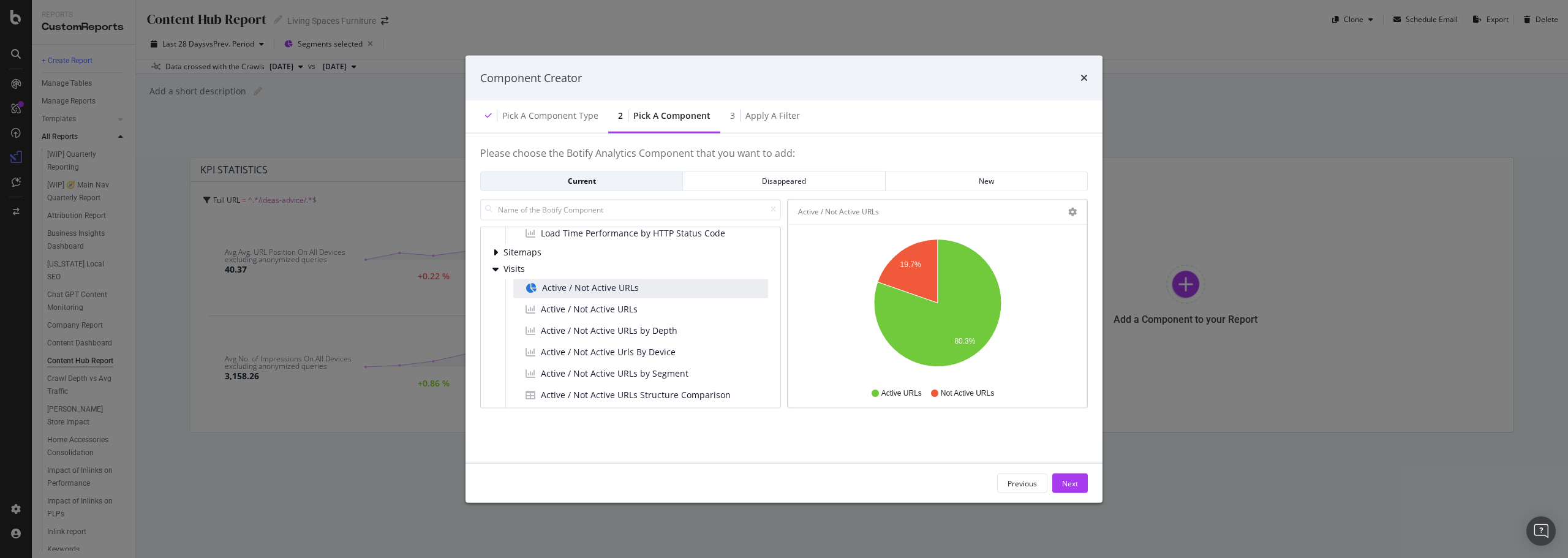
click at [611, 292] on span "Active / Not Active URLs" at bounding box center [590, 288] width 97 height 12
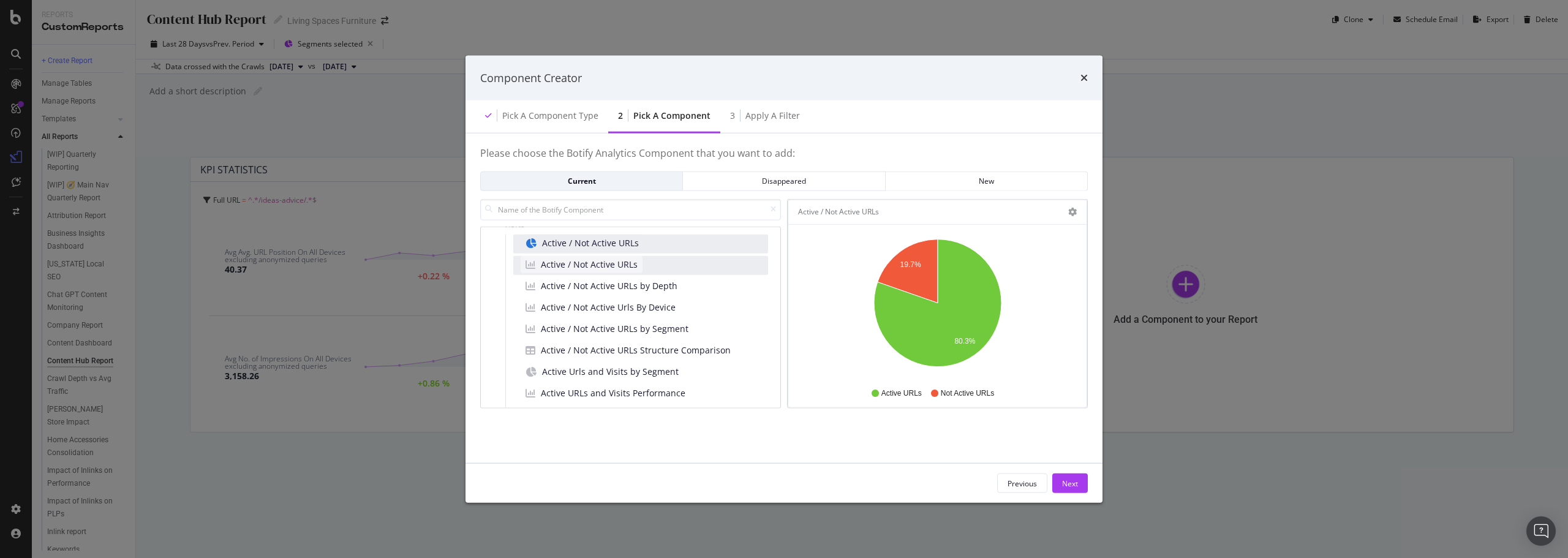
scroll to position [426, 0]
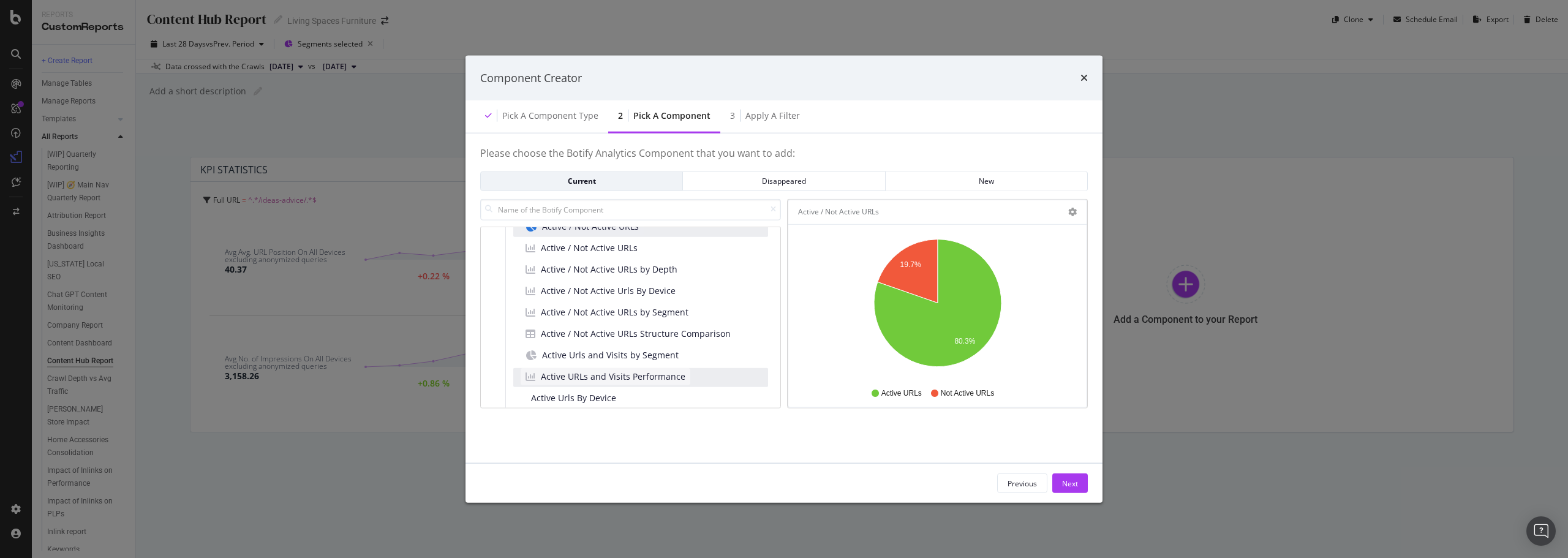
click at [618, 380] on span "Active URLs and Visits Performance" at bounding box center [613, 377] width 145 height 12
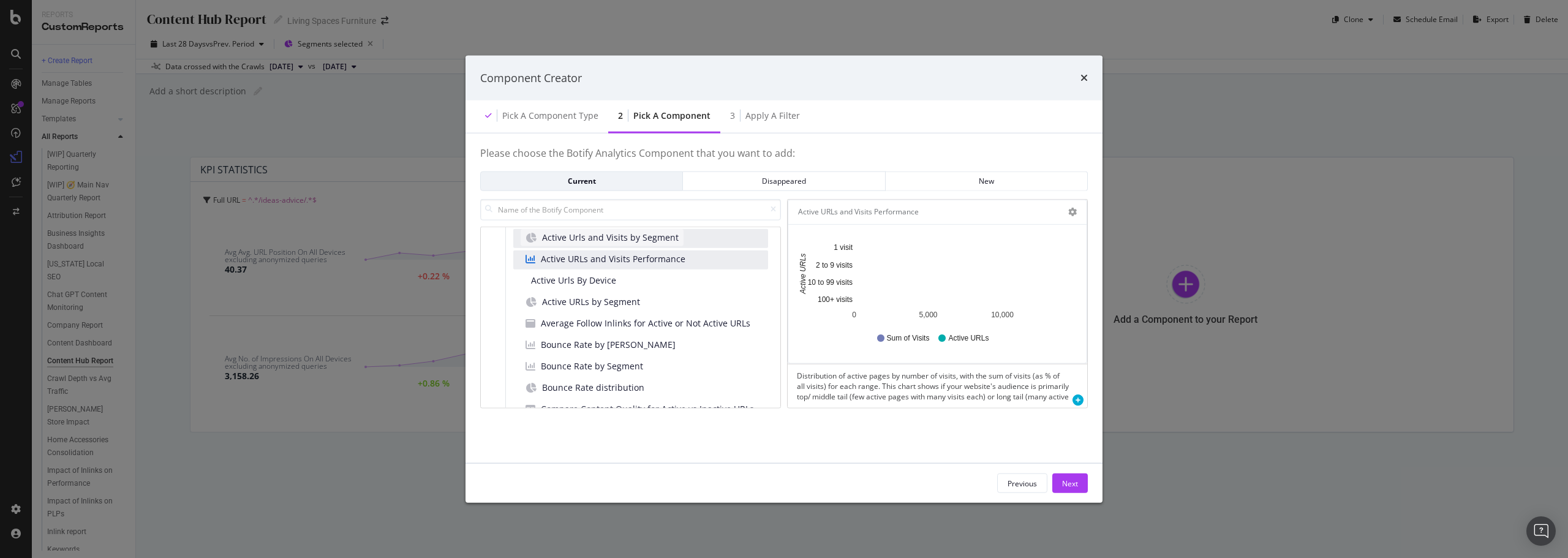
scroll to position [548, 0]
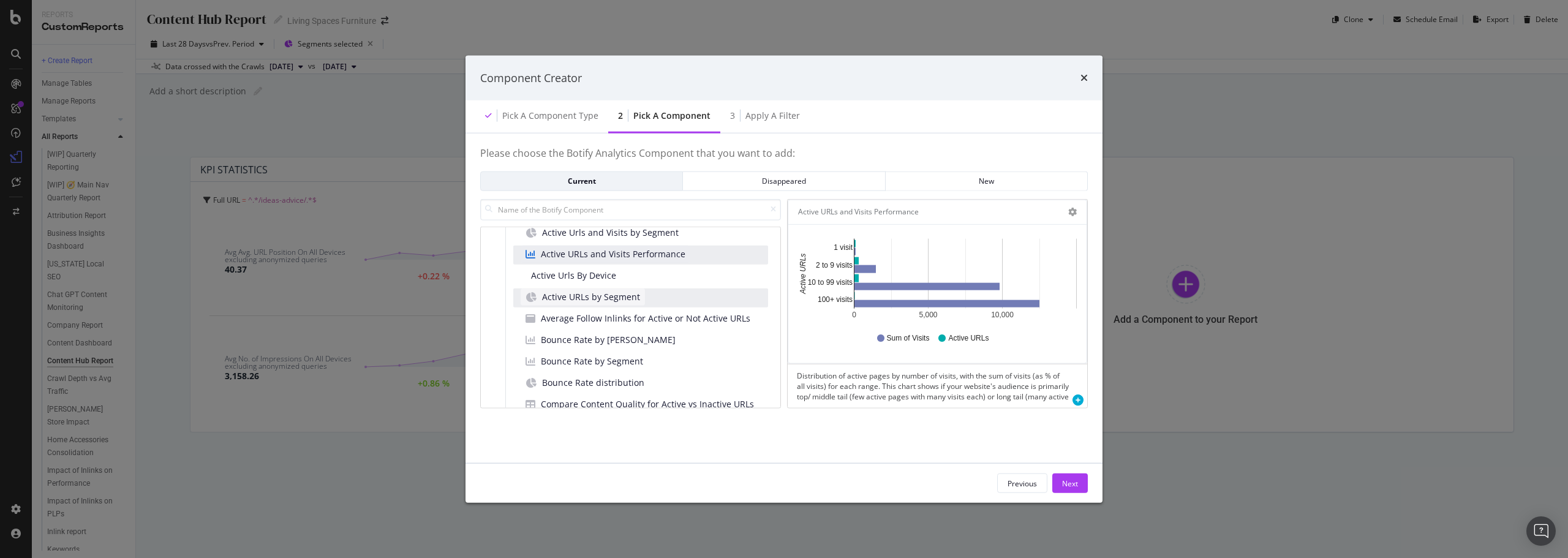
click at [599, 298] on span "Active URLs by Segment" at bounding box center [591, 297] width 98 height 12
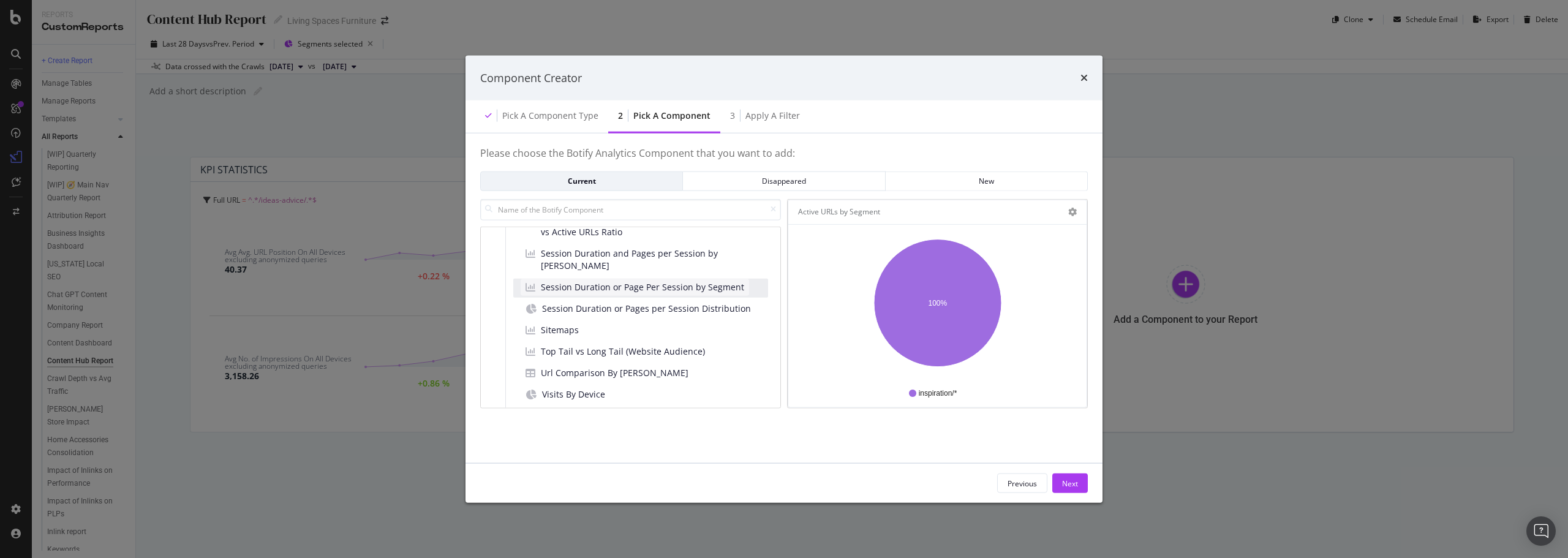
scroll to position [916, 0]
click at [598, 311] on div "Sitemaps" at bounding box center [640, 314] width 254 height 19
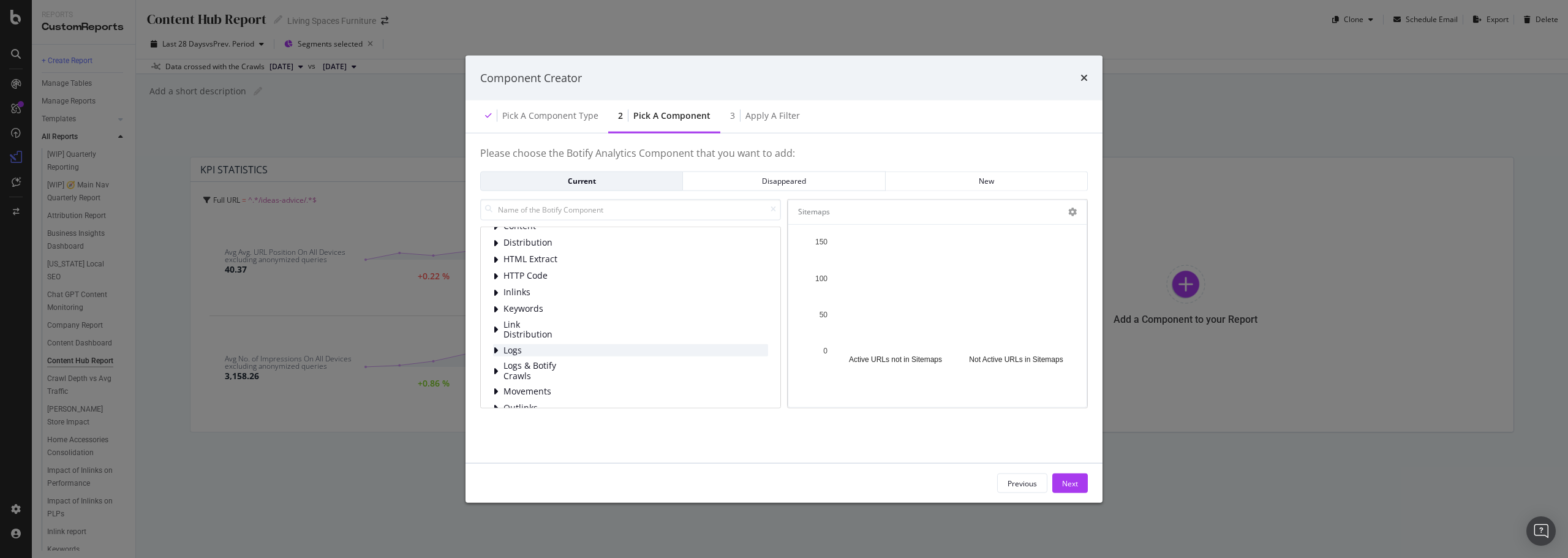
scroll to position [0, 0]
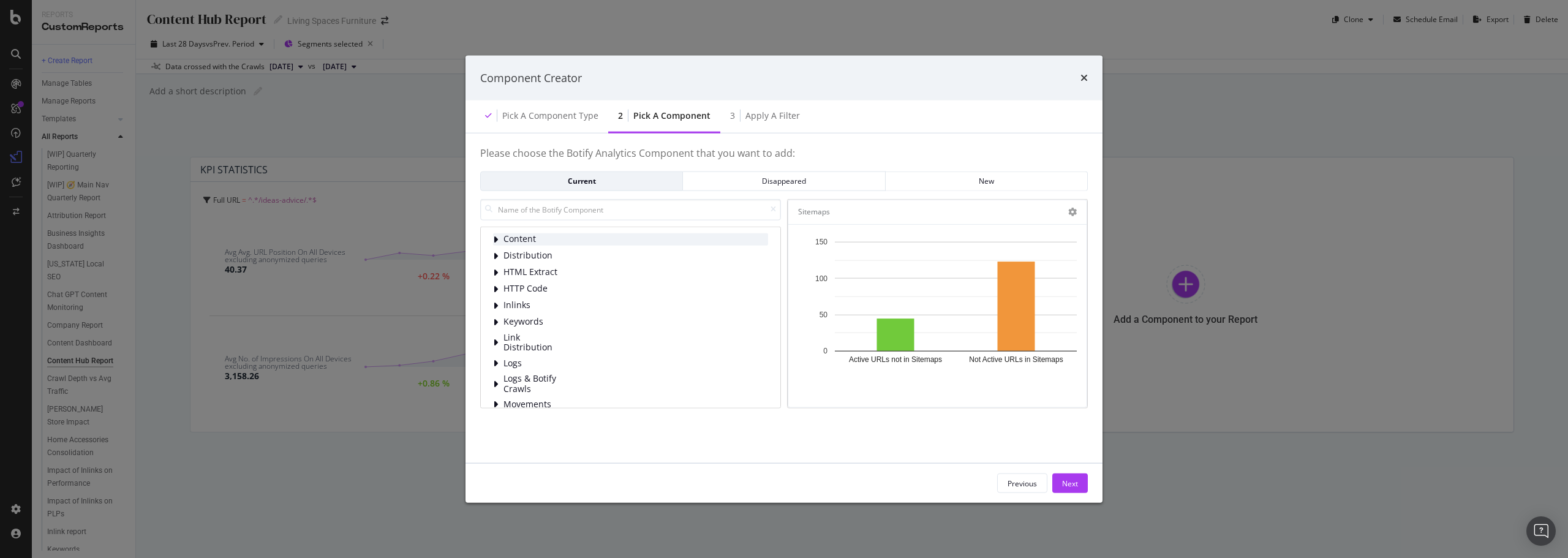
click at [534, 236] on span "Content" at bounding box center [530, 239] width 55 height 10
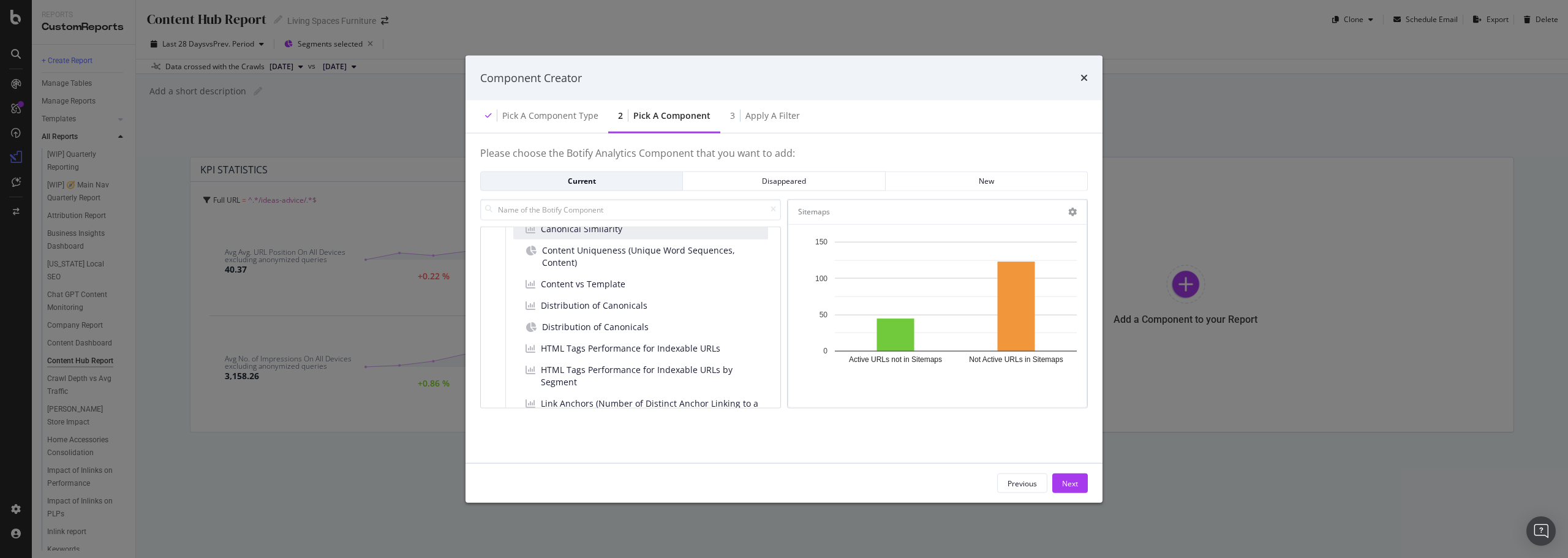
scroll to position [122, 0]
click at [1084, 81] on icon "times" at bounding box center [1084, 77] width 7 height 9
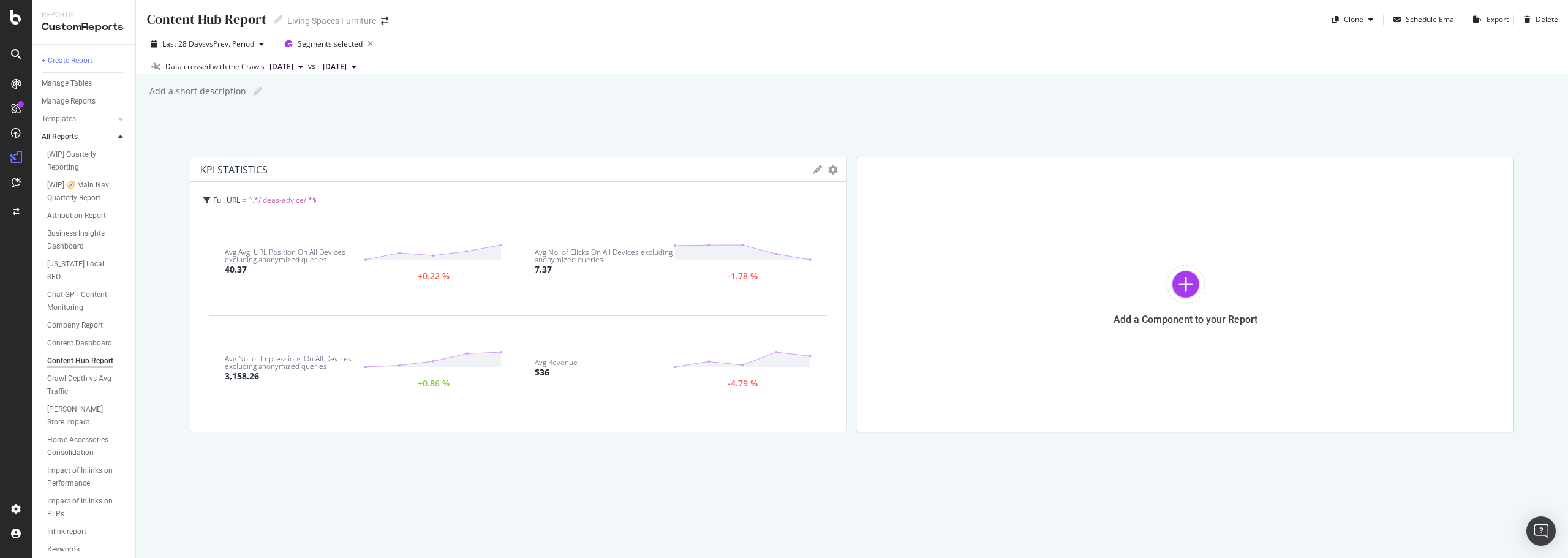
click at [552, 143] on div "Content Hub Report Content Hub Report Living Spaces Furniture Clone Schedule Em…" at bounding box center [852, 279] width 1432 height 558
click at [84, 265] on div "California Local SEO" at bounding box center [81, 271] width 68 height 25
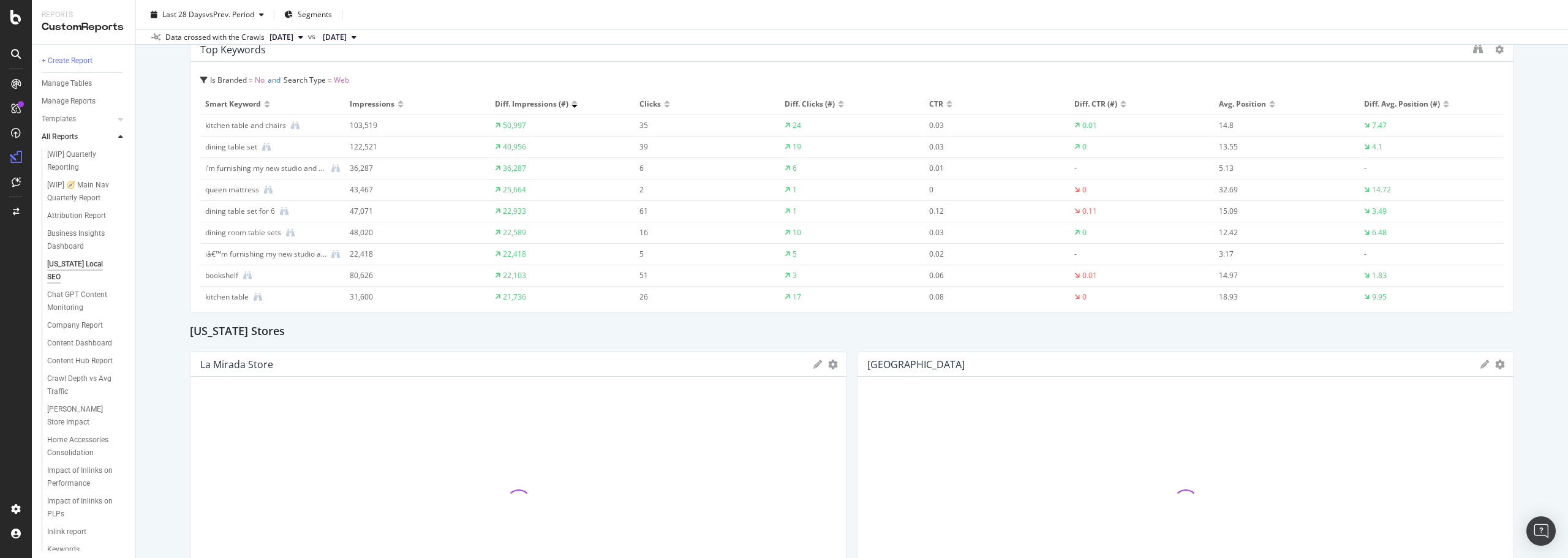
scroll to position [61, 0]
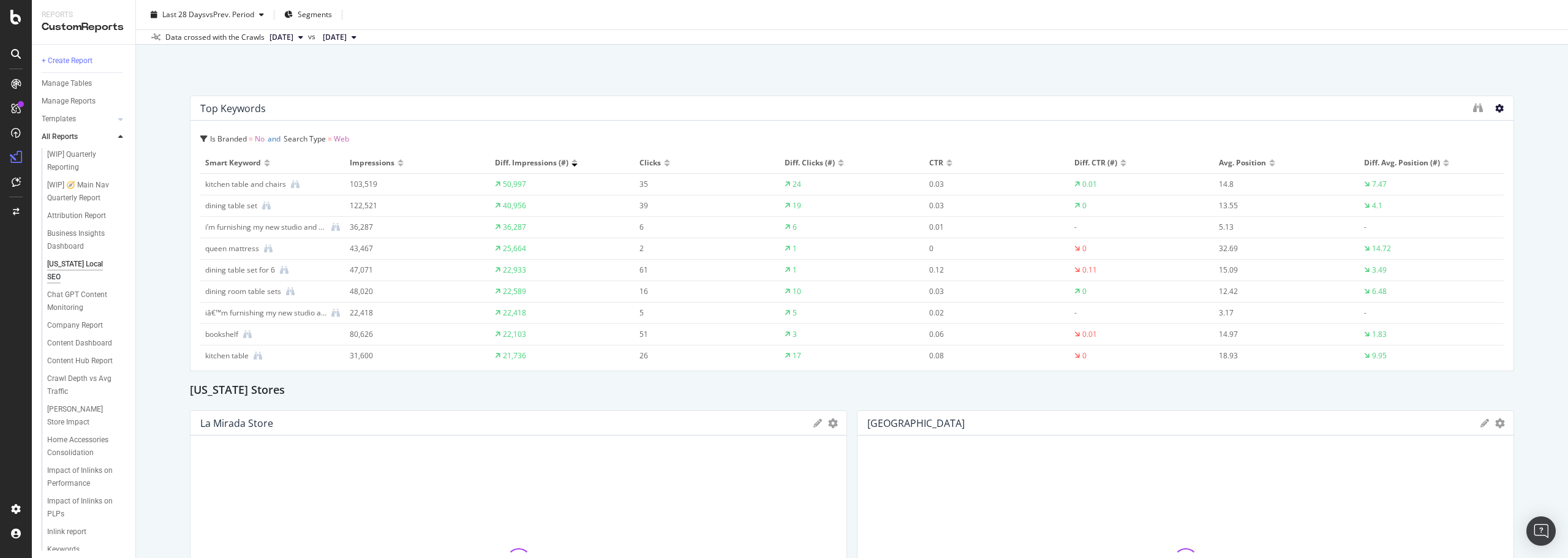
click at [1495, 108] on icon at bounding box center [1499, 108] width 9 height 9
click at [1473, 109] on icon "binoculars" at bounding box center [1477, 108] width 9 height 9
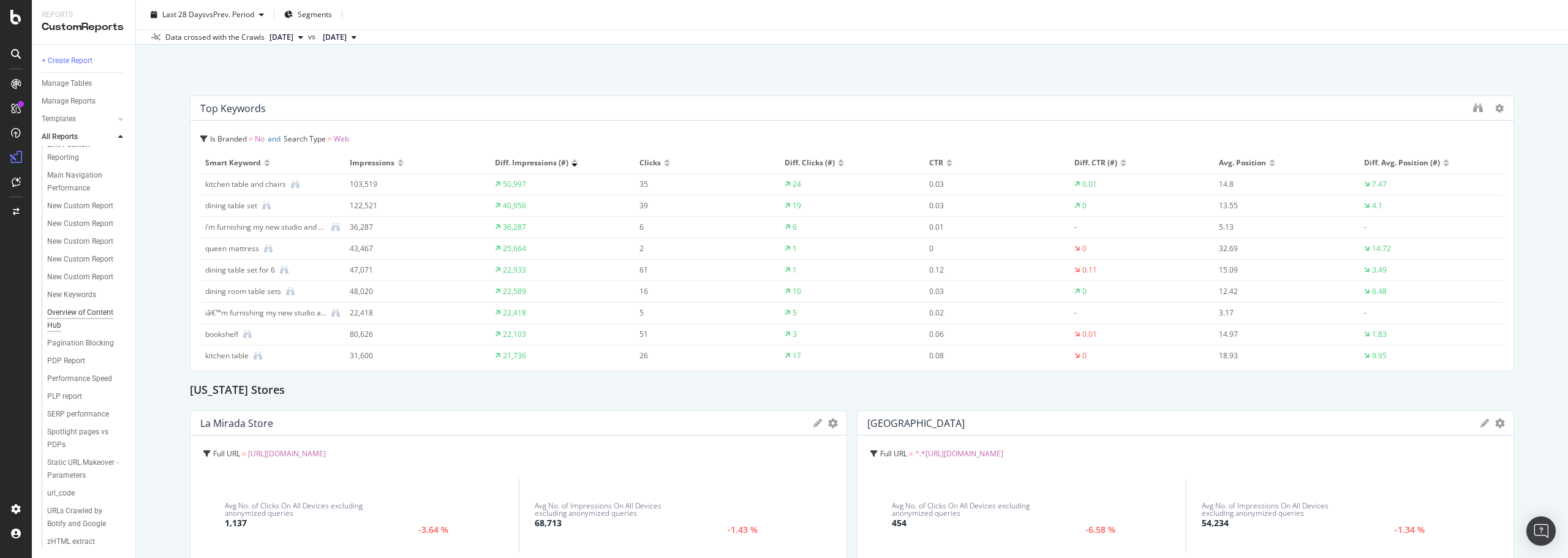
click at [71, 332] on div "Overview of Content Hub" at bounding box center [81, 319] width 69 height 25
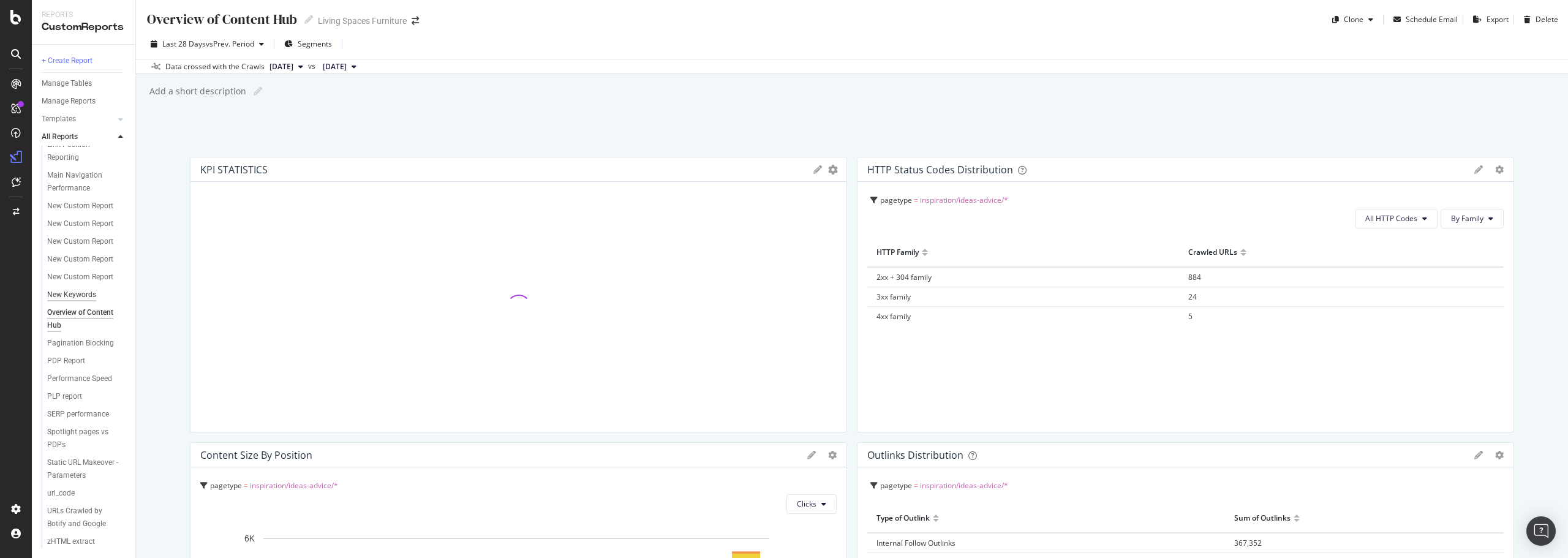
scroll to position [578, 0]
click at [226, 140] on div "Overview of Content Hub Overview of Content Hub Living Spaces Furniture Clone S…" at bounding box center [852, 279] width 1432 height 558
click at [72, 350] on div "Content Dashboard" at bounding box center [79, 343] width 65 height 13
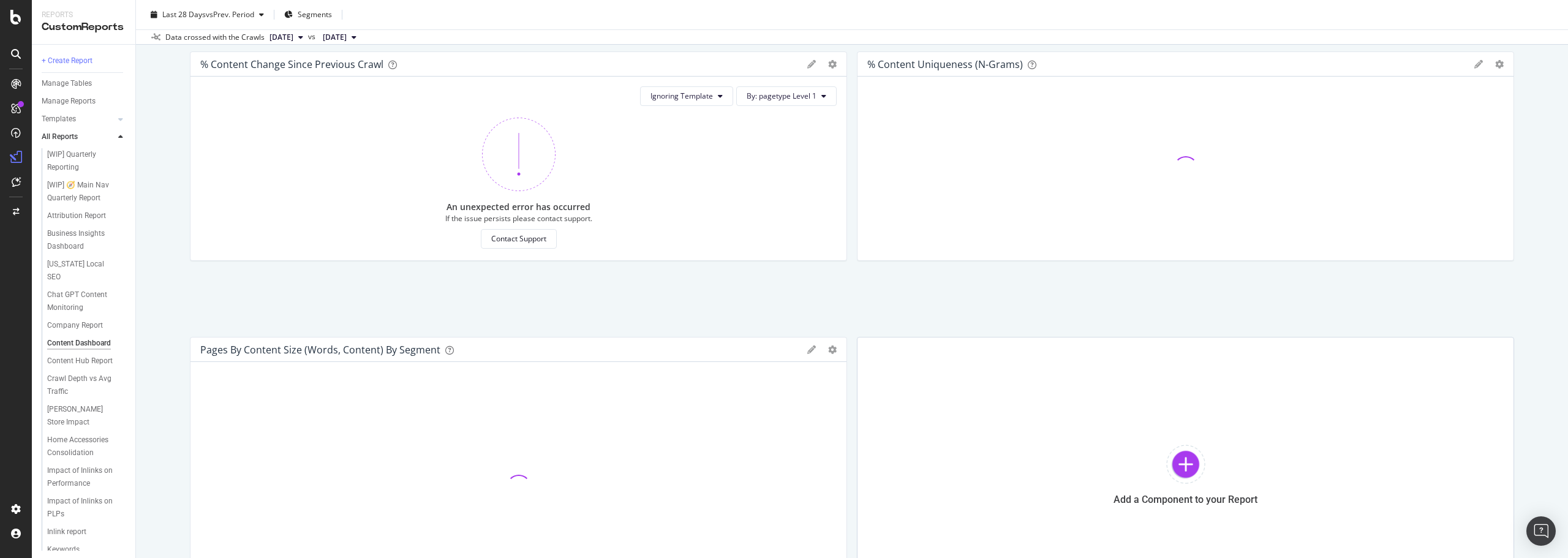
scroll to position [12, 0]
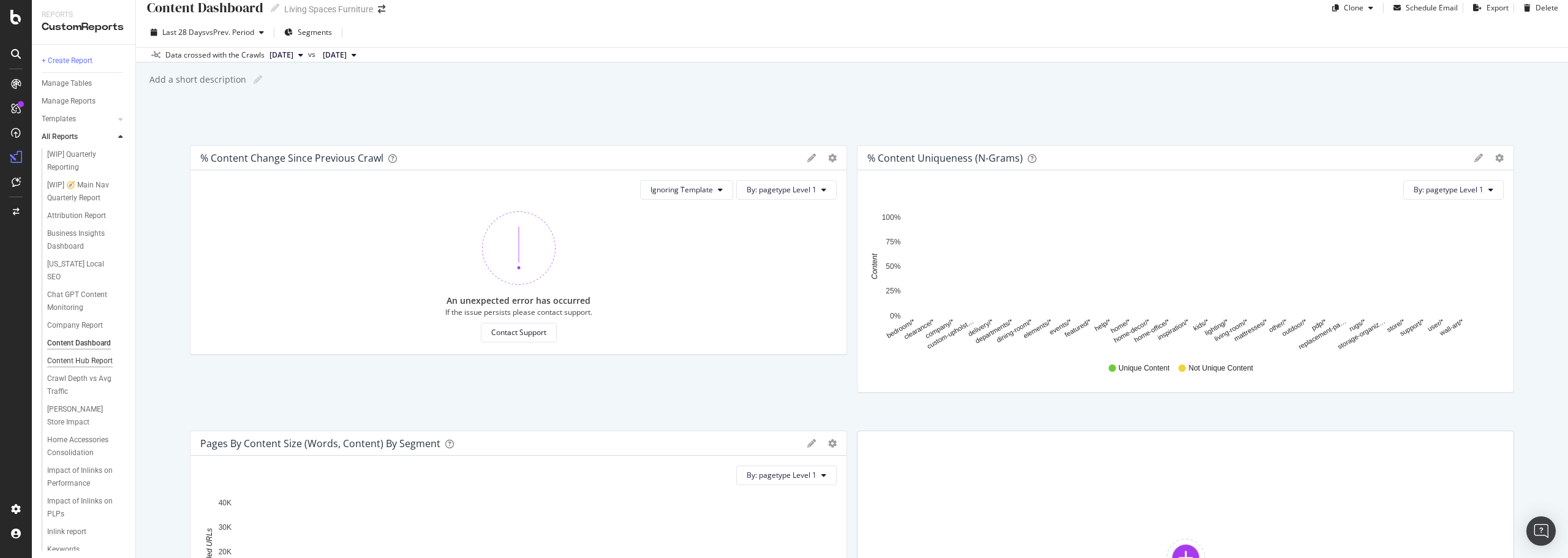
drag, startPoint x: 57, startPoint y: 387, endPoint x: 71, endPoint y: 372, distance: 20.5
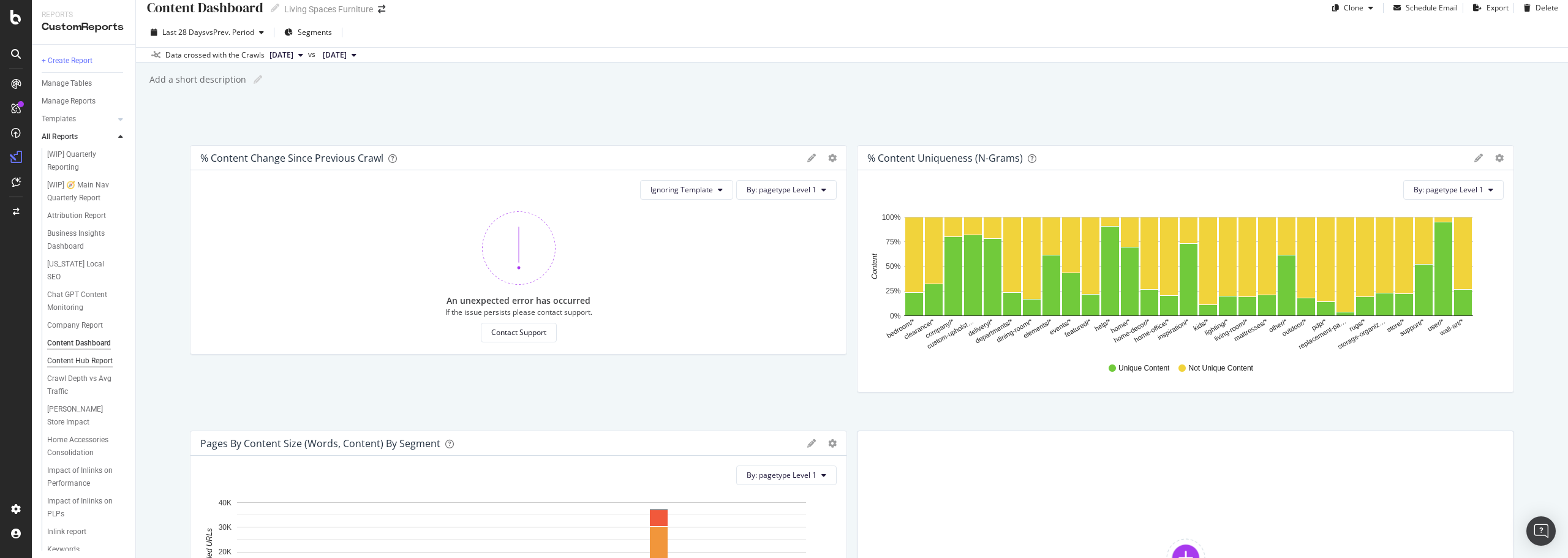
click at [71, 367] on div "Content Hub Report" at bounding box center [80, 362] width 65 height 13
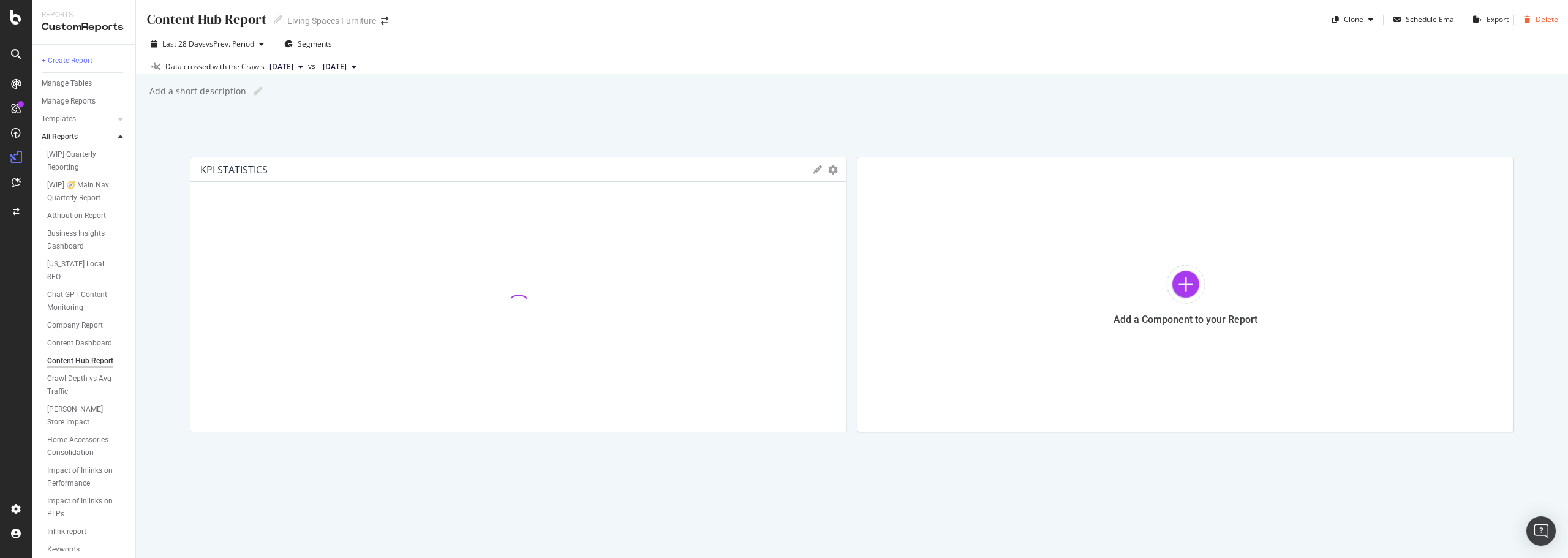
click at [1546, 23] on div "Delete" at bounding box center [1546, 19] width 23 height 10
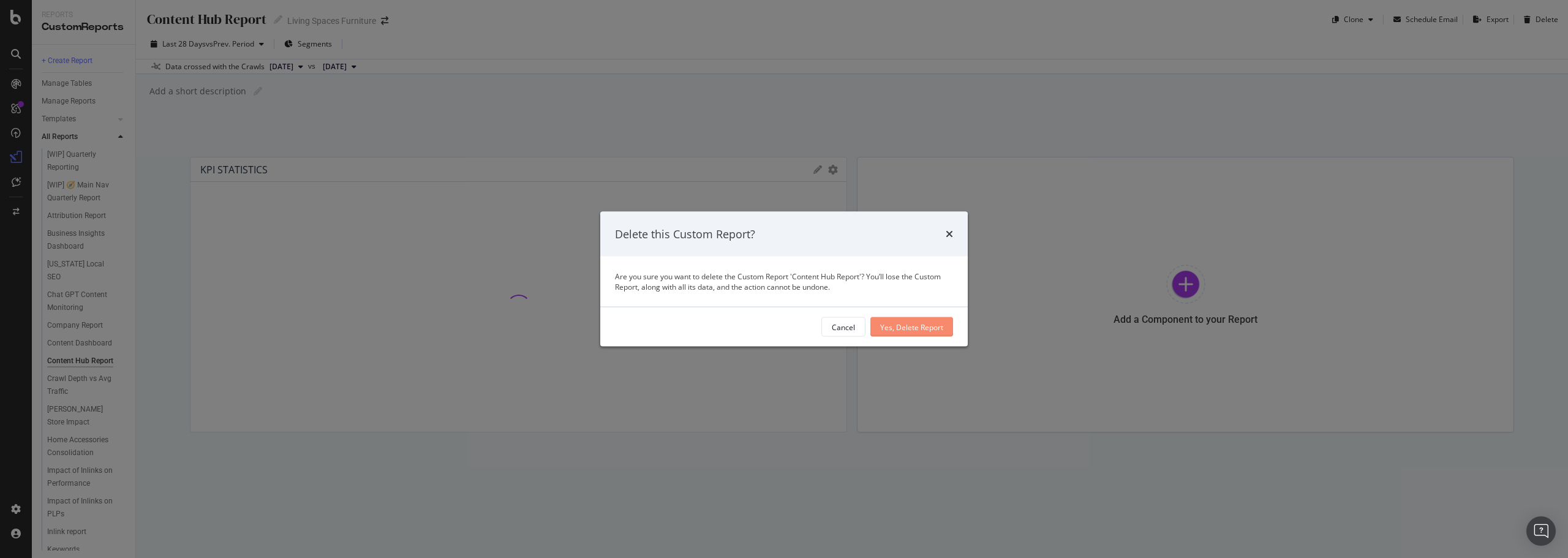
click at [901, 325] on div "Yes, Delete Report" at bounding box center [912, 327] width 63 height 10
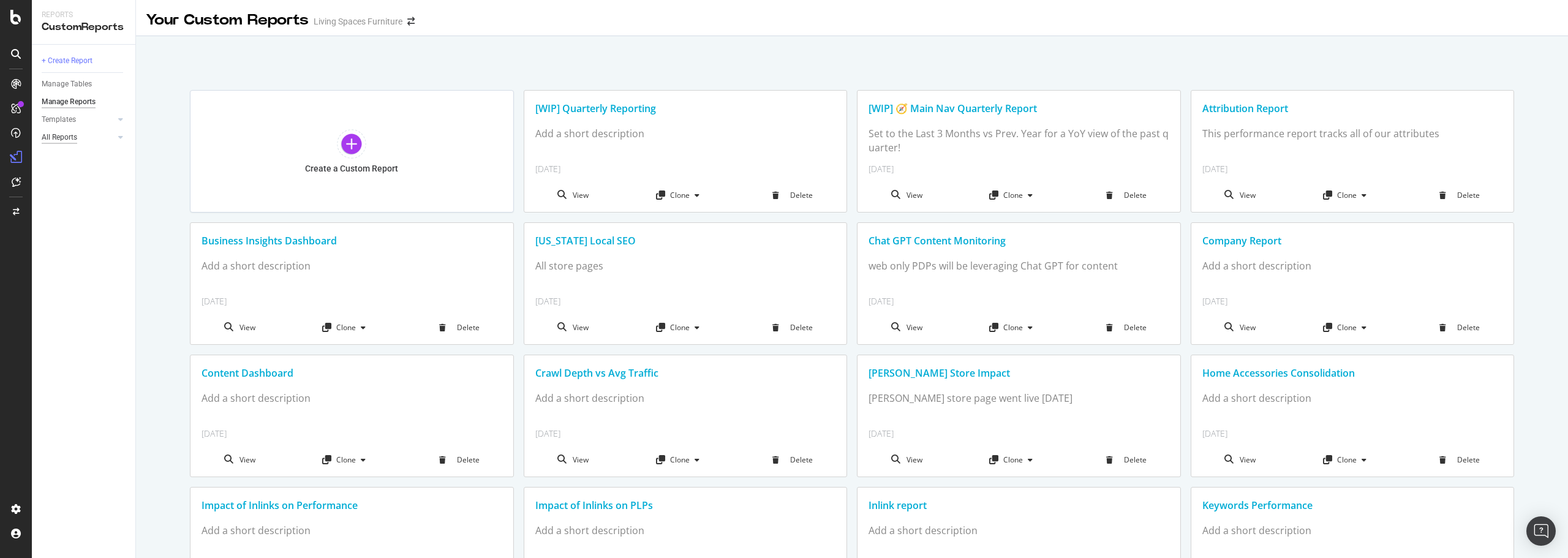
click at [68, 135] on div "All Reports" at bounding box center [59, 137] width 36 height 13
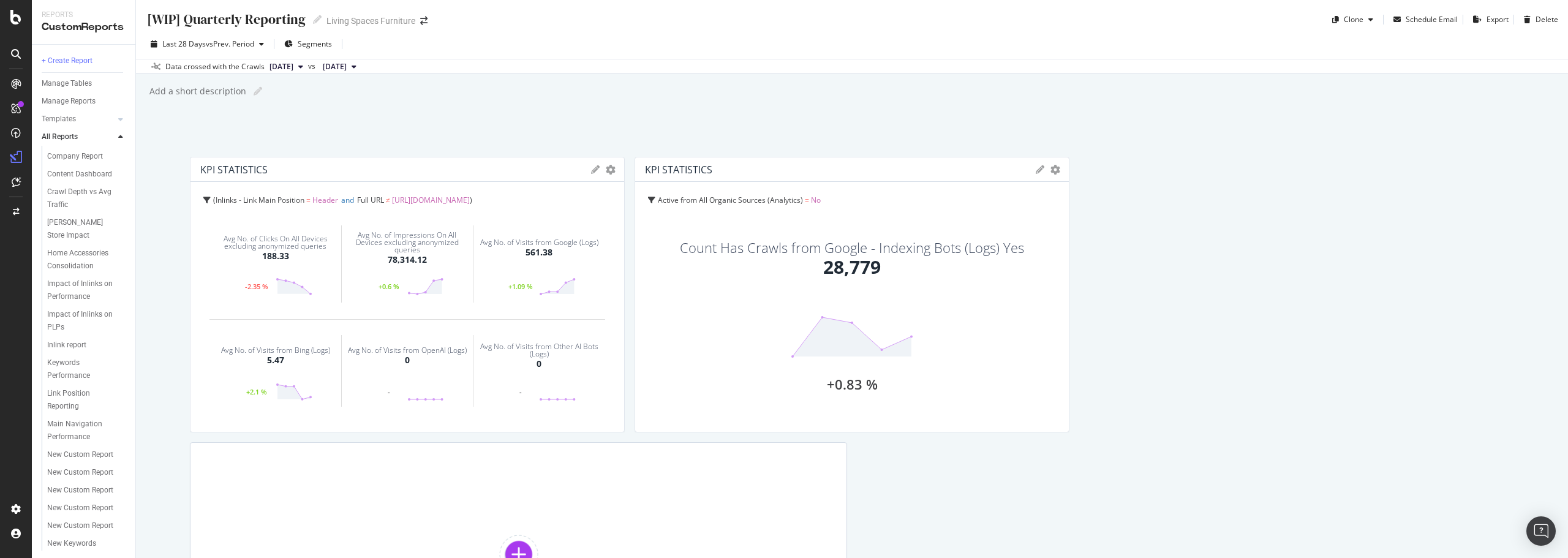
scroll to position [306, 0]
click at [77, 444] on div "Overview of Content Hub" at bounding box center [81, 431] width 69 height 25
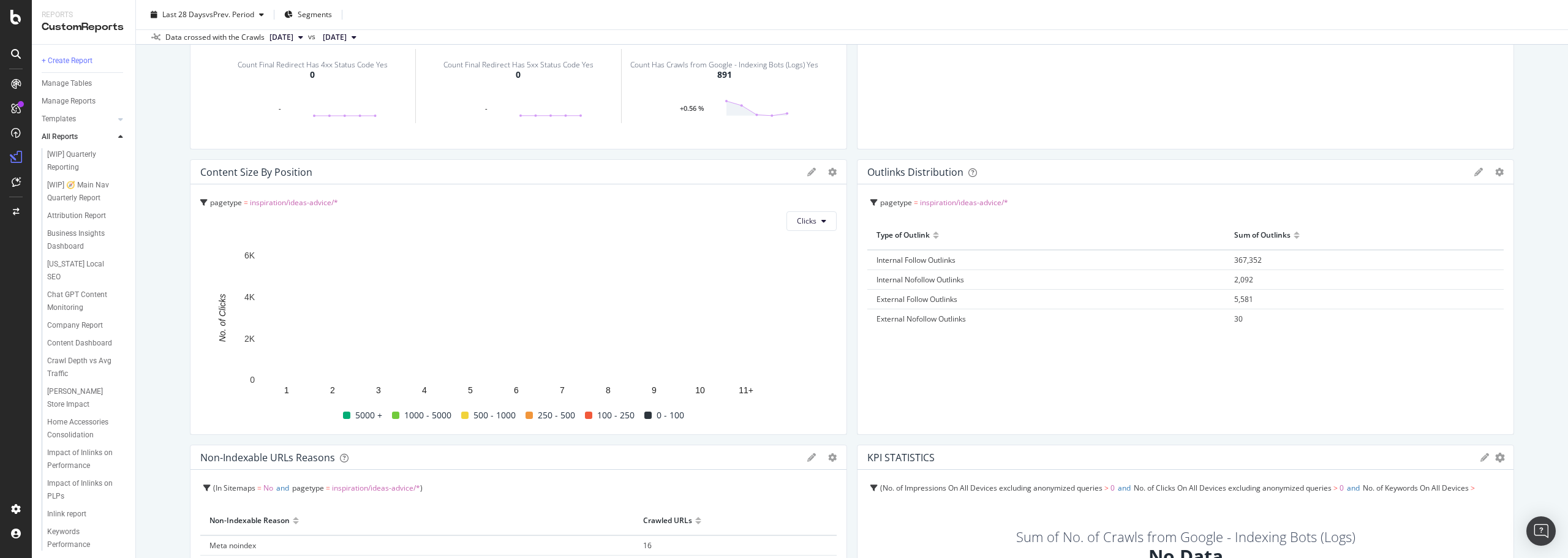
scroll to position [367, 0]
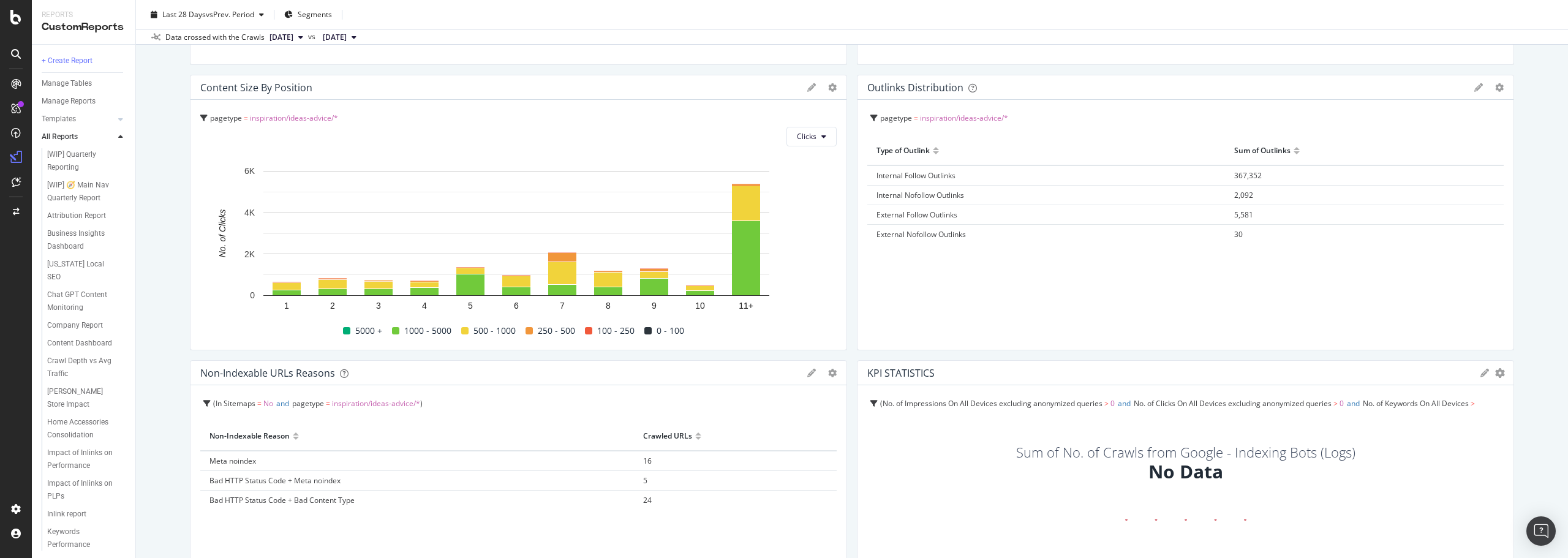
click at [180, 234] on div "Overview of Content Hub Overview of Content Hub Living Spaces Furniture Clone S…" at bounding box center [852, 279] width 1432 height 558
click at [65, 231] on div "Content Dashboard" at bounding box center [79, 226] width 65 height 13
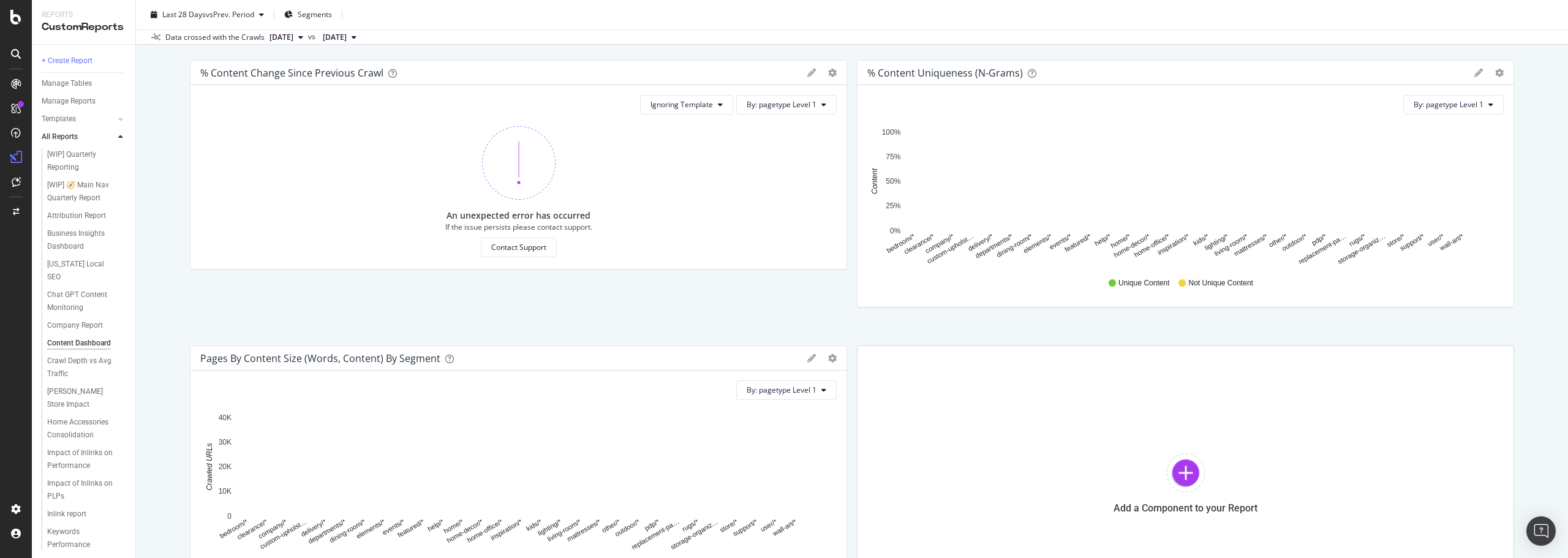
scroll to position [12, 0]
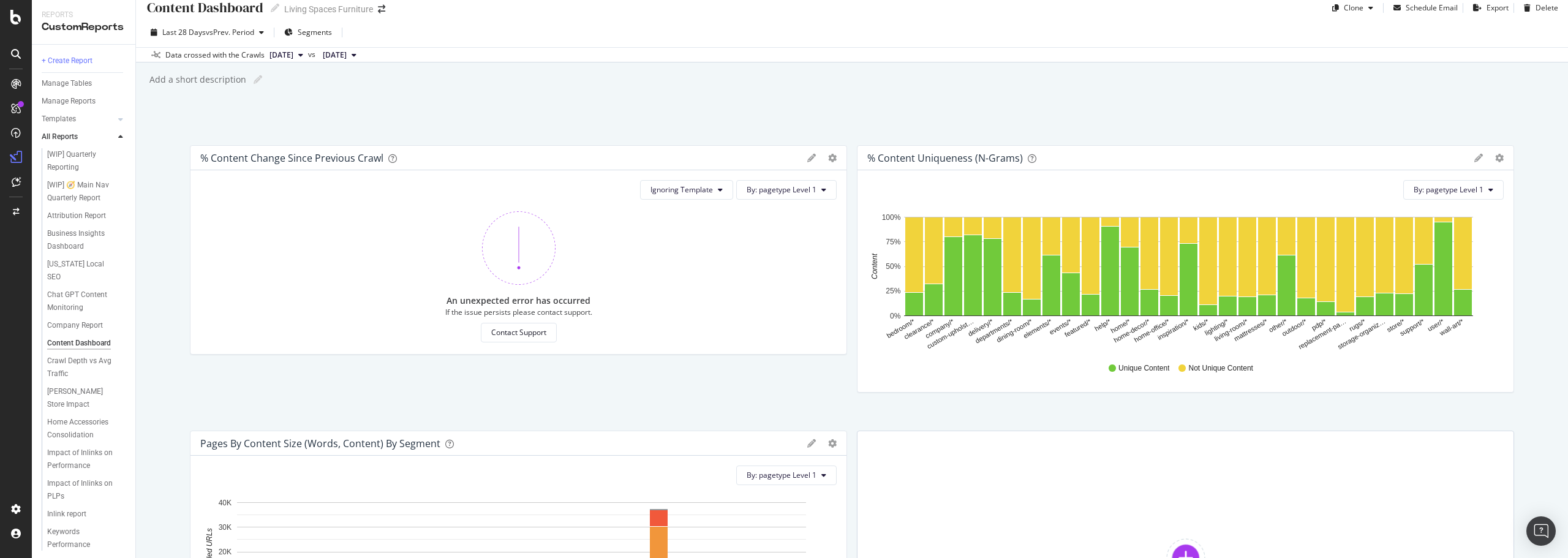
click at [191, 337] on div "Ignoring Template By: pagetype Level 1 An unexpected error has occurred If the …" at bounding box center [518, 262] width 656 height 184
click at [59, 306] on div "Overview of Content Hub" at bounding box center [81, 319] width 69 height 25
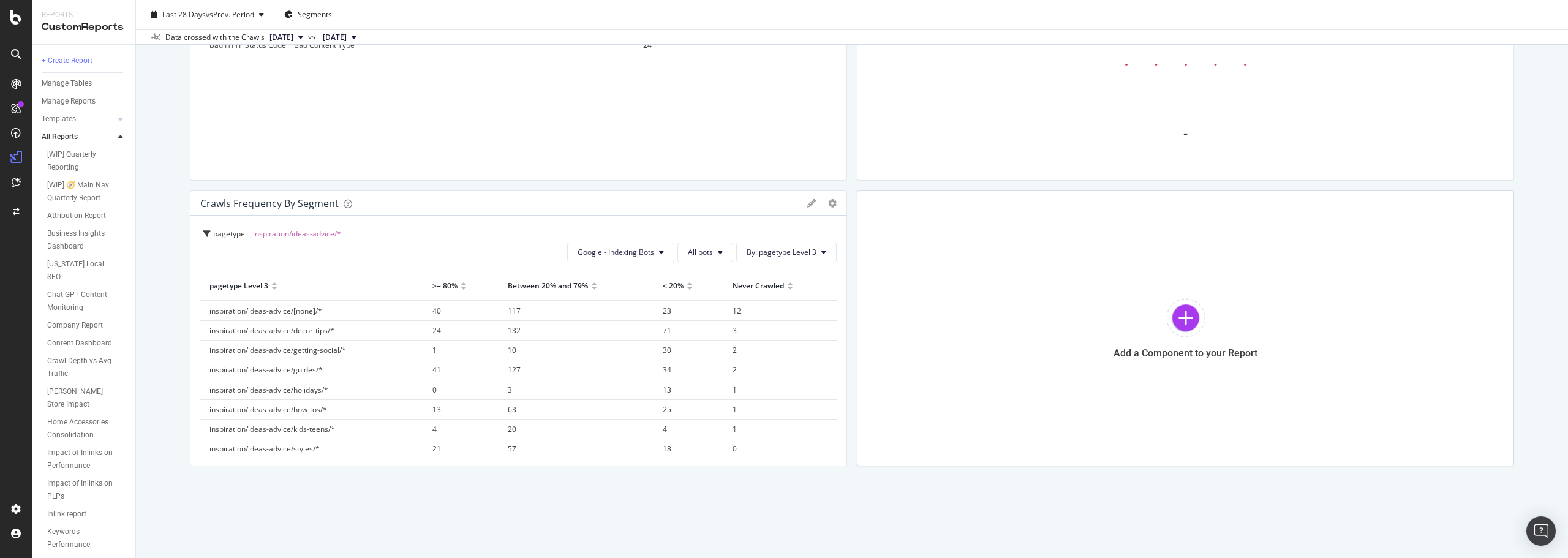
scroll to position [828, 0]
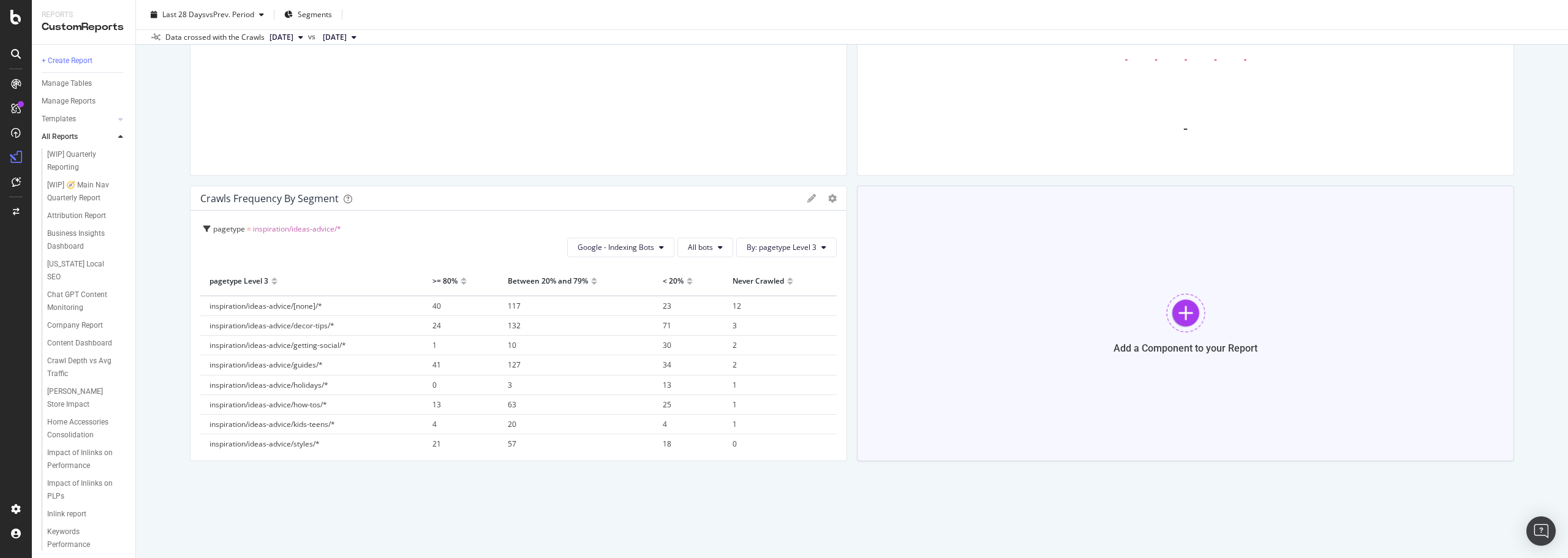
click at [1154, 332] on div "Add a Component to your Report" at bounding box center [1186, 323] width 657 height 276
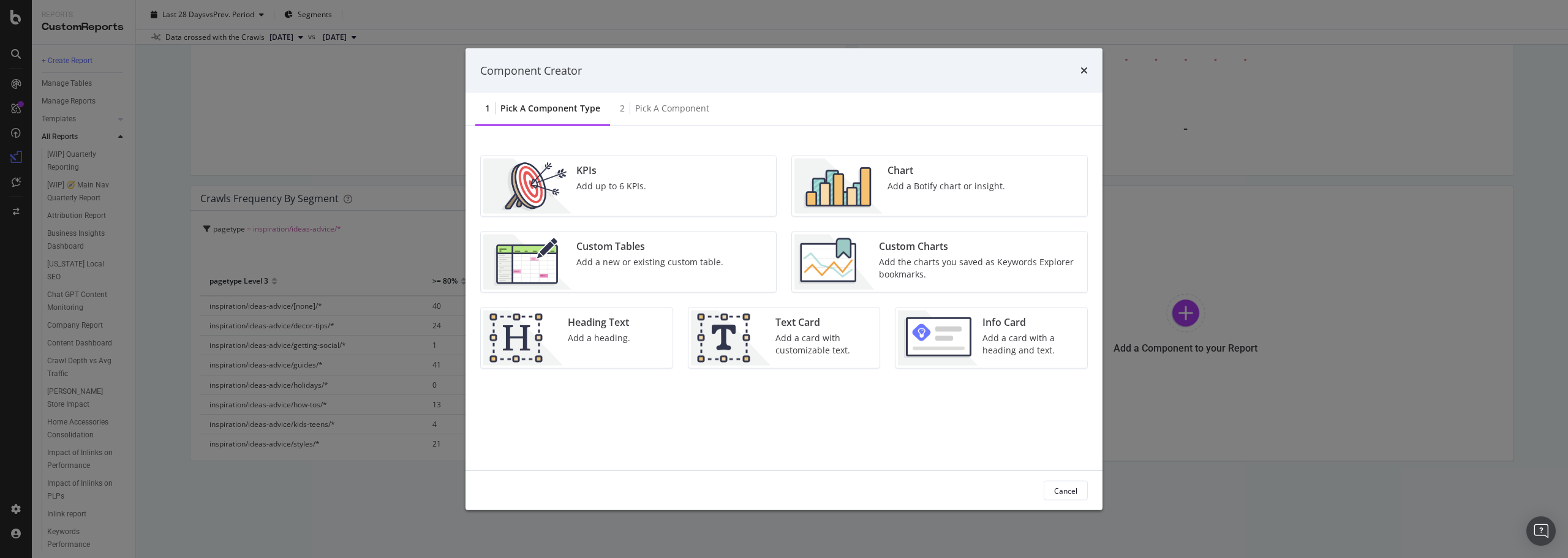
click at [538, 268] on img "modal" at bounding box center [527, 263] width 88 height 55
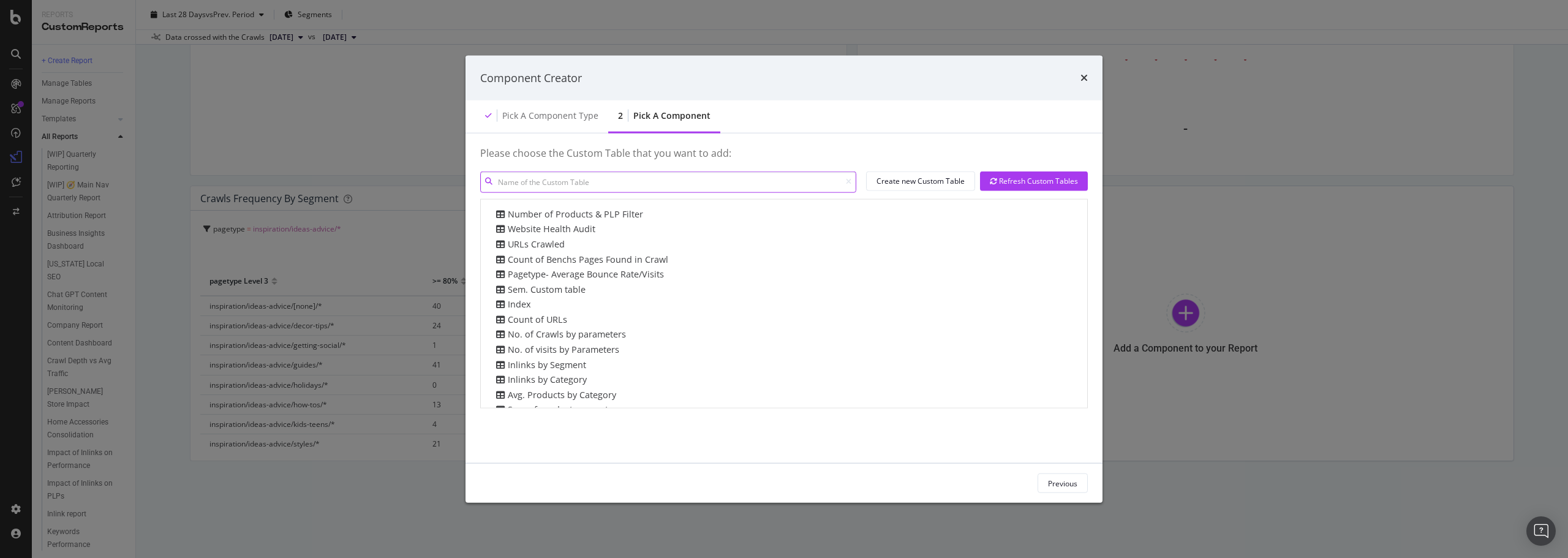
click at [675, 180] on input "modal" at bounding box center [667, 181] width 376 height 21
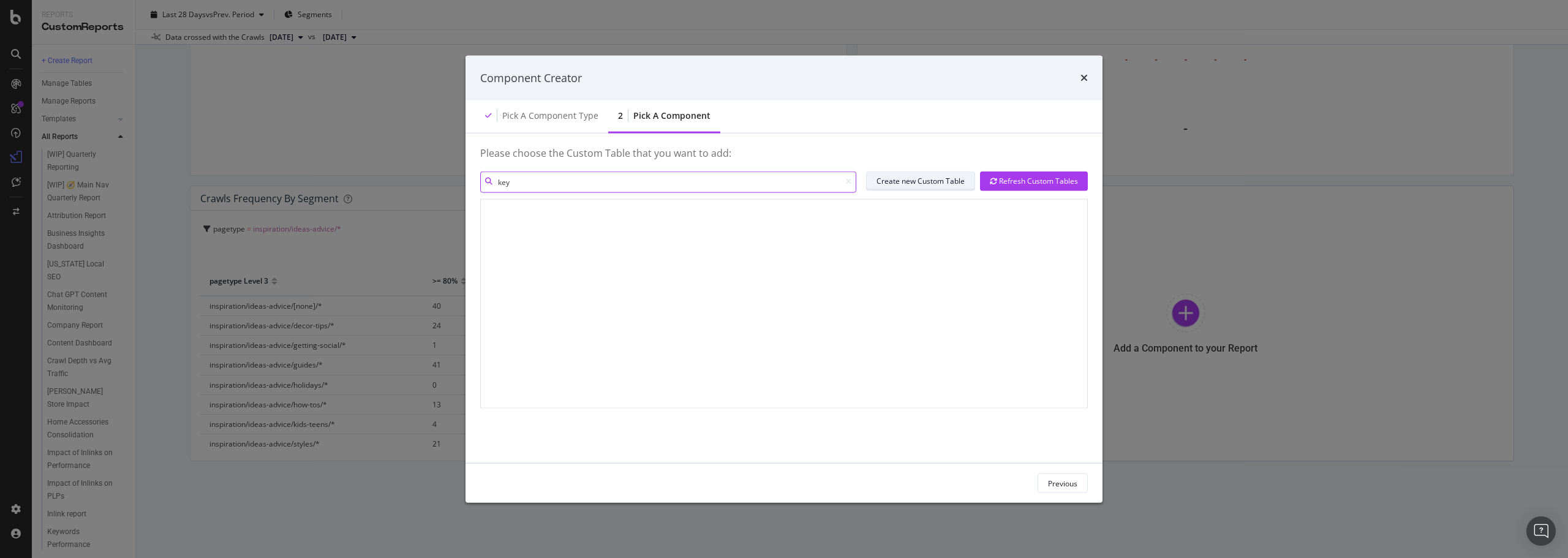
type input "key"
click at [922, 188] on div "Create new Custom Table" at bounding box center [920, 181] width 88 height 17
click at [1079, 77] on div "Component Creator" at bounding box center [784, 78] width 608 height 16
click at [1080, 73] on div "Component Creator" at bounding box center [784, 78] width 608 height 16
click at [1084, 78] on icon "times" at bounding box center [1084, 77] width 7 height 9
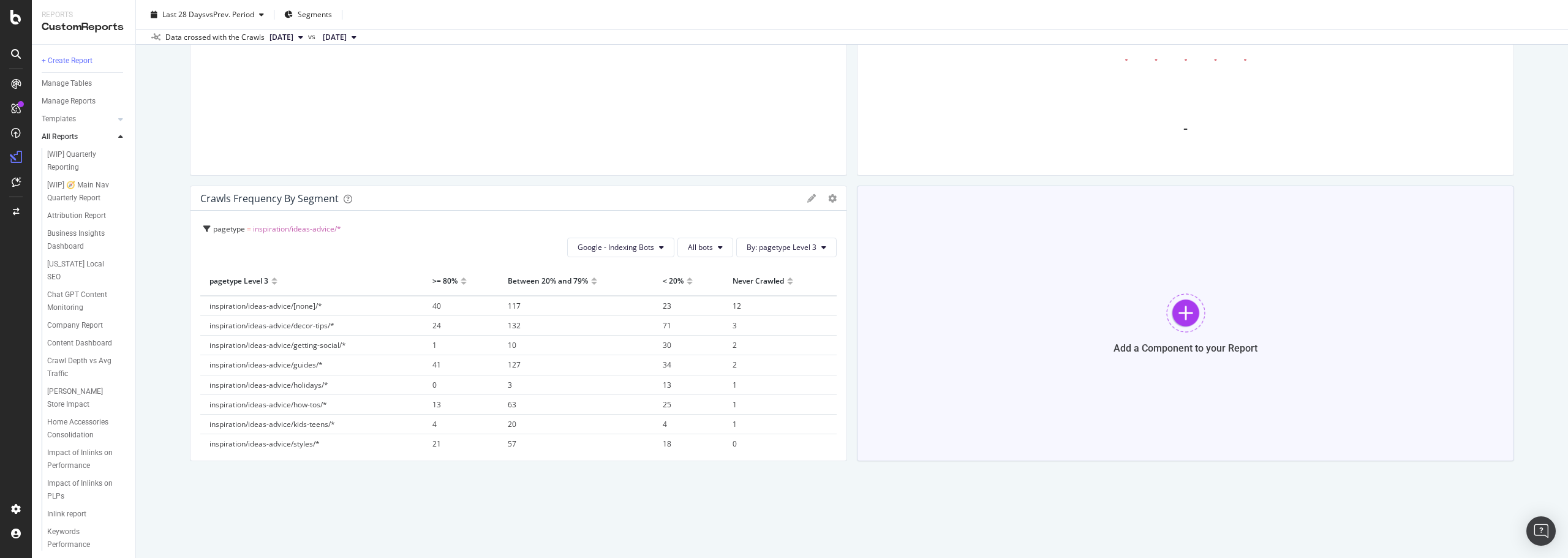
click at [1158, 307] on div "Add a Component to your Report" at bounding box center [1186, 323] width 657 height 276
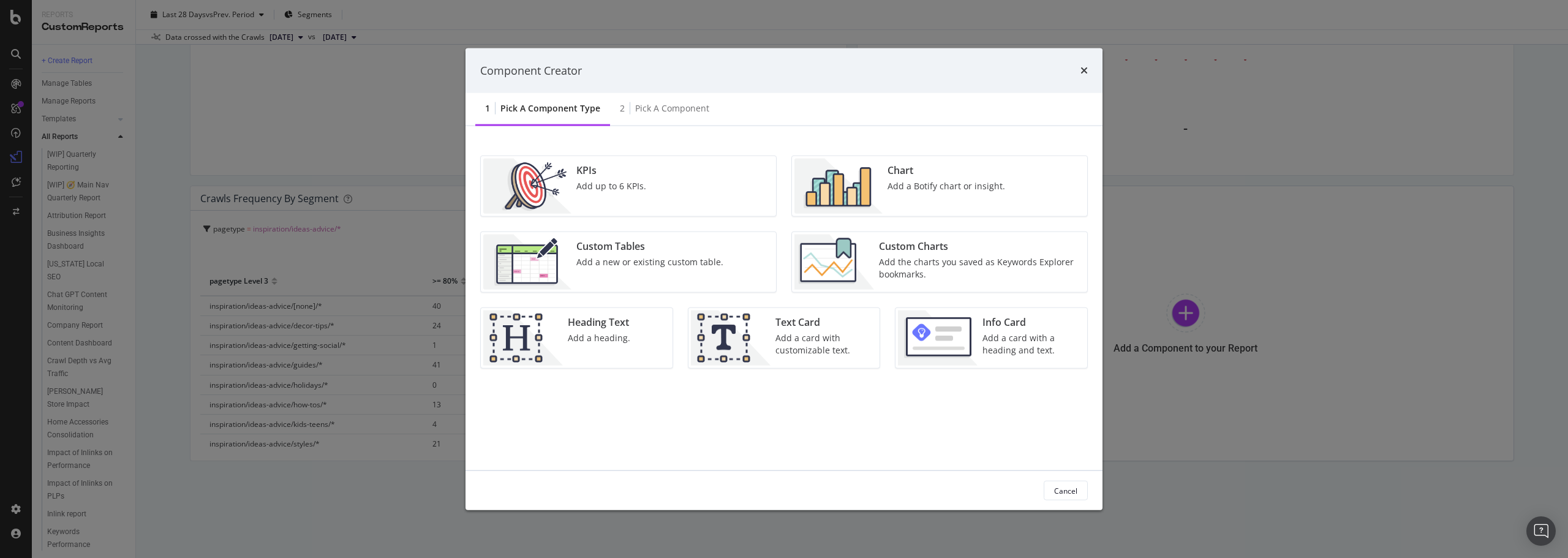
click at [986, 277] on div "Add the charts you saved as Keywords Explorer bookmarks." at bounding box center [979, 268] width 201 height 25
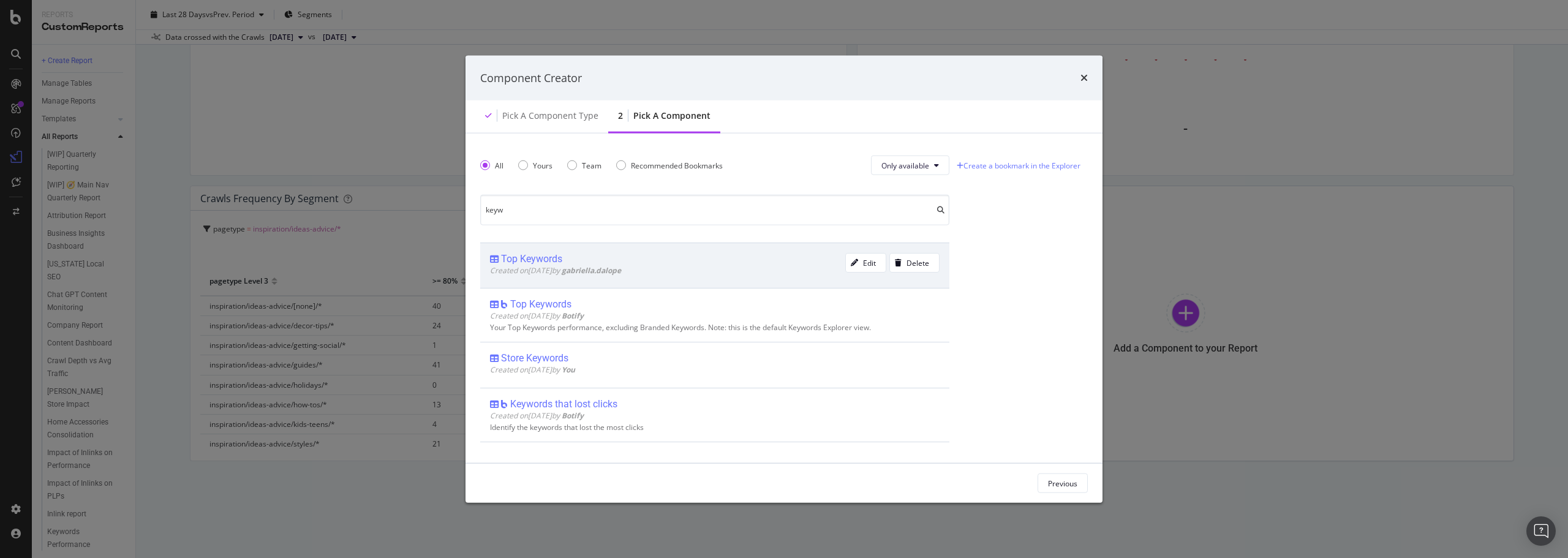
type input "keyw"
click at [521, 258] on div "Top Keywords" at bounding box center [531, 259] width 61 height 12
click at [1039, 482] on div "Add Component" at bounding box center [1050, 483] width 55 height 10
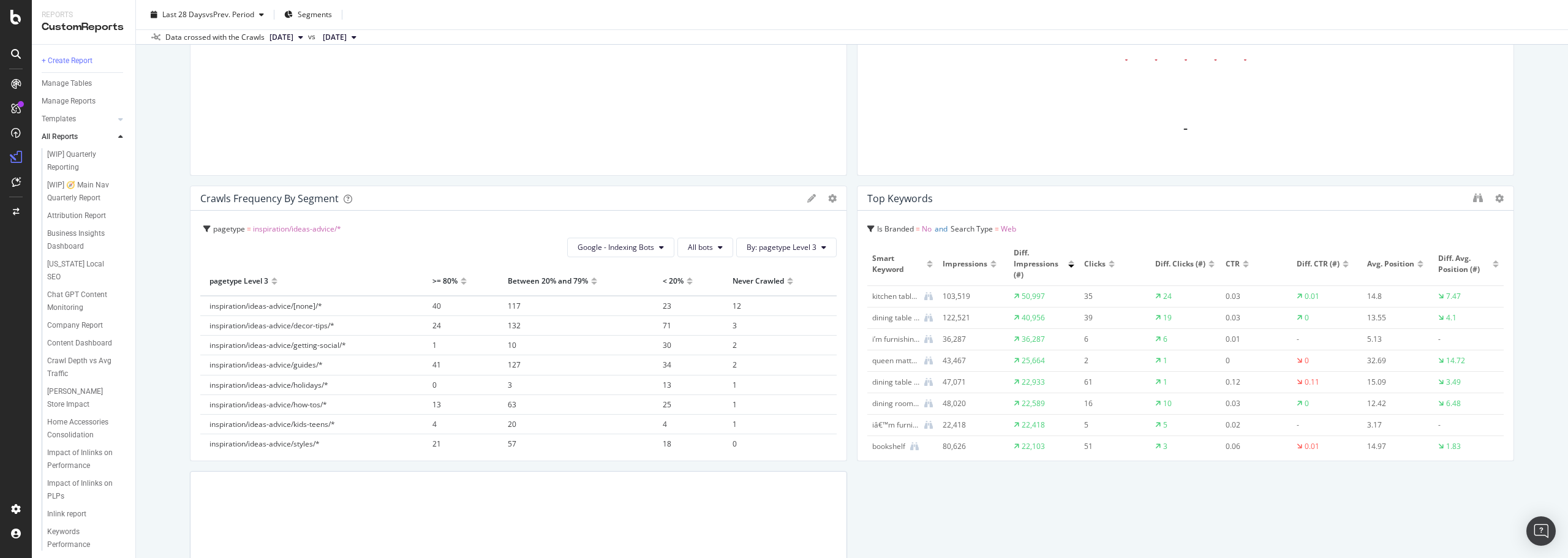
click at [910, 258] on span "Smart Keyword" at bounding box center [898, 264] width 52 height 22
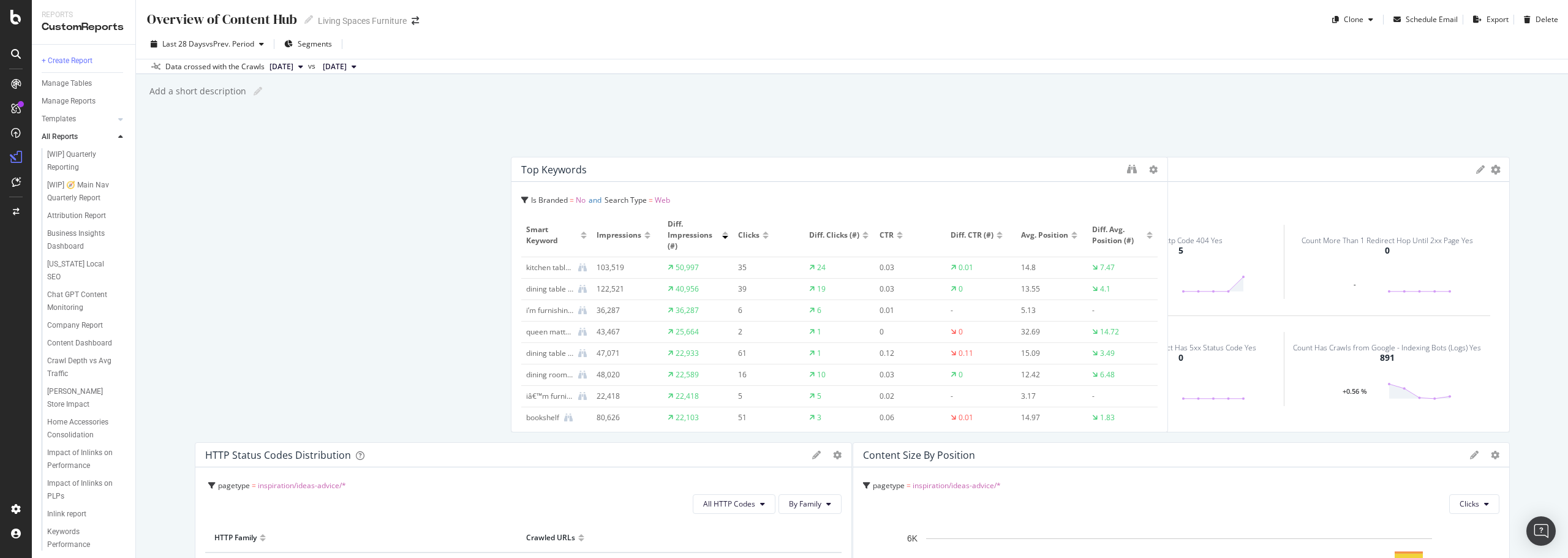
scroll to position [0, 0]
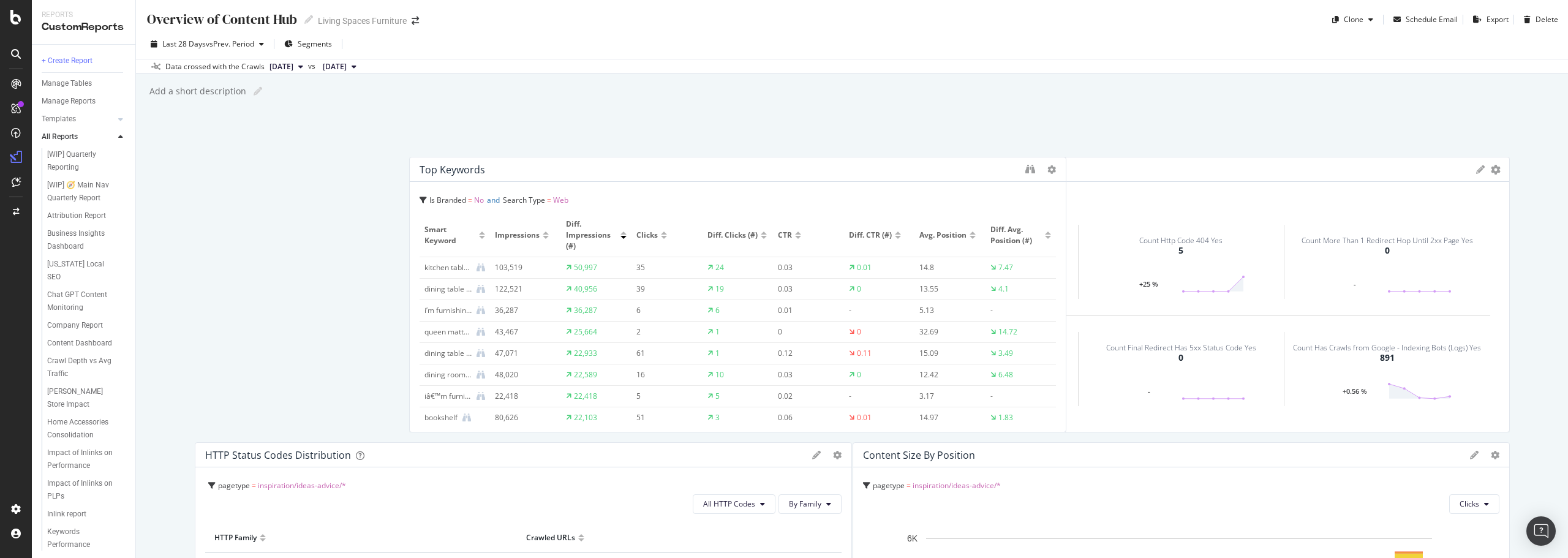
drag, startPoint x: 1025, startPoint y: 231, endPoint x: 858, endPoint y: 165, distance: 179.6
click at [577, 86] on div "Overview of Content Hub Overview of Content Hub Living Spaces Furniture Clone S…" at bounding box center [852, 279] width 1432 height 558
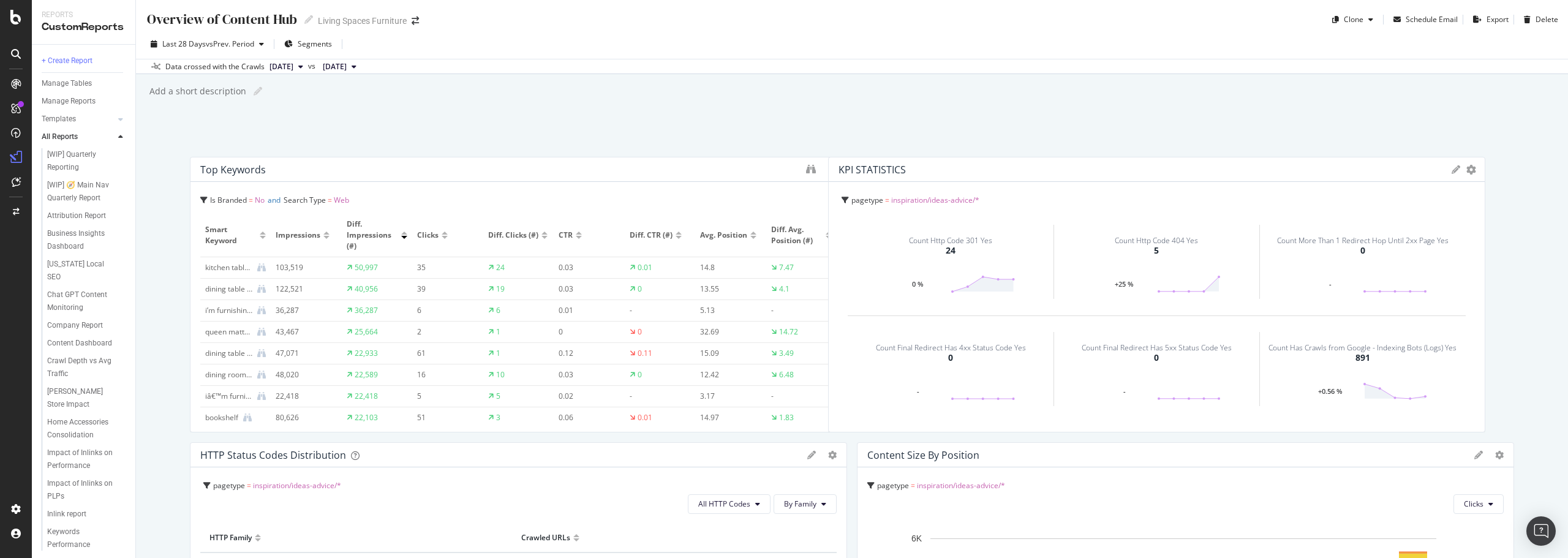
click at [863, 162] on div "KPI STATISTICS KPIs Table Edit KPIs Edit Filter Export as CSV Delete Add to Cus…" at bounding box center [1157, 170] width 656 height 25
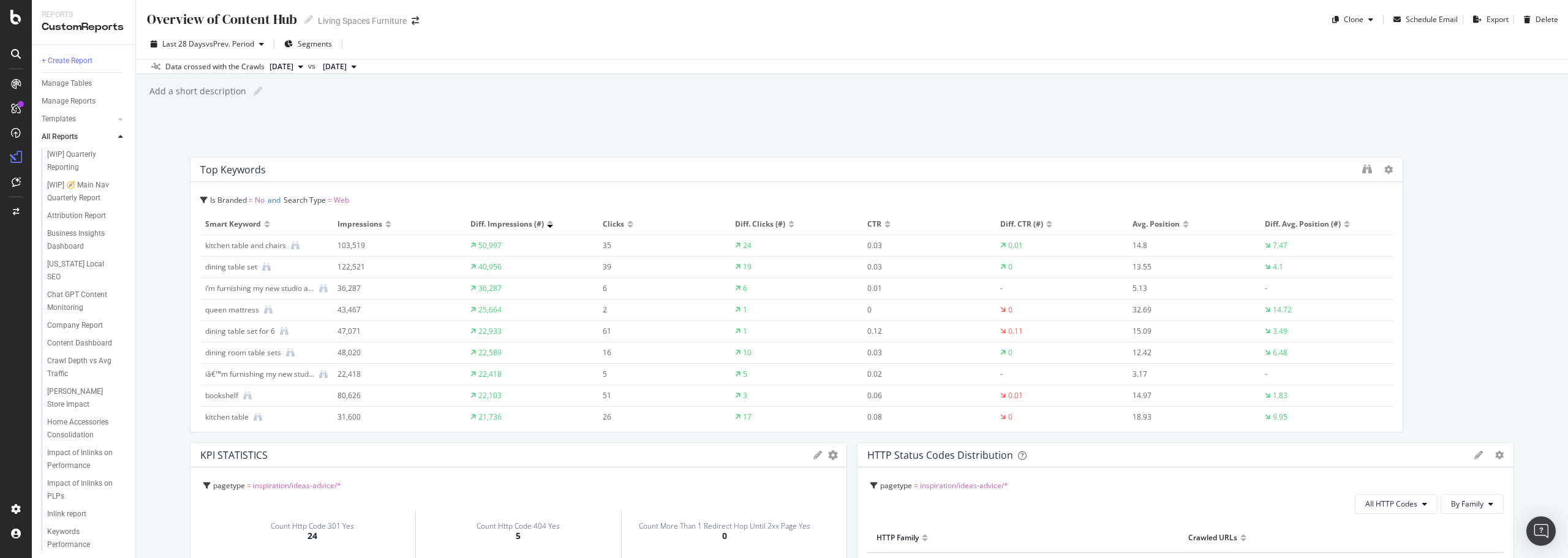
drag, startPoint x: 841, startPoint y: 215, endPoint x: 1443, endPoint y: 235, distance: 602.3
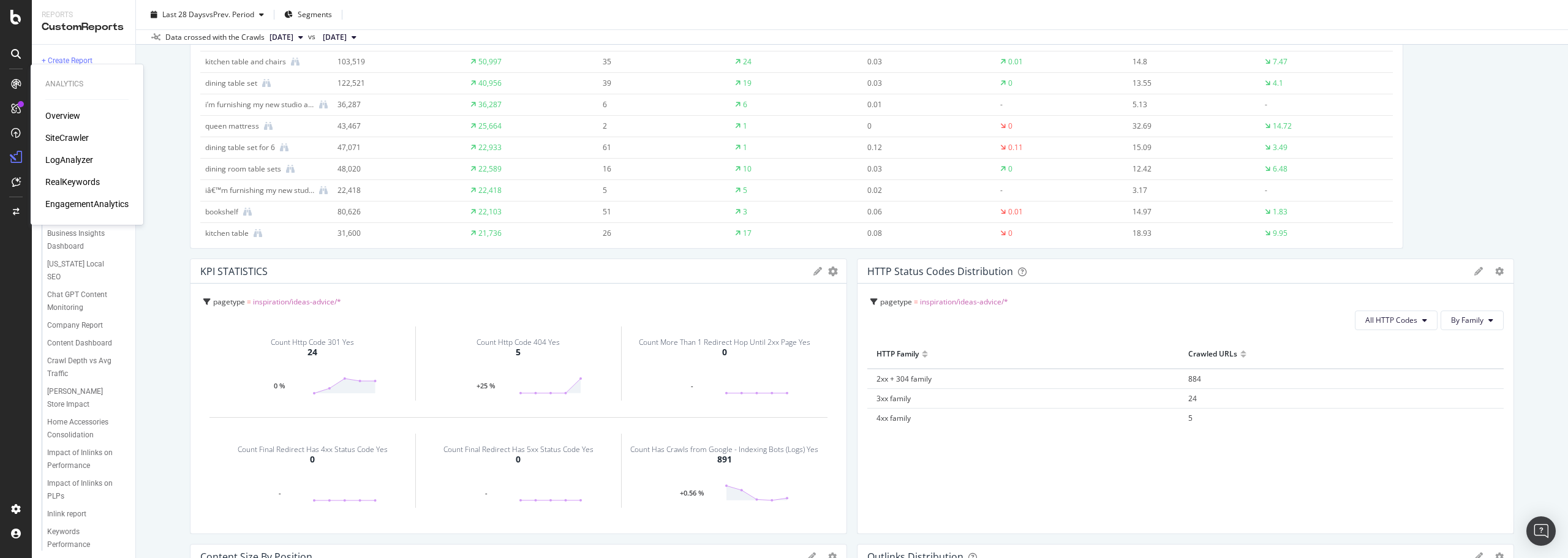
click at [73, 118] on div "Overview" at bounding box center [63, 116] width 35 height 12
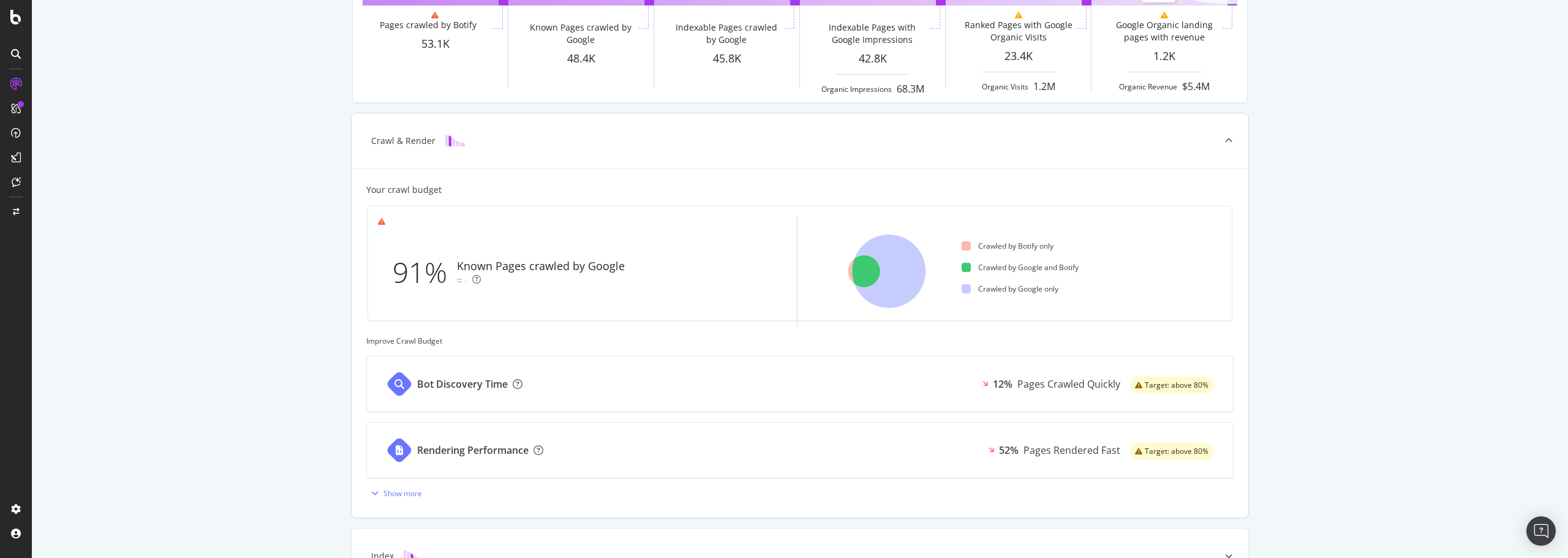
scroll to position [429, 0]
